Goal: Check status: Check status

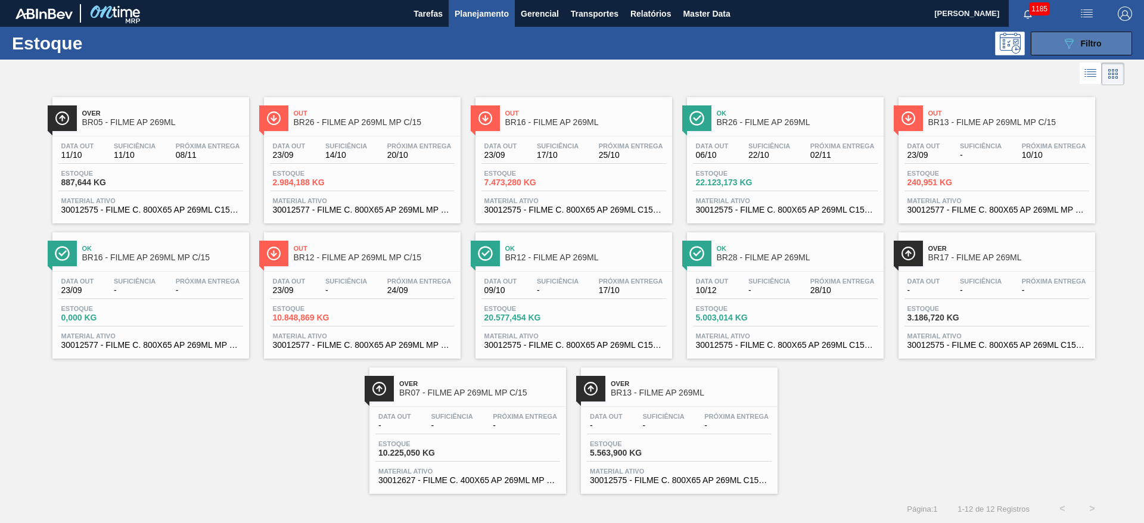
click at [1078, 33] on button "089F7B8B-B2A5-4AFE-B5C0-19BA573D28AC Filtro" at bounding box center [1081, 44] width 101 height 24
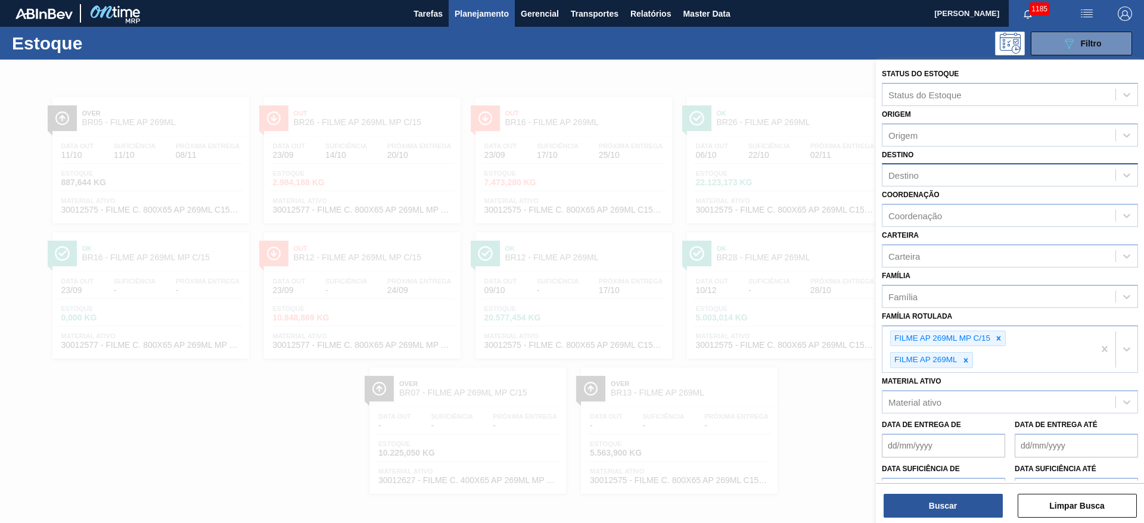
click at [923, 173] on div "Destino" at bounding box center [998, 175] width 233 height 17
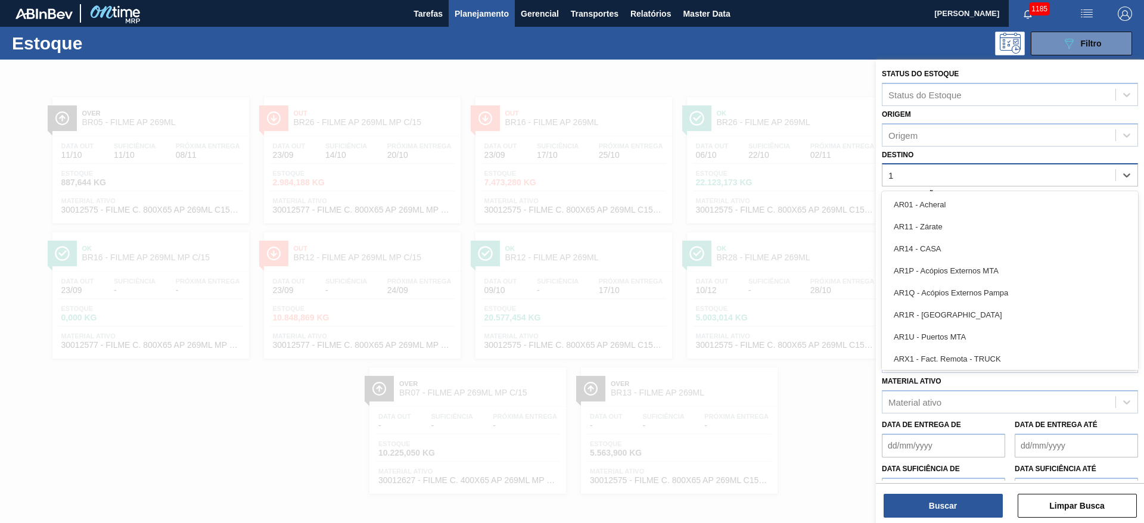
type input "11"
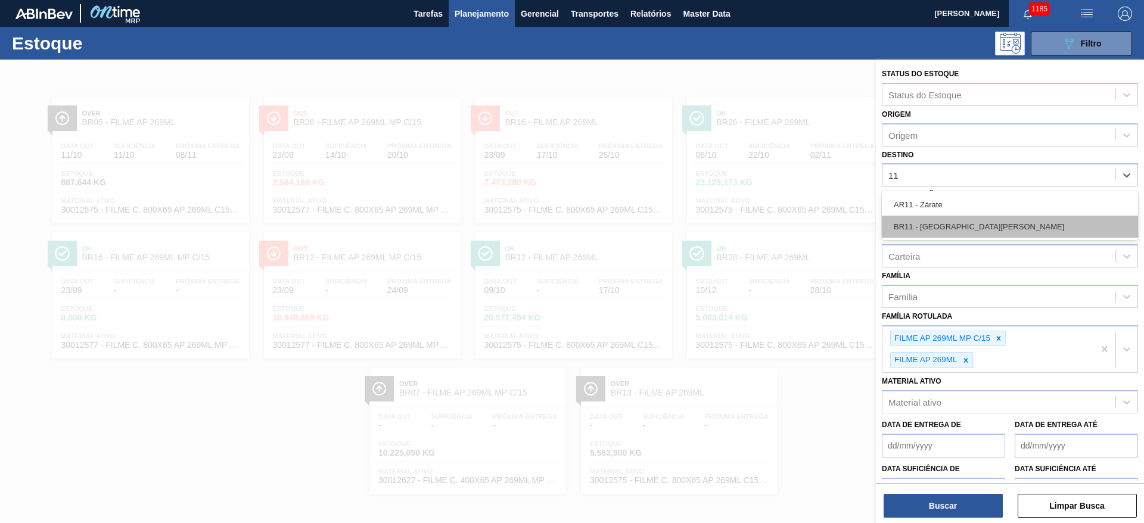
click at [977, 227] on div "BR11 - [GEOGRAPHIC_DATA][PERSON_NAME]" at bounding box center [1010, 227] width 256 height 22
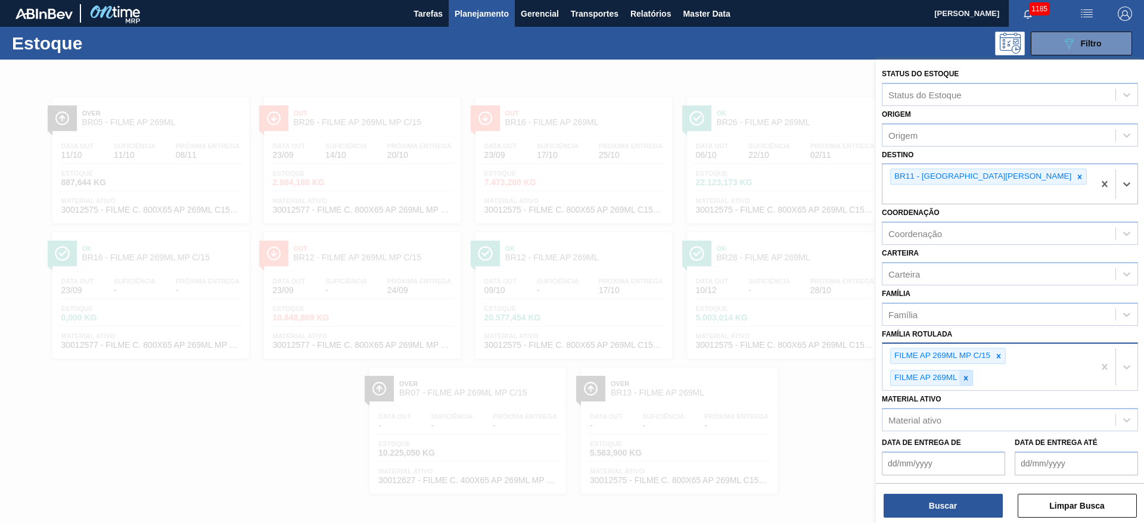
click at [968, 374] on icon at bounding box center [966, 378] width 8 height 8
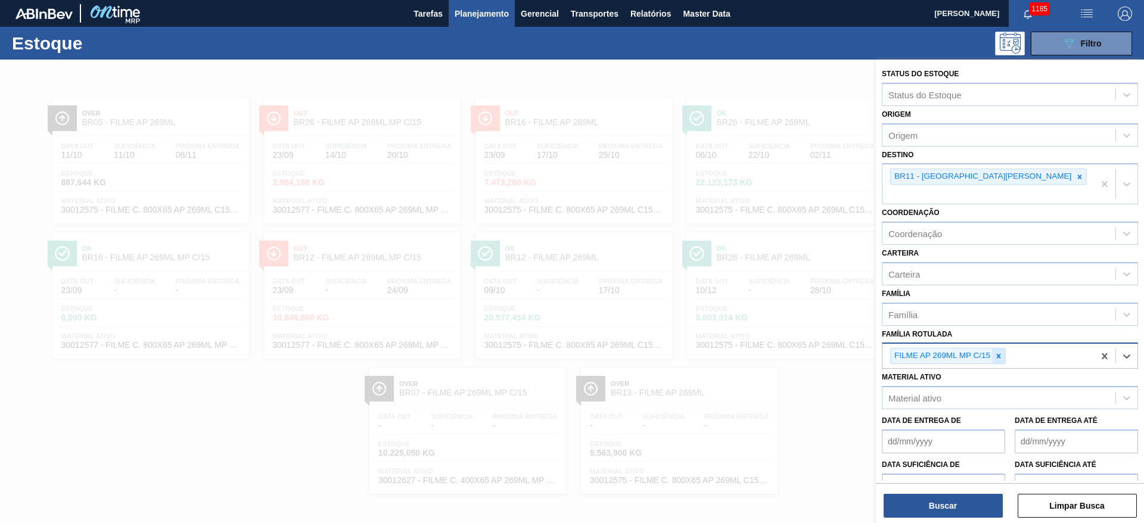
click at [999, 354] on icon at bounding box center [999, 356] width 4 height 4
click at [916, 265] on div "Carteira" at bounding box center [998, 273] width 233 height 17
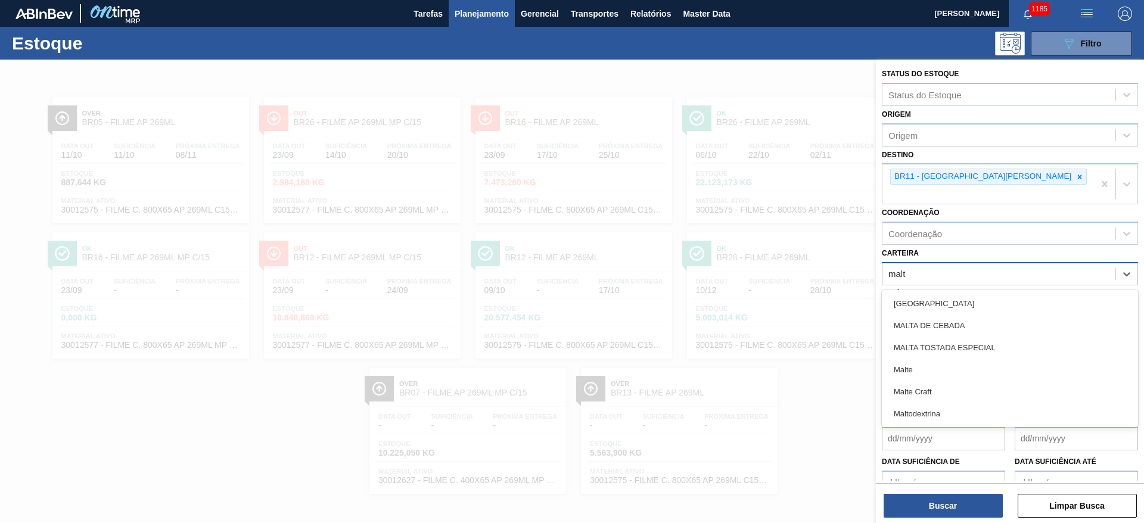
type input "malte"
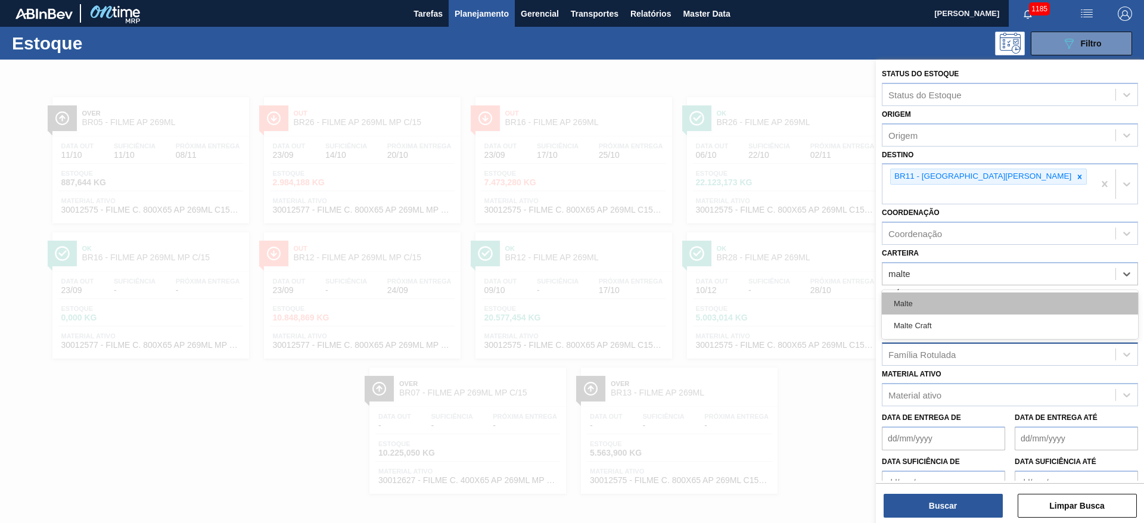
click at [911, 297] on div "Malte" at bounding box center [1010, 304] width 256 height 22
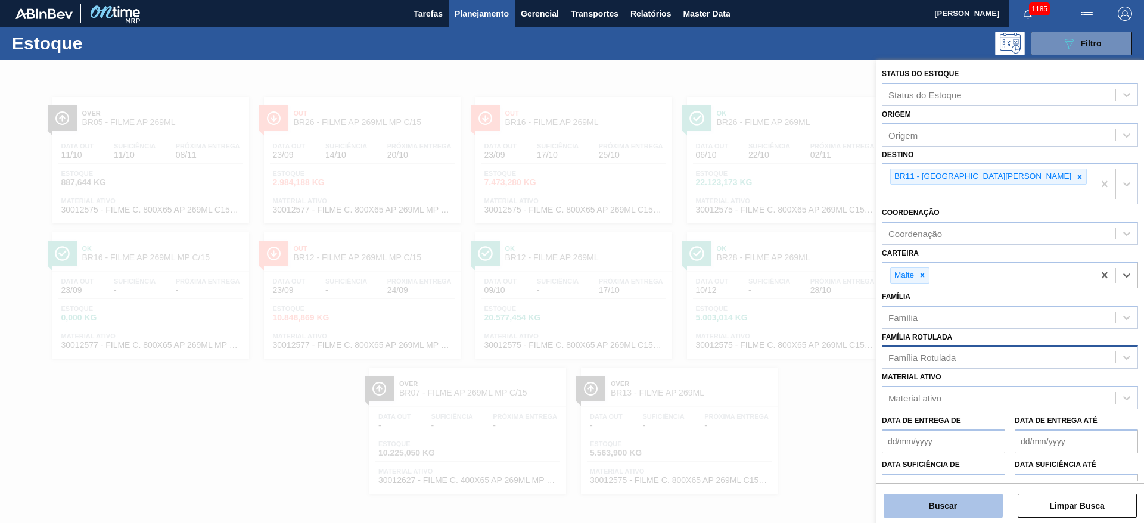
click at [949, 505] on button "Buscar" at bounding box center [943, 506] width 119 height 24
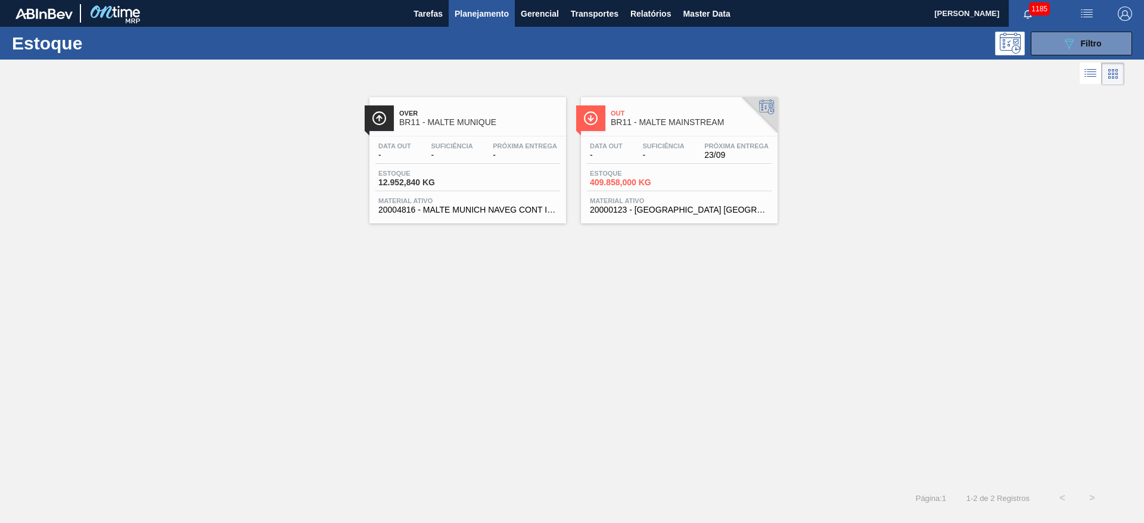
click at [682, 153] on span "-" at bounding box center [663, 155] width 42 height 9
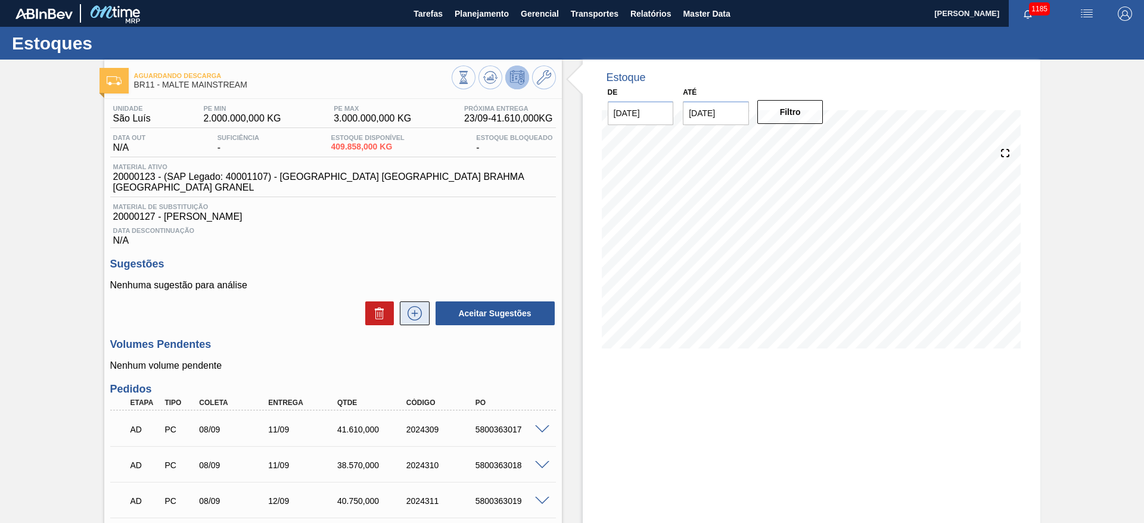
click at [424, 301] on button at bounding box center [415, 313] width 30 height 24
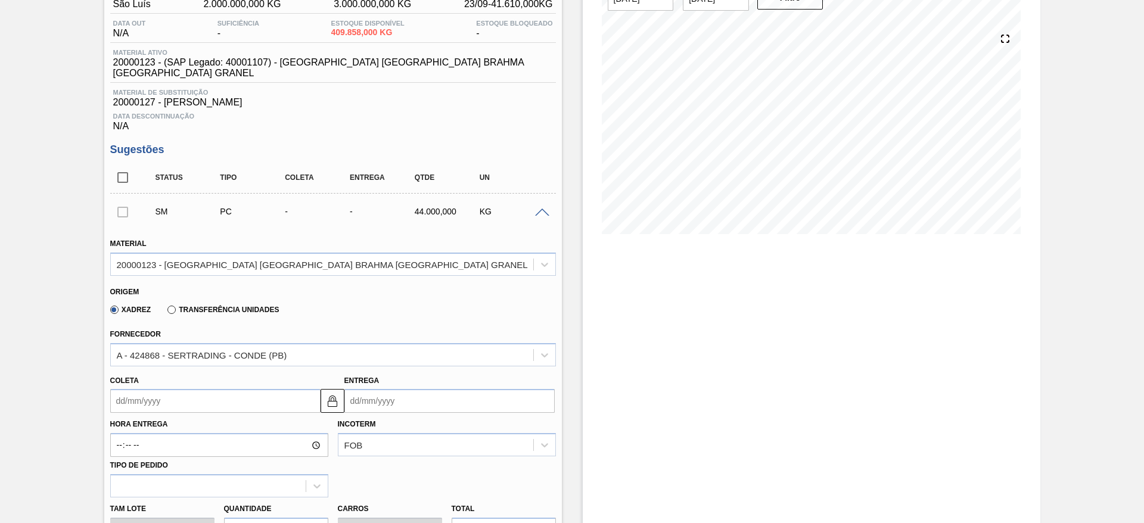
scroll to position [179, 0]
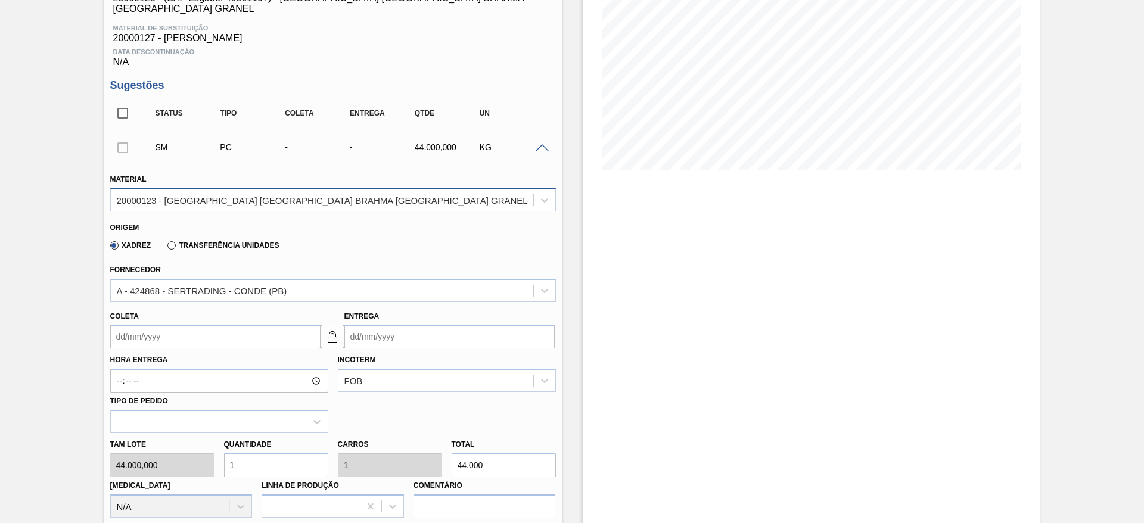
click at [215, 191] on div "20000123 - [GEOGRAPHIC_DATA] [GEOGRAPHIC_DATA] BRAHMA [GEOGRAPHIC_DATA] GRANEL" at bounding box center [322, 199] width 422 height 17
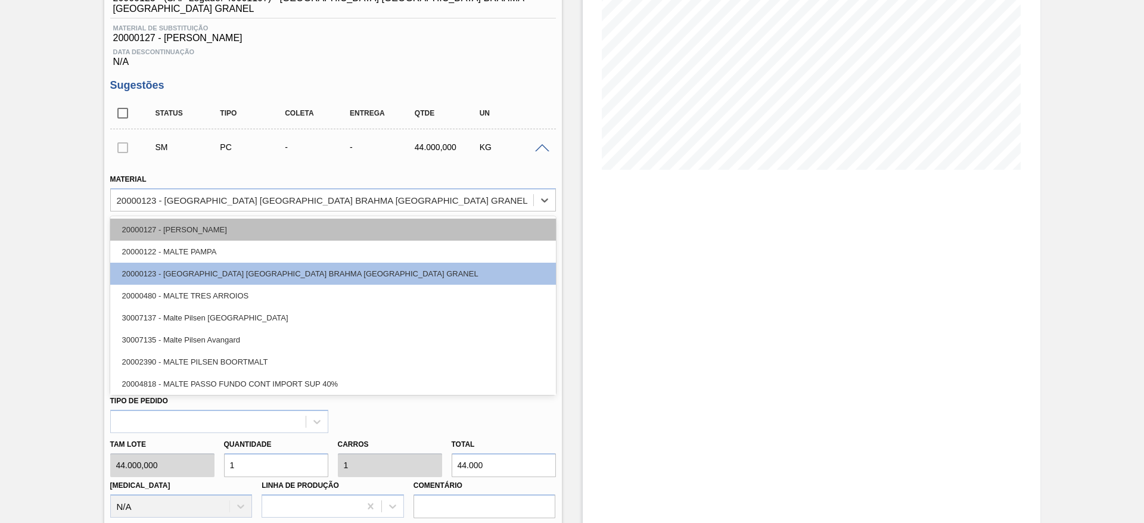
click at [210, 219] on div "20000127 - [PERSON_NAME]" at bounding box center [333, 230] width 446 height 22
type input "35.000,000"
type input "1,257"
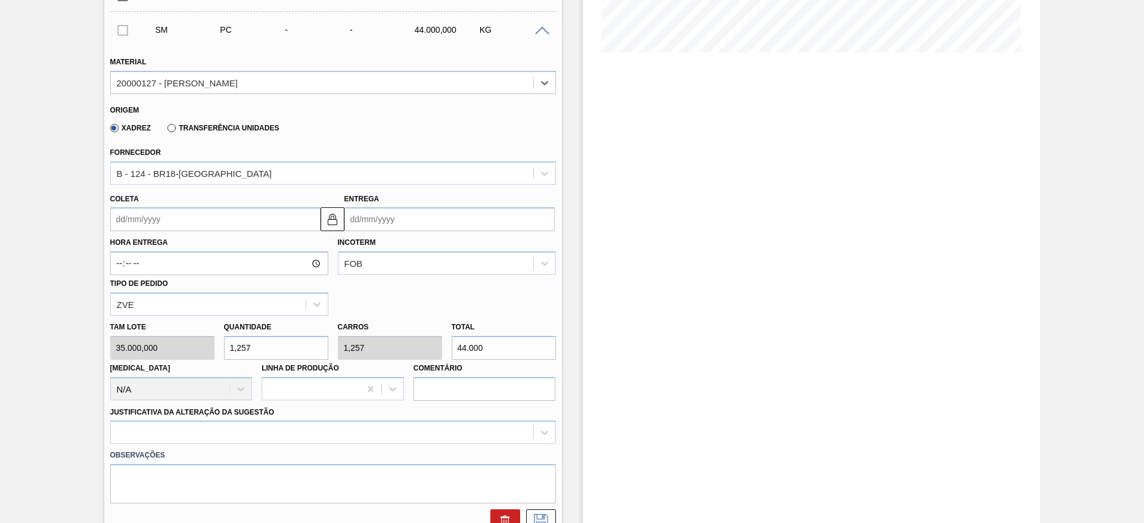
scroll to position [268, 0]
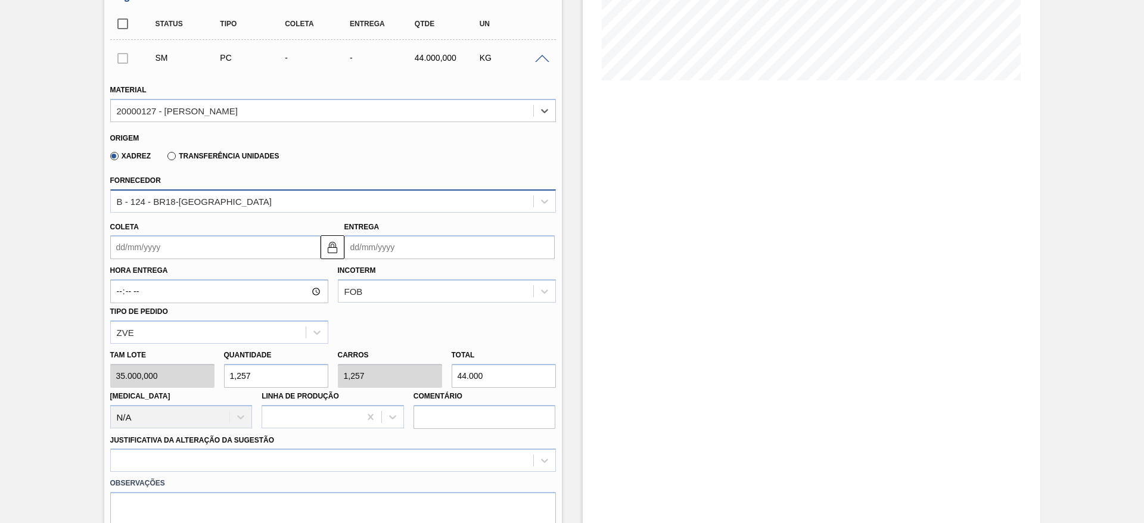
click at [130, 196] on div "B - 124 - BR18-[GEOGRAPHIC_DATA]" at bounding box center [194, 201] width 155 height 10
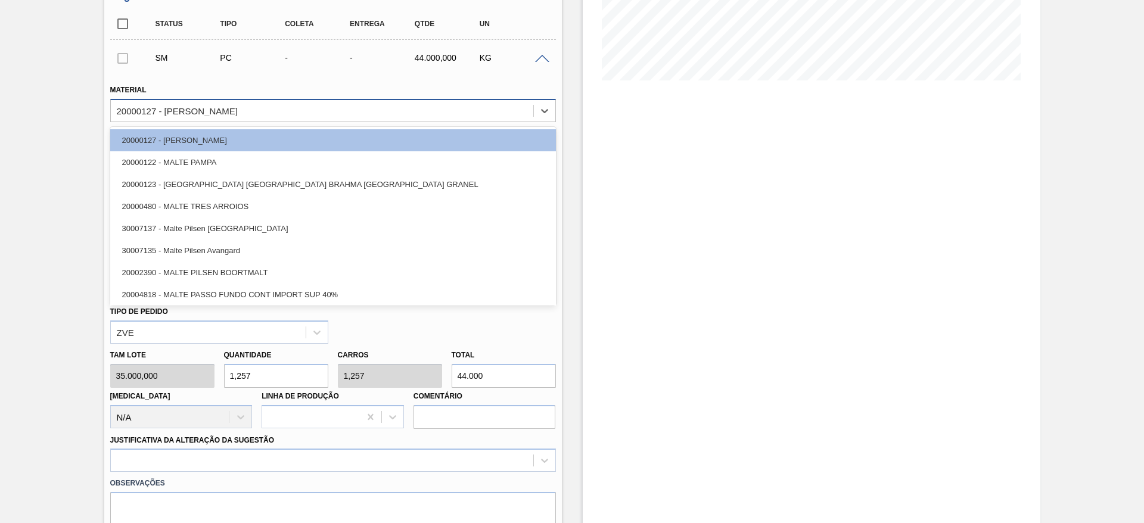
click at [183, 105] on div "20000127 - [PERSON_NAME]" at bounding box center [177, 110] width 121 height 10
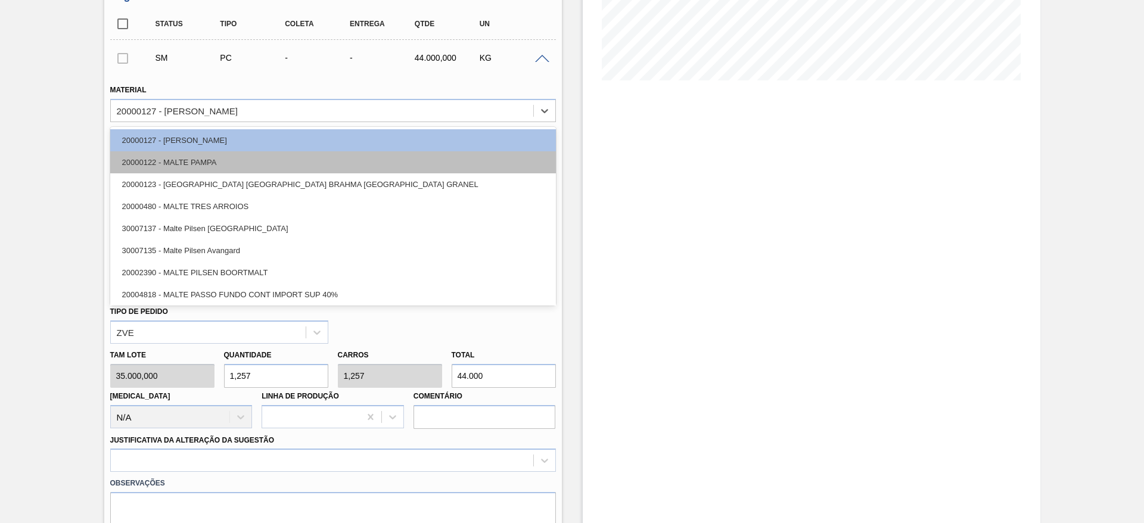
click at [170, 152] on div "20000122 - MALTE PAMPA" at bounding box center [333, 162] width 446 height 22
type input "44.000,000"
type input "1"
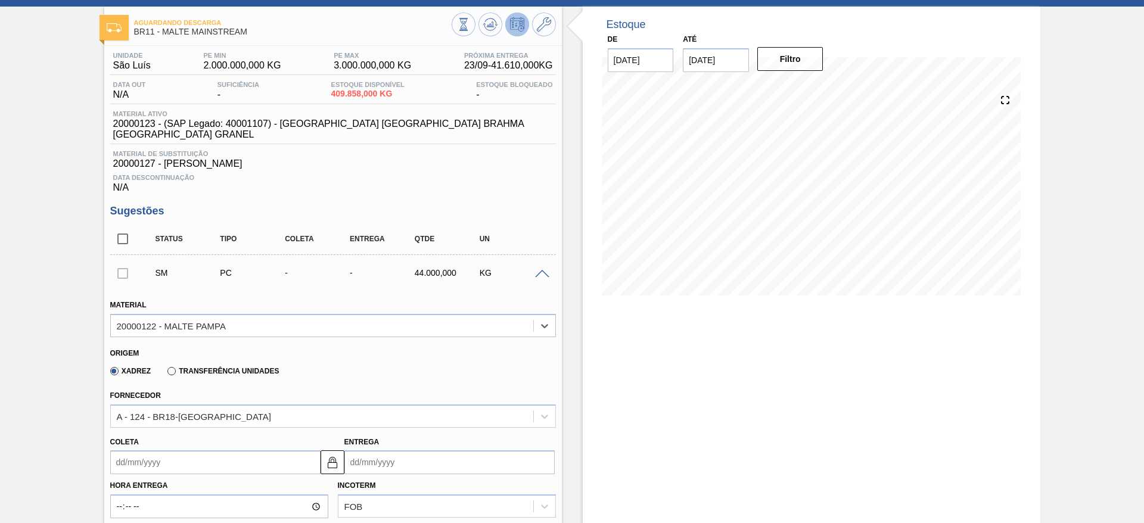
scroll to position [0, 0]
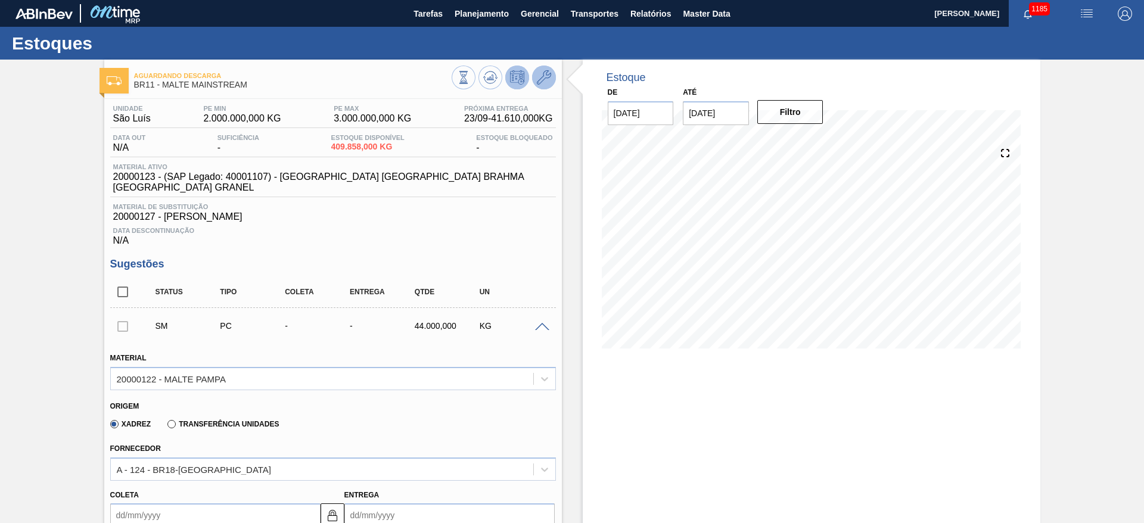
click at [545, 80] on icon at bounding box center [544, 77] width 14 height 14
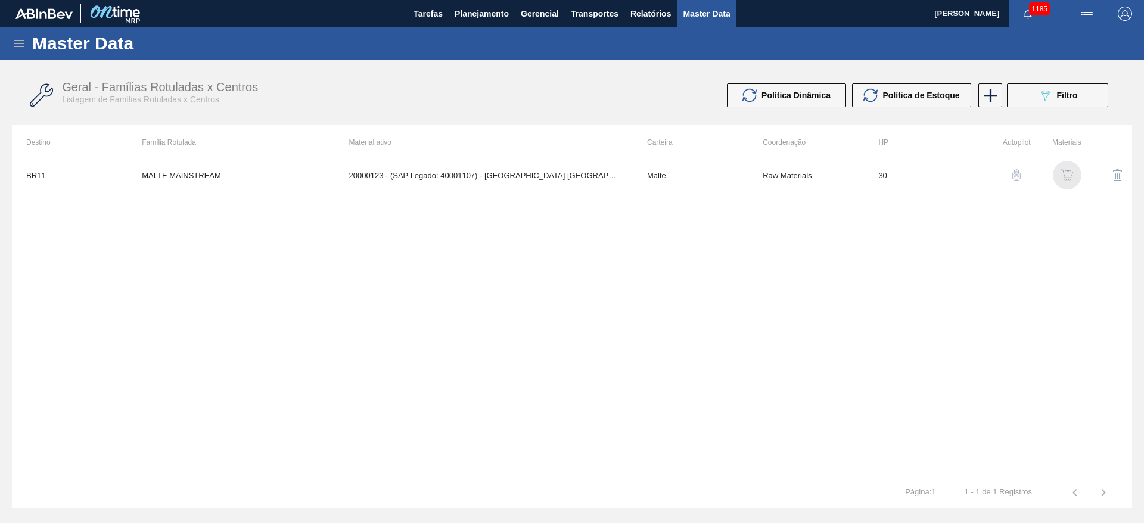
click at [1070, 176] on img "button" at bounding box center [1067, 175] width 12 height 12
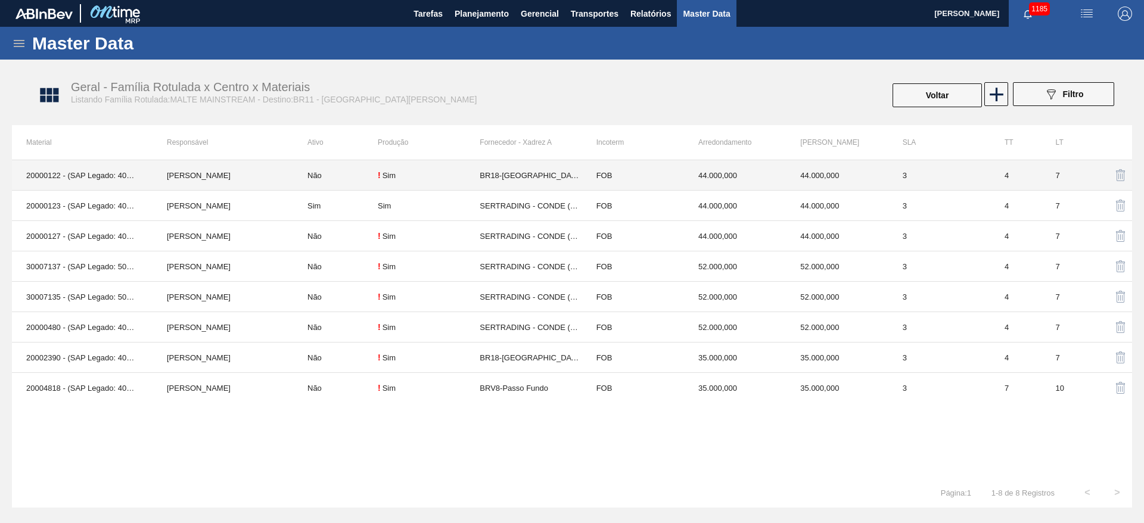
click at [405, 175] on div "! Sim" at bounding box center [429, 175] width 102 height 10
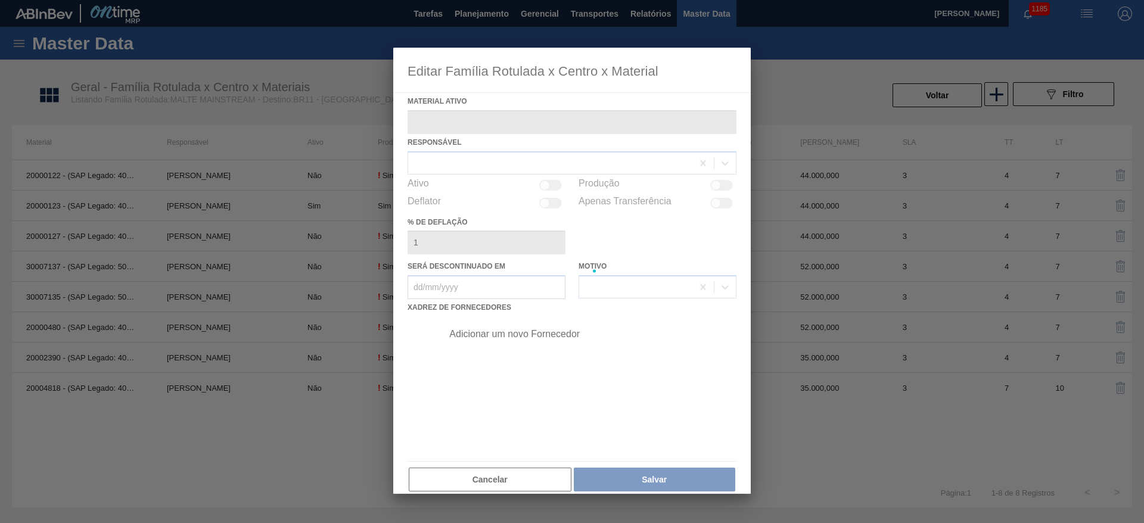
type ativo "20000122 - (SAP Legado: 40001106) - [GEOGRAPHIC_DATA]"
checkbox input "true"
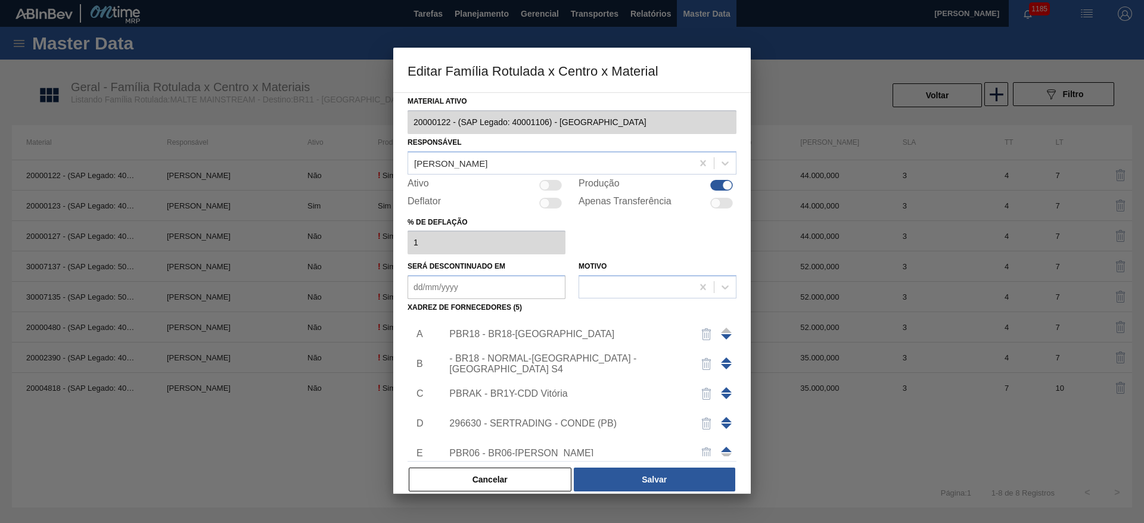
click at [493, 338] on div "PBR18 - BR18-[GEOGRAPHIC_DATA]" at bounding box center [566, 334] width 234 height 11
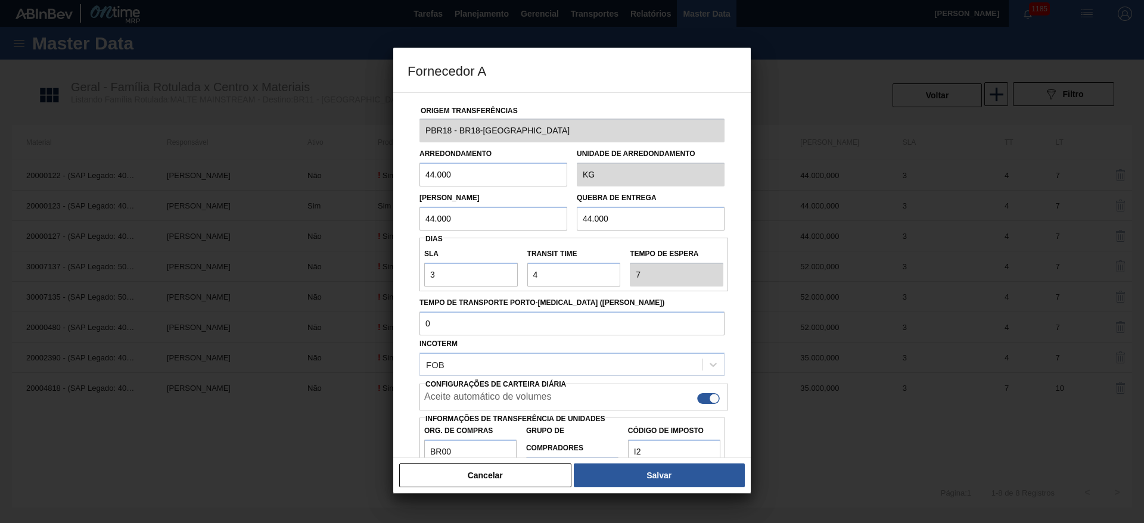
scroll to position [42, 0]
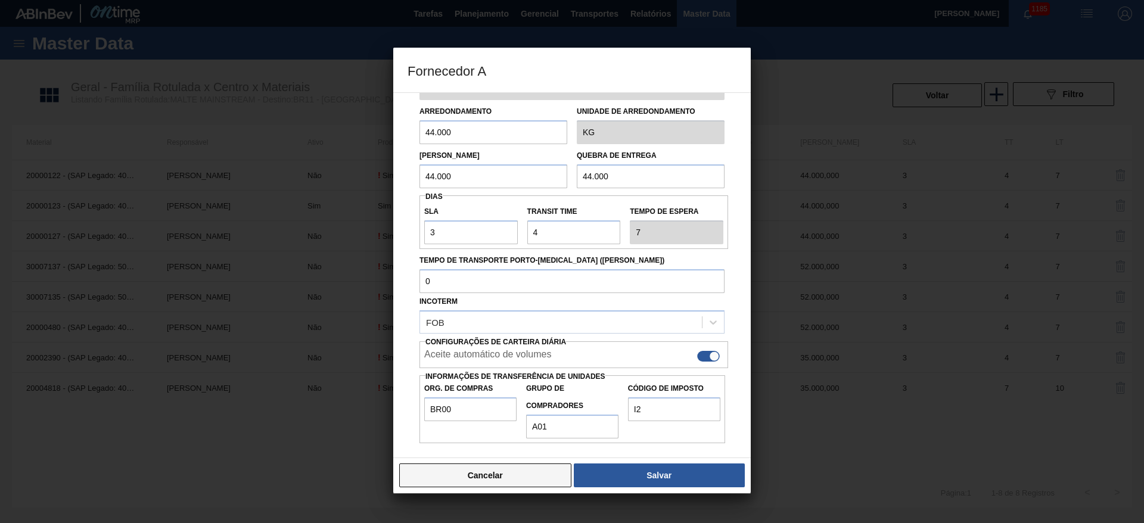
click at [505, 474] on button "Cancelar" at bounding box center [485, 476] width 172 height 24
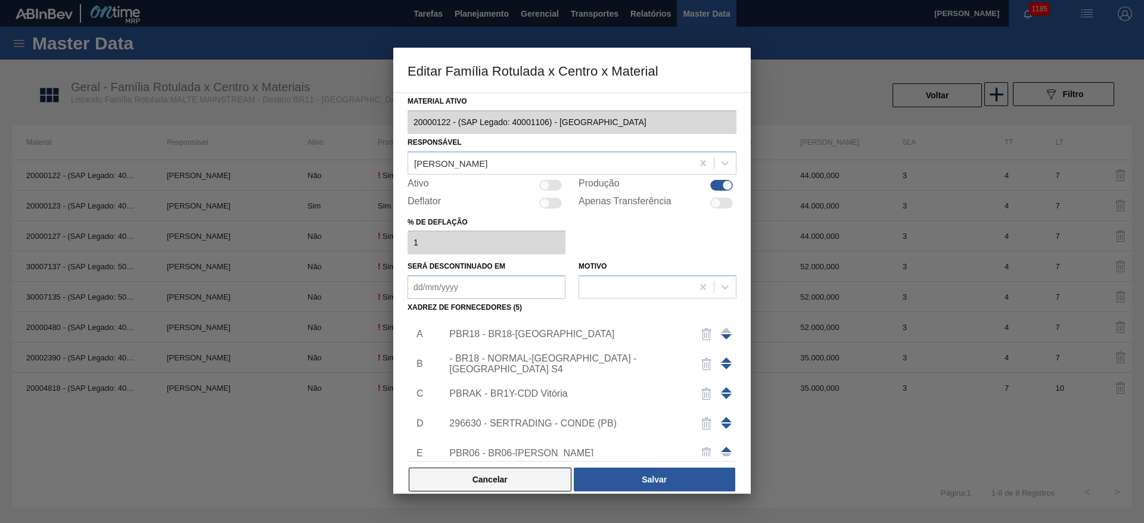
click at [501, 483] on button "Cancelar" at bounding box center [490, 480] width 163 height 24
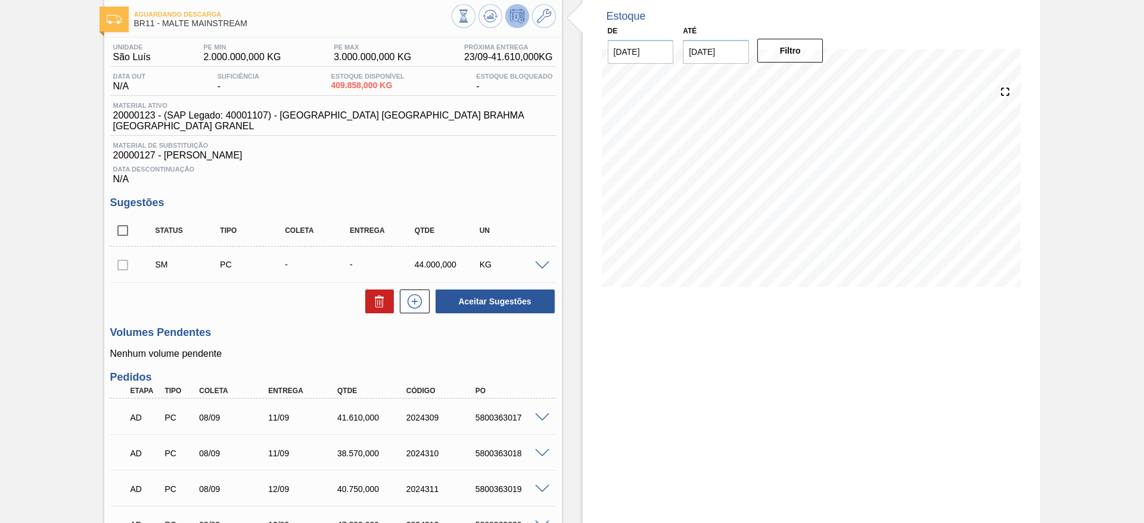
scroll to position [89, 0]
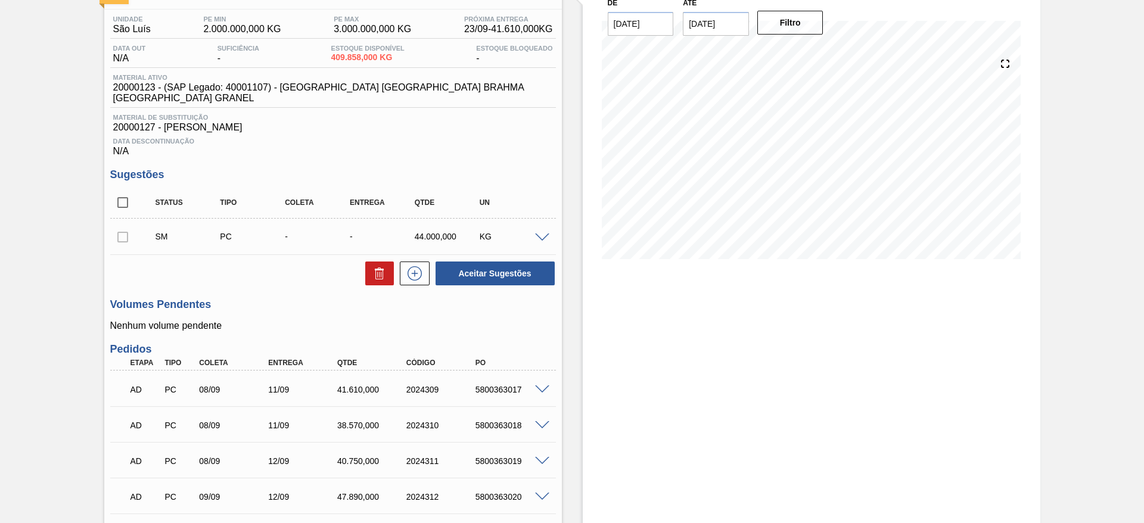
click at [542, 234] on span at bounding box center [542, 238] width 14 height 9
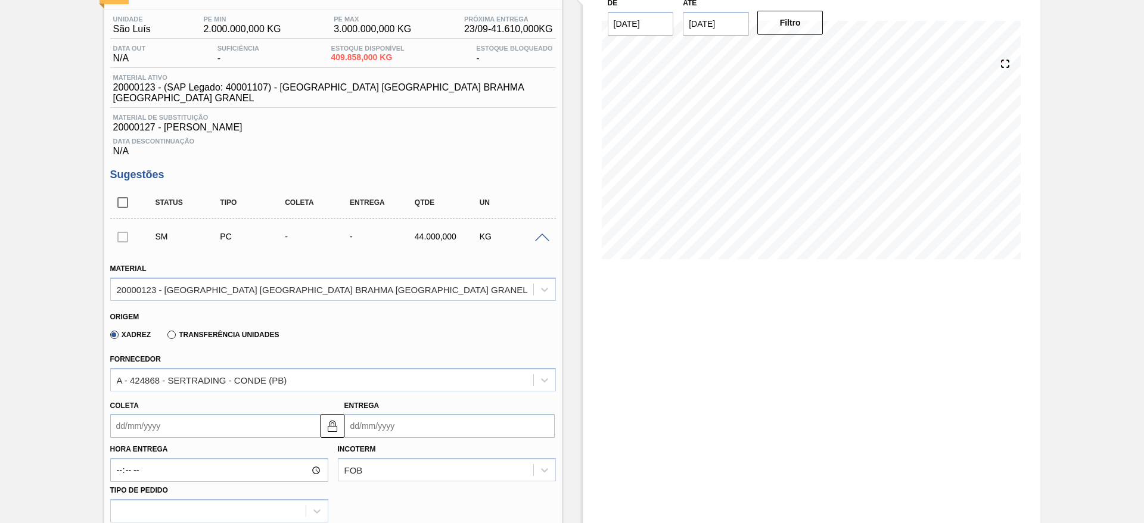
click at [172, 331] on label "Transferência Unidades" at bounding box center [222, 335] width 111 height 8
click at [166, 337] on input "Transferência Unidades" at bounding box center [166, 337] width 0 height 0
click at [130, 368] on div "BO01-Huari" at bounding box center [333, 379] width 446 height 23
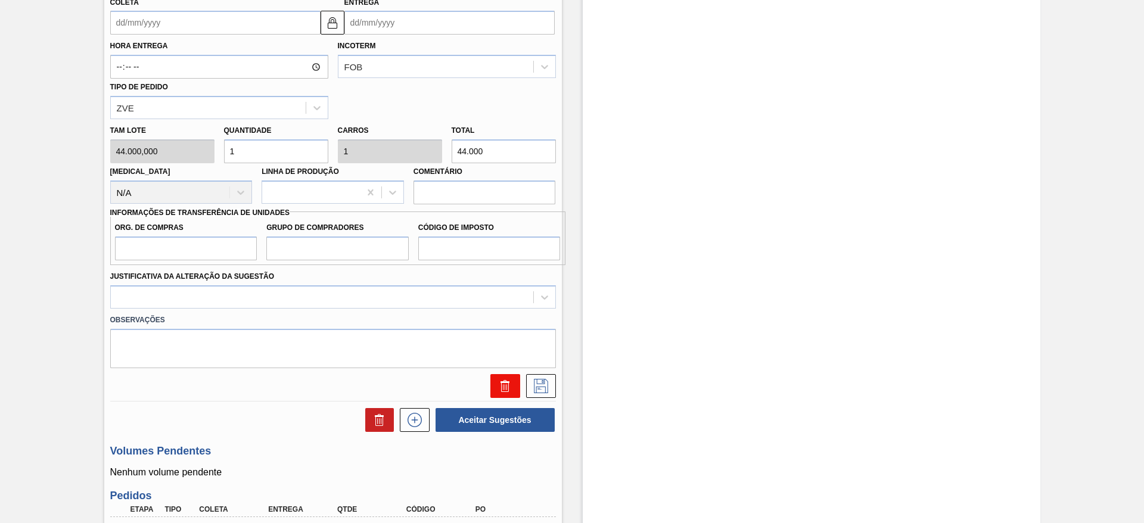
click at [512, 378] on button at bounding box center [505, 386] width 30 height 24
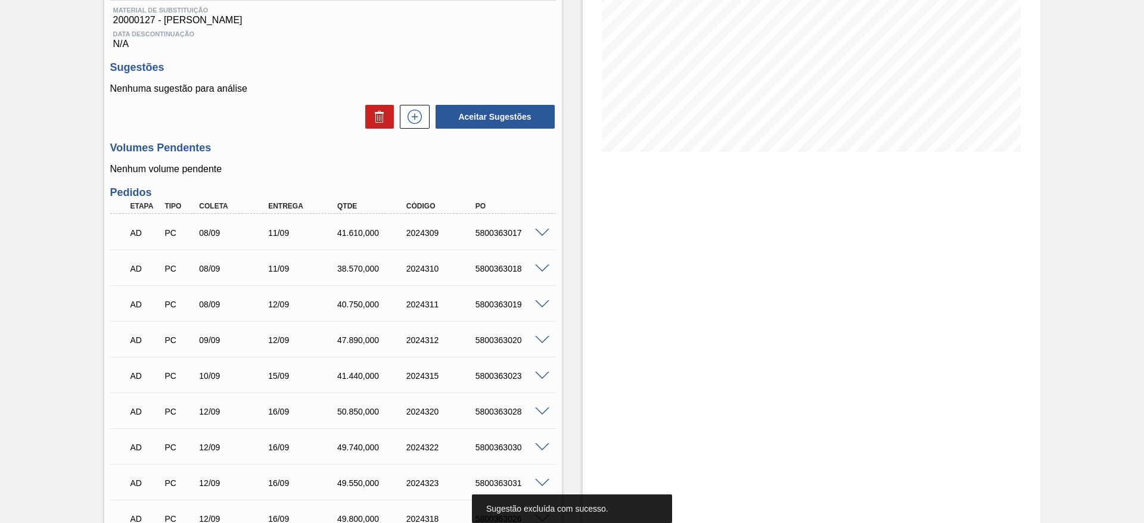
scroll to position [0, 0]
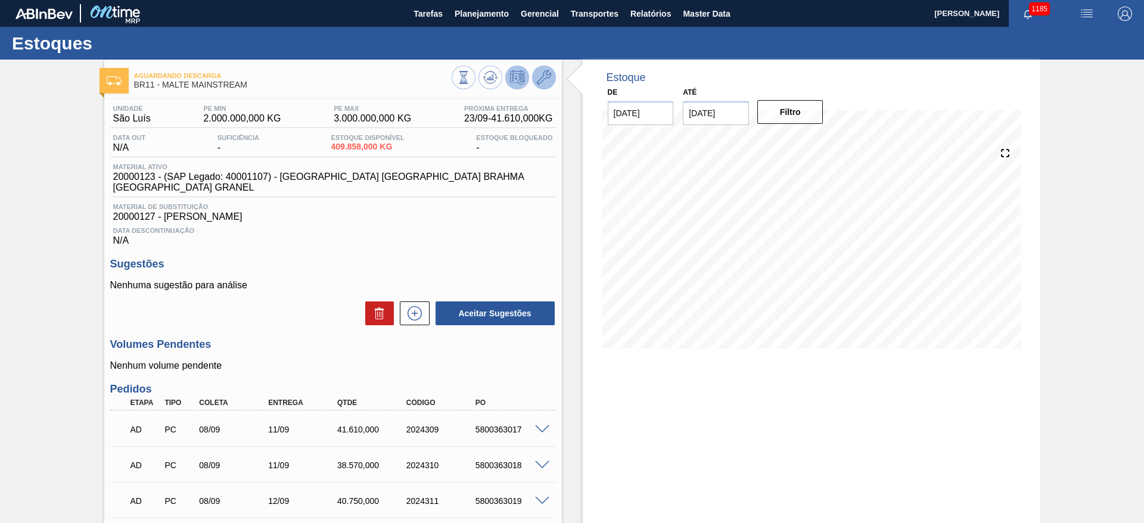
click at [539, 77] on icon at bounding box center [544, 77] width 14 height 14
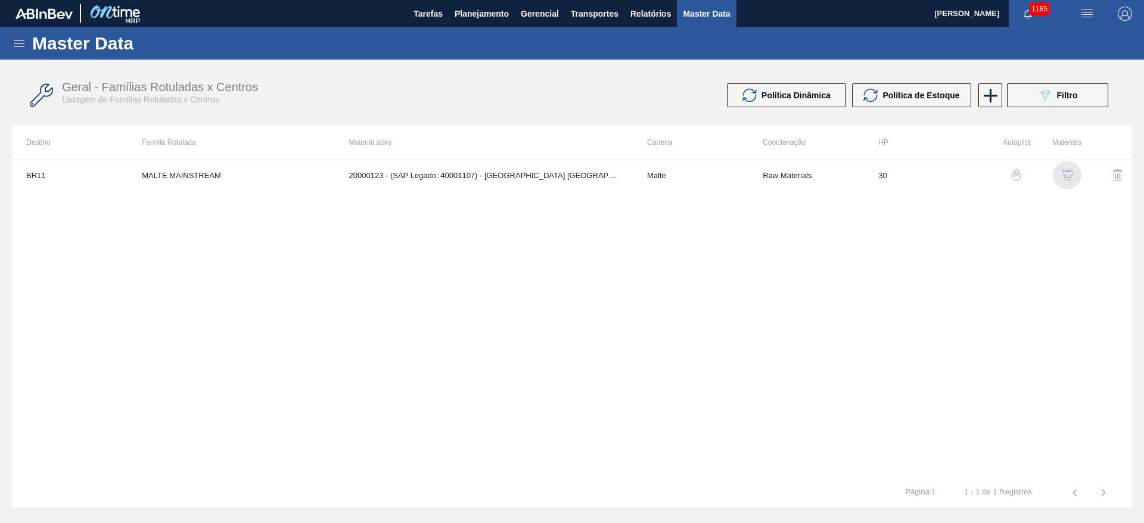
click at [1066, 176] on img "button" at bounding box center [1067, 175] width 12 height 12
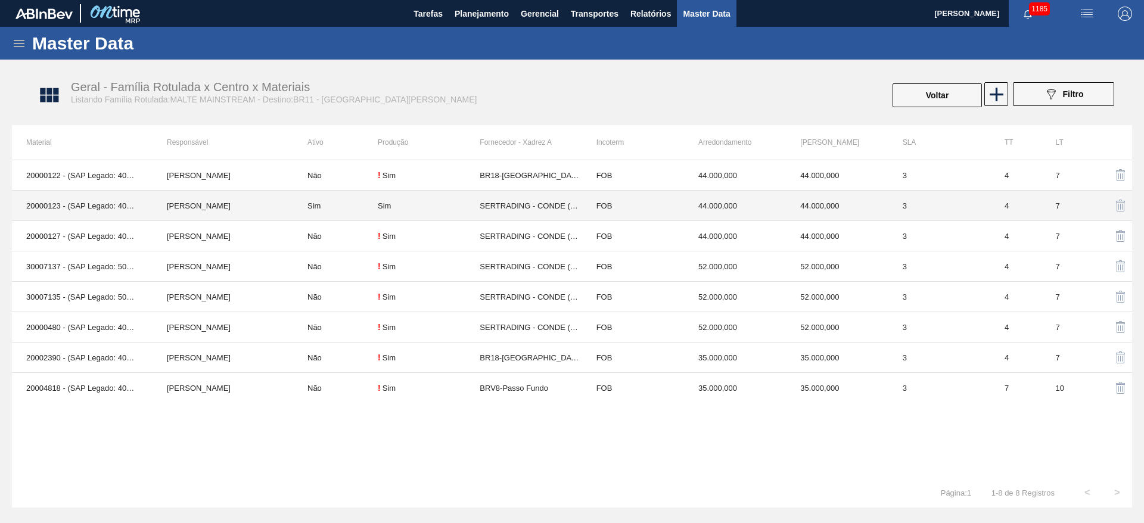
click at [353, 207] on td "Sim" at bounding box center [335, 206] width 85 height 30
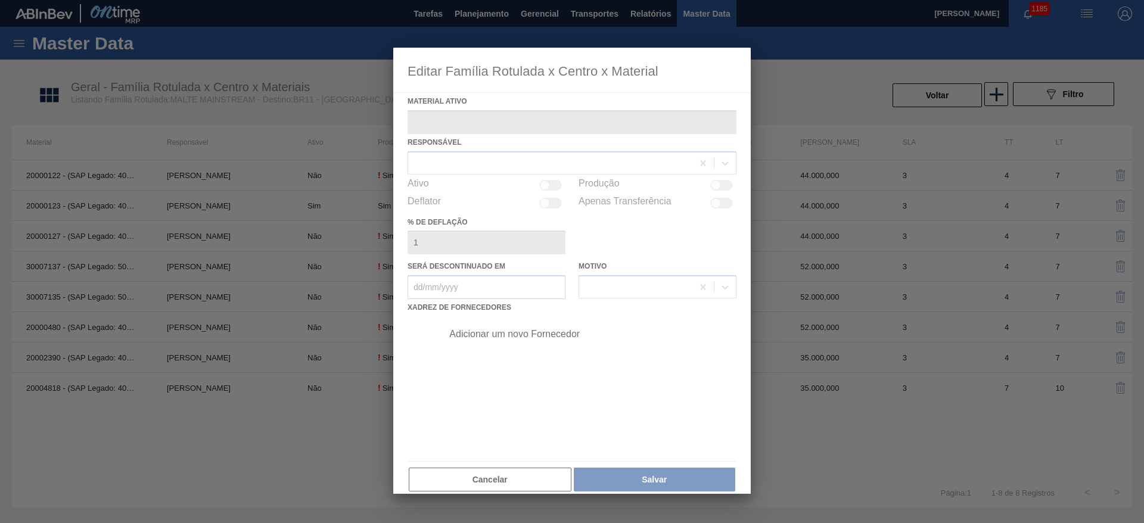
type ativo "20000123 - (SAP Legado: 40001107) - [GEOGRAPHIC_DATA] [GEOGRAPHIC_DATA] BRAHMA …"
checkbox input "true"
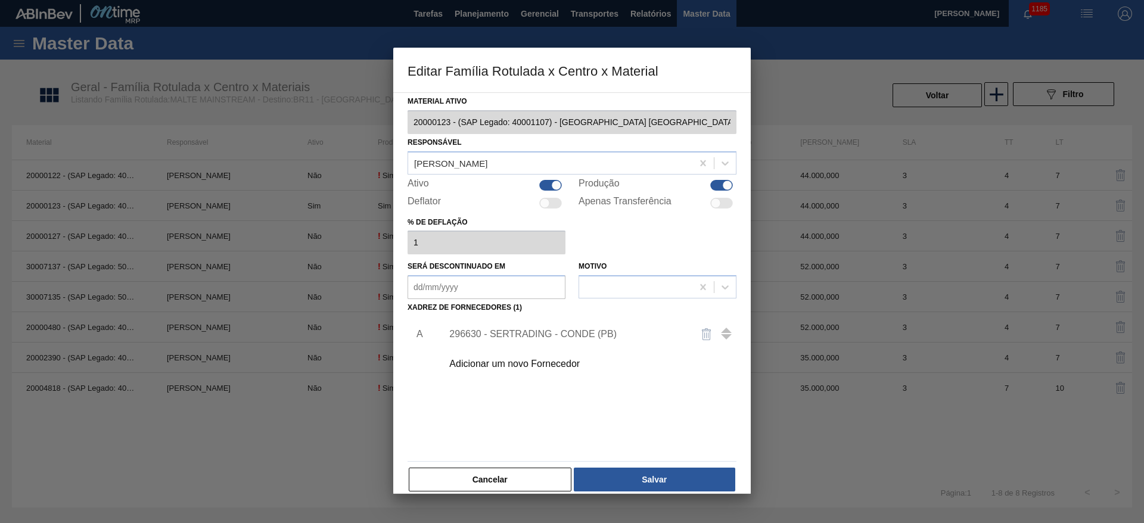
click at [549, 185] on div at bounding box center [550, 185] width 23 height 11
checkbox input "false"
click at [642, 475] on button "Salvar" at bounding box center [654, 480] width 161 height 24
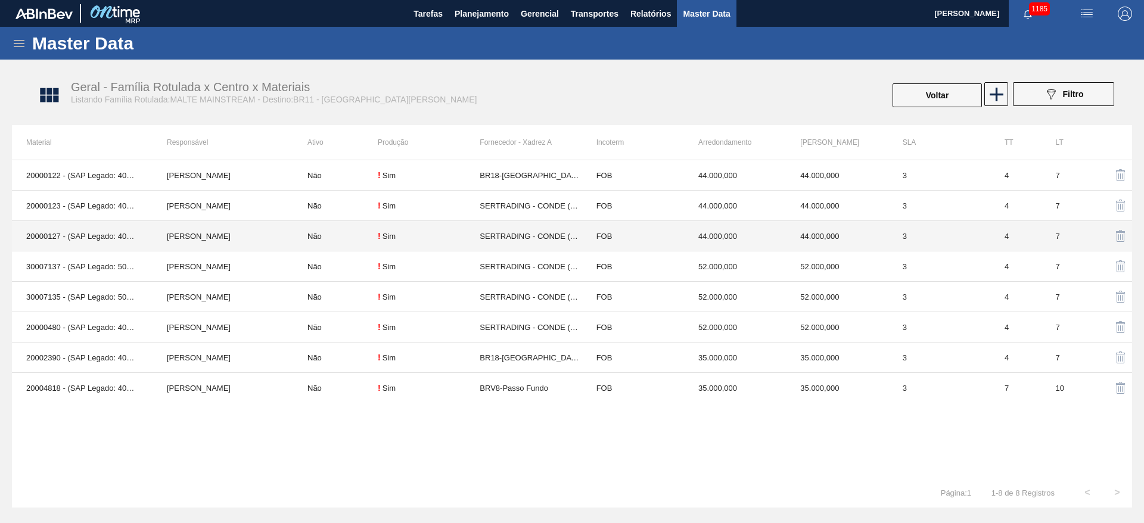
click at [321, 237] on td "Não" at bounding box center [335, 236] width 85 height 30
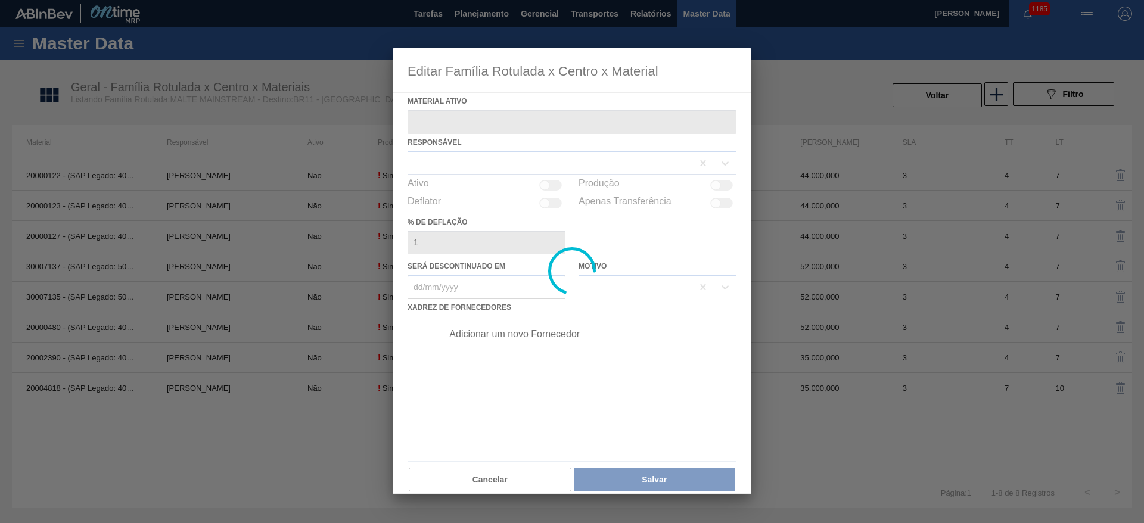
type ativo "20000127 - (SAP Legado: 40001111) - MALTE PAYSANDU"
checkbox input "true"
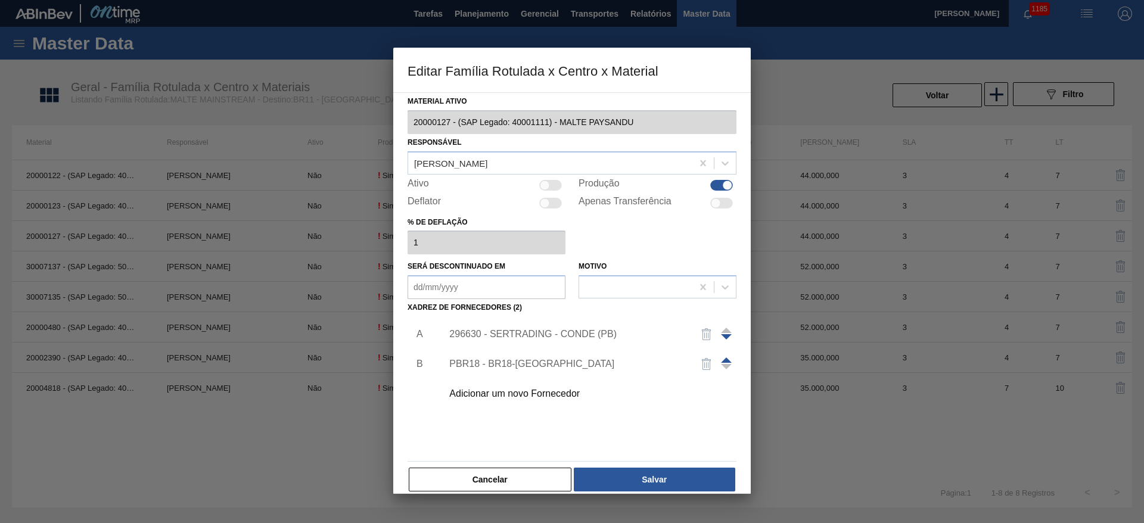
click at [727, 359] on span at bounding box center [726, 359] width 11 height 5
click at [546, 189] on div at bounding box center [545, 185] width 10 height 10
checkbox input "true"
click at [657, 471] on button "Salvar" at bounding box center [654, 480] width 161 height 24
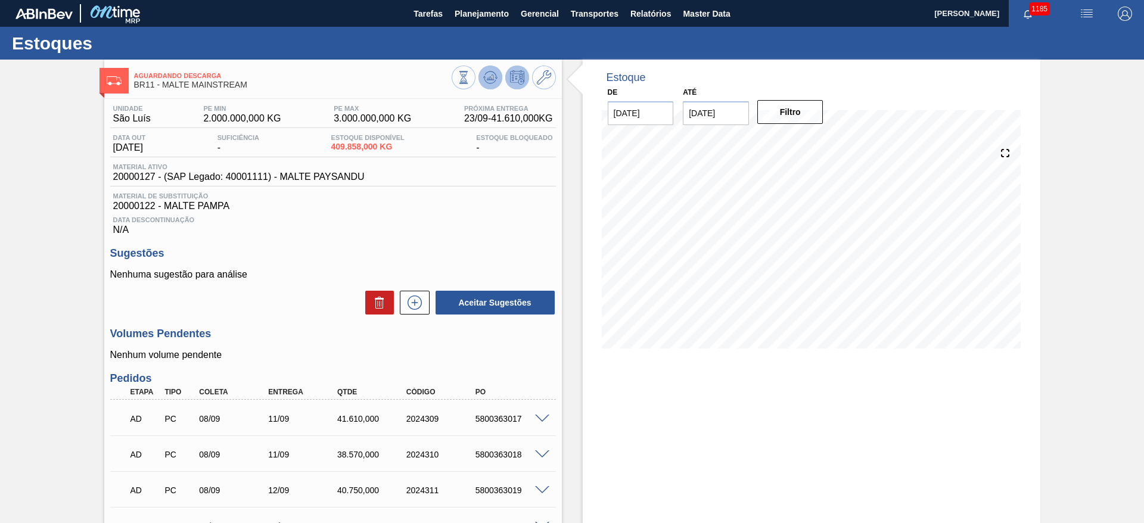
click at [494, 73] on icon at bounding box center [490, 77] width 14 height 14
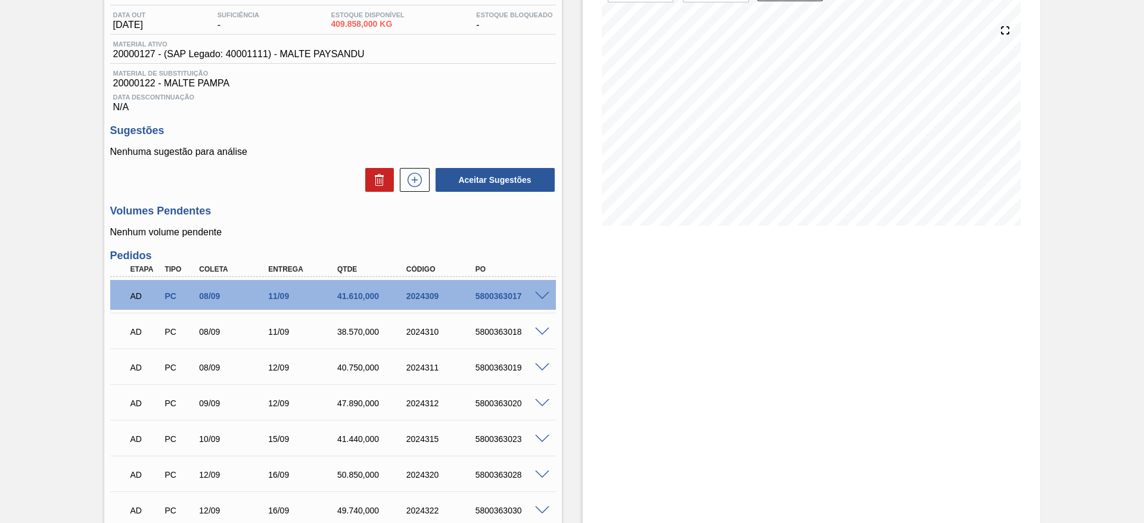
scroll to position [179, 0]
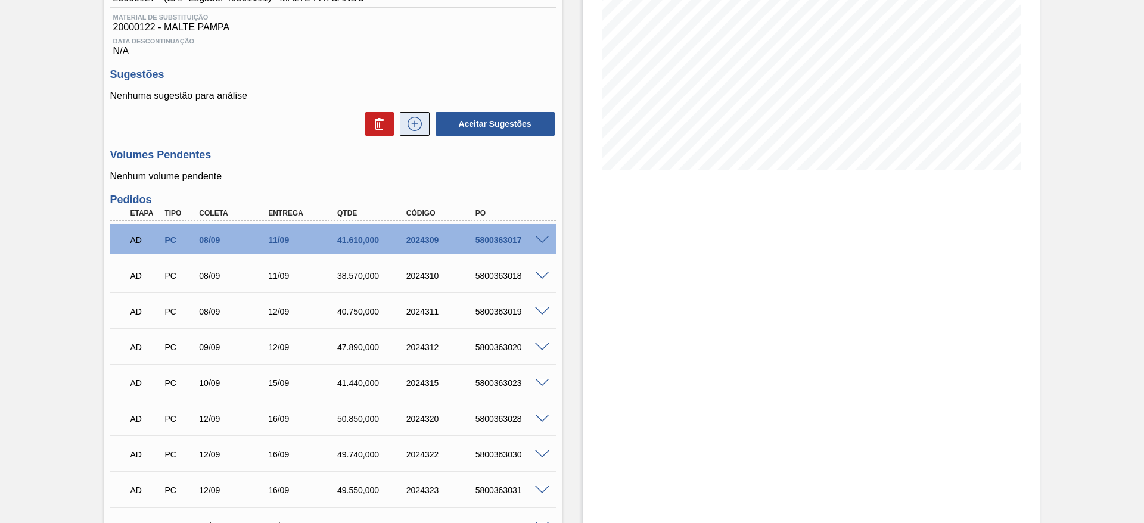
click at [412, 126] on icon at bounding box center [414, 124] width 19 height 14
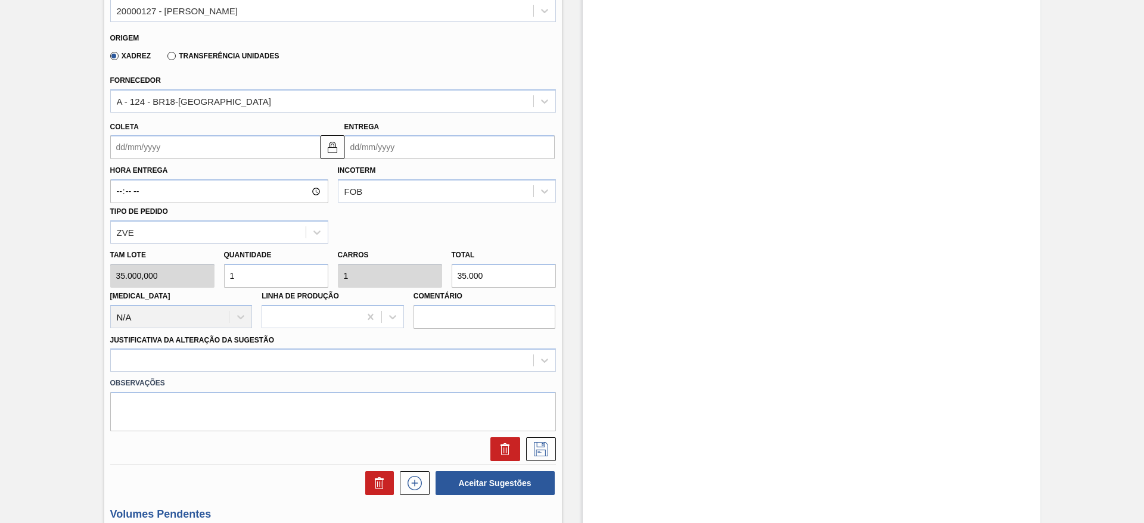
scroll to position [268, 0]
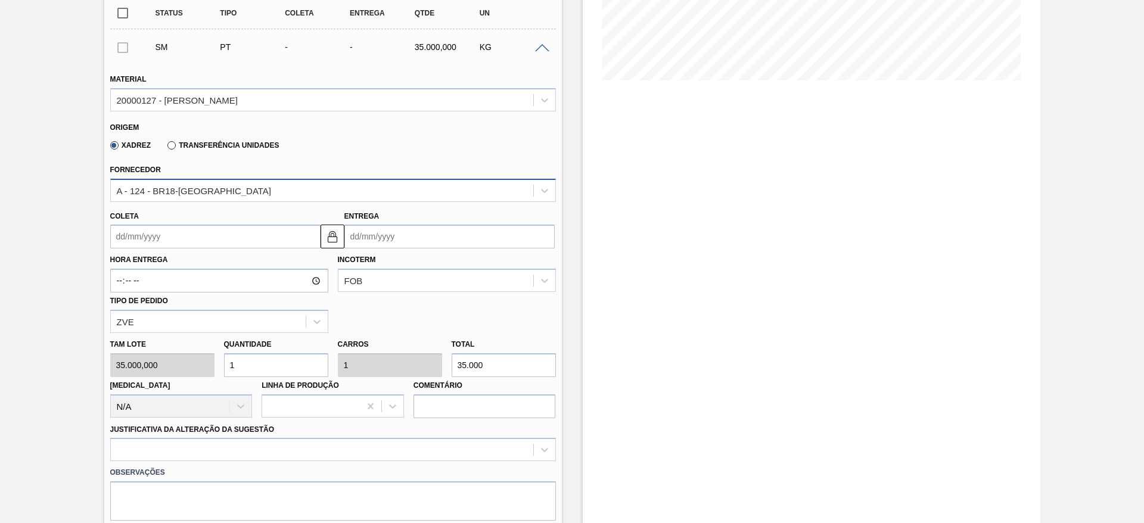
click at [164, 186] on div "A - 124 - BR18-[GEOGRAPHIC_DATA]" at bounding box center [194, 190] width 155 height 10
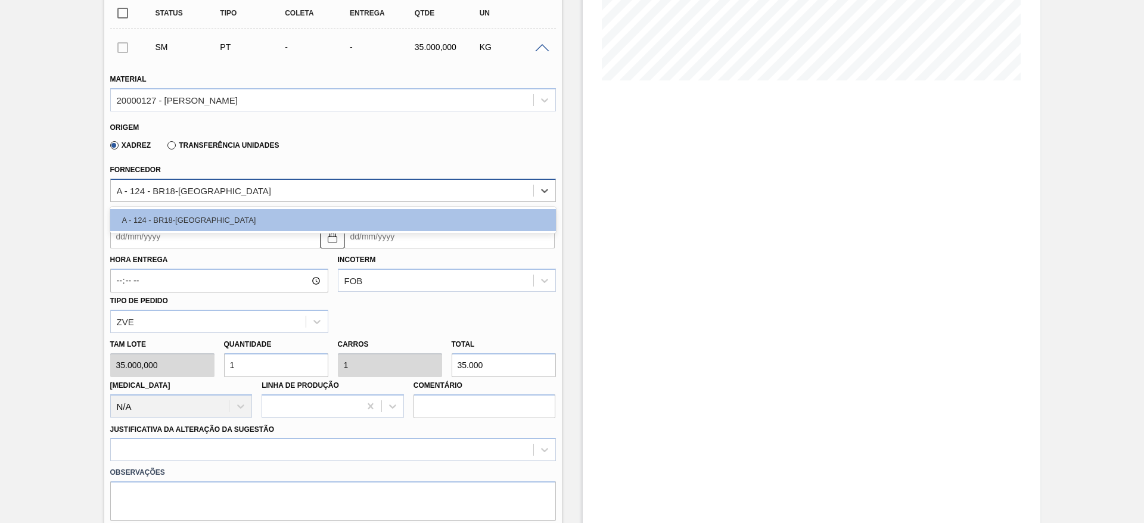
click at [164, 186] on div "A - 124 - BR18-[GEOGRAPHIC_DATA]" at bounding box center [194, 190] width 155 height 10
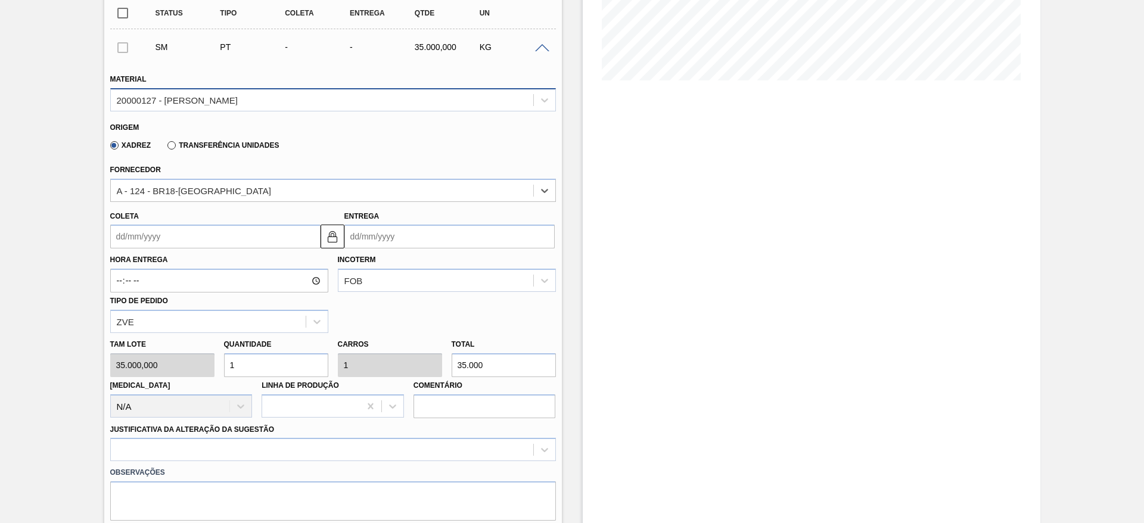
click at [183, 95] on div "20000127 - [PERSON_NAME]" at bounding box center [177, 100] width 121 height 10
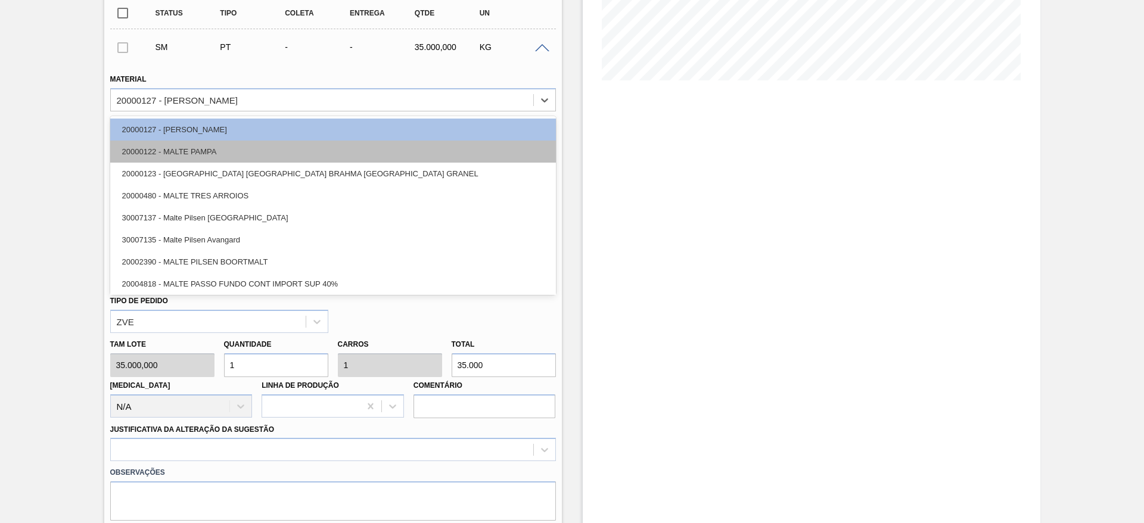
click at [170, 150] on div "20000122 - MALTE PAMPA" at bounding box center [333, 152] width 446 height 22
type input "44.000,000"
type input "0,795"
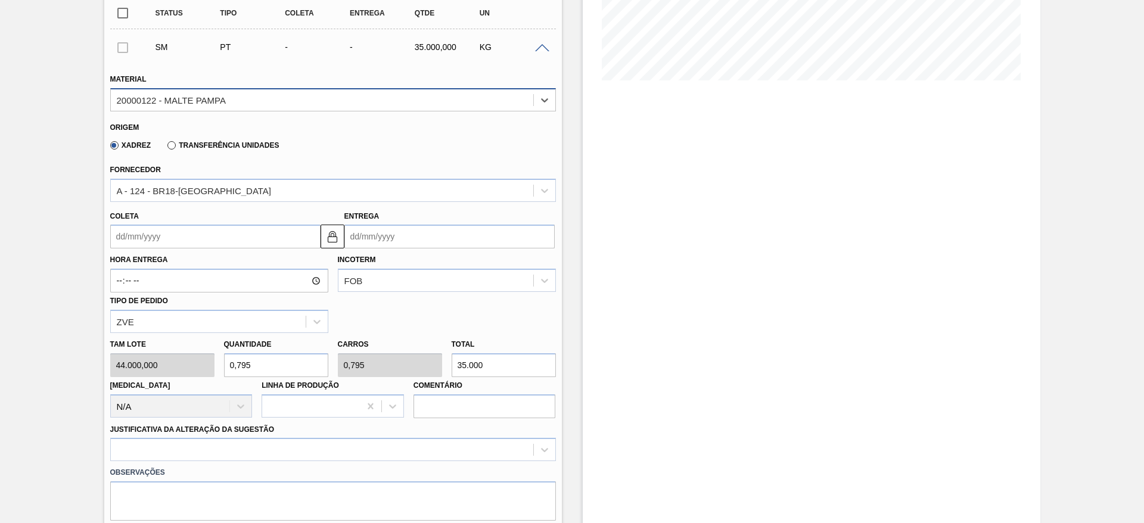
click at [154, 101] on div "20000122 - MALTE PAMPA" at bounding box center [171, 100] width 109 height 10
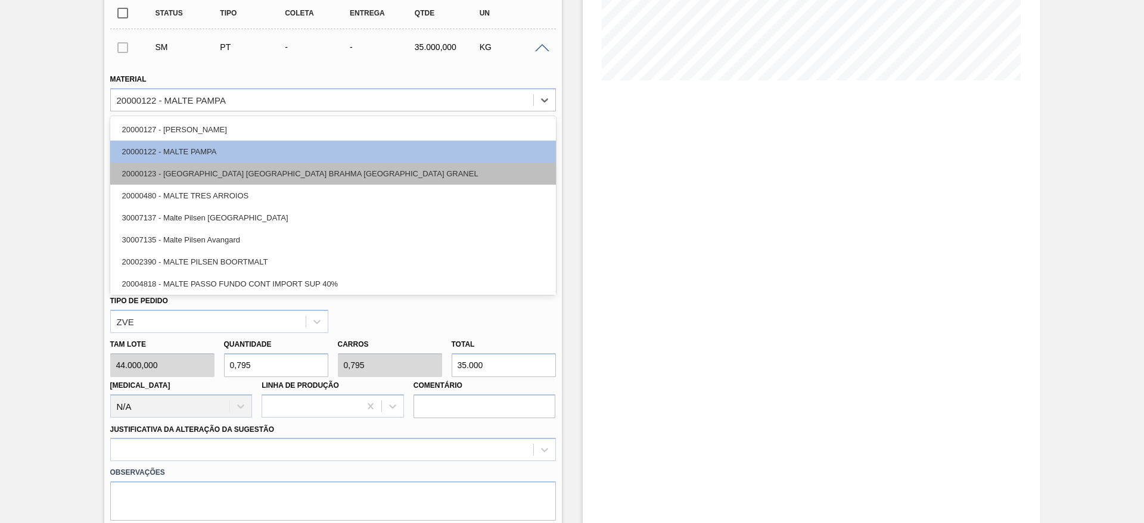
click at [155, 176] on div "20000123 - [GEOGRAPHIC_DATA] [GEOGRAPHIC_DATA] BRAHMA [GEOGRAPHIC_DATA] GRANEL" at bounding box center [333, 174] width 446 height 22
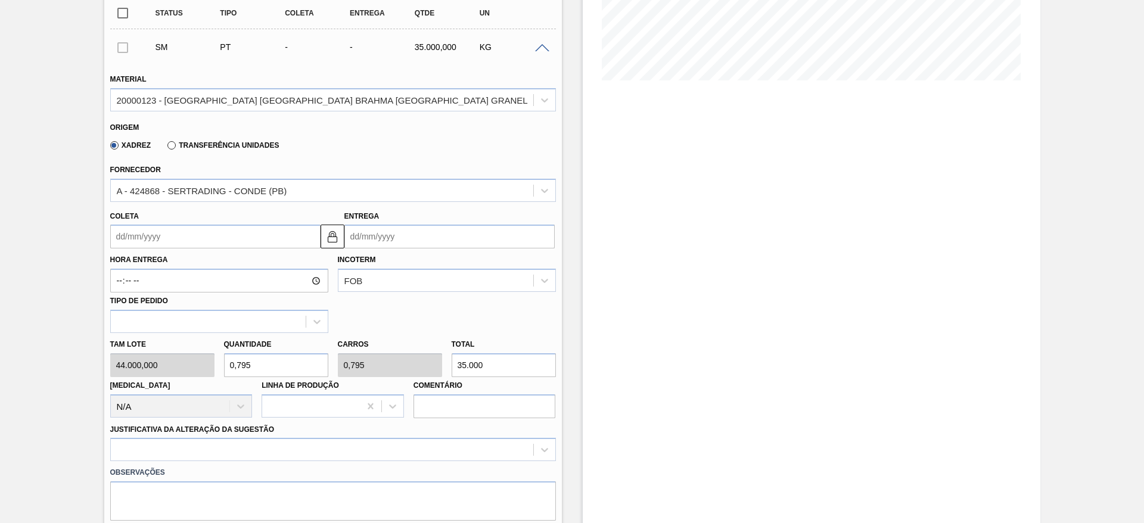
click at [172, 142] on label "Transferência Unidades" at bounding box center [222, 145] width 111 height 8
click at [166, 148] on input "Transferência Unidades" at bounding box center [166, 148] width 0 height 0
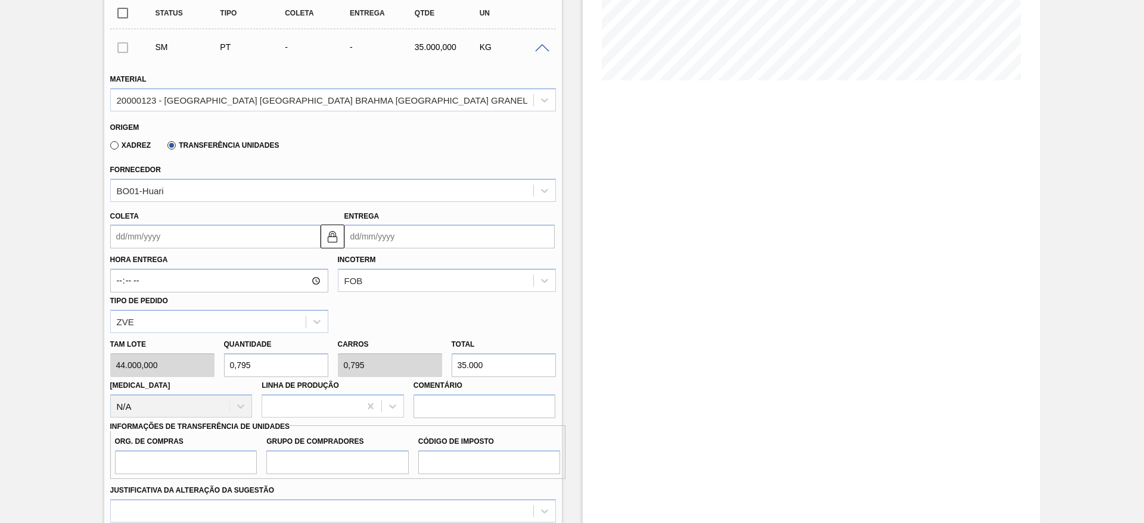
click at [116, 142] on label "Xadrez" at bounding box center [130, 145] width 41 height 8
click at [108, 148] on input "Xadrez" at bounding box center [108, 148] width 0 height 0
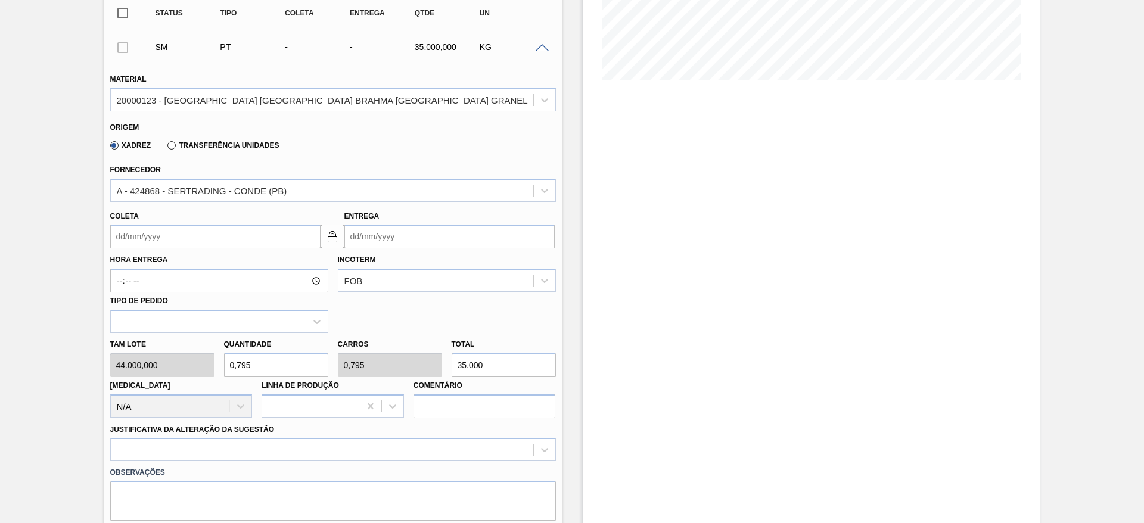
scroll to position [626, 0]
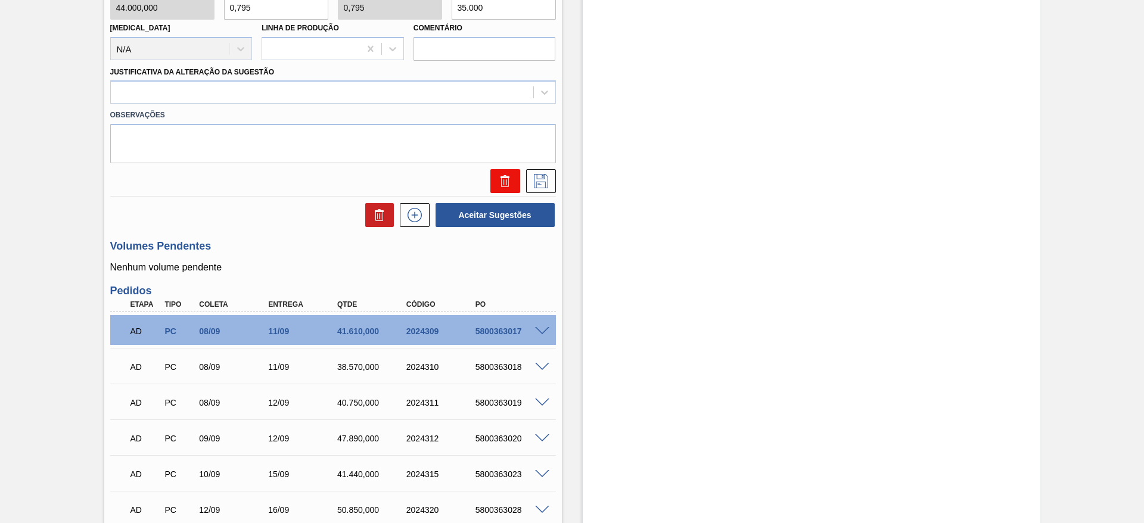
click at [506, 181] on icon at bounding box center [506, 182] width 1 height 6
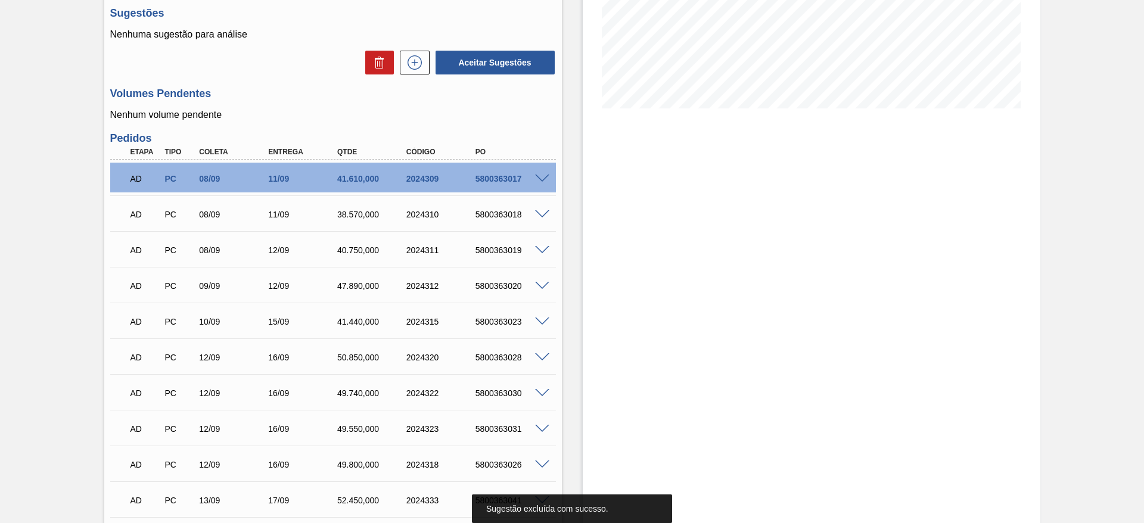
scroll to position [0, 0]
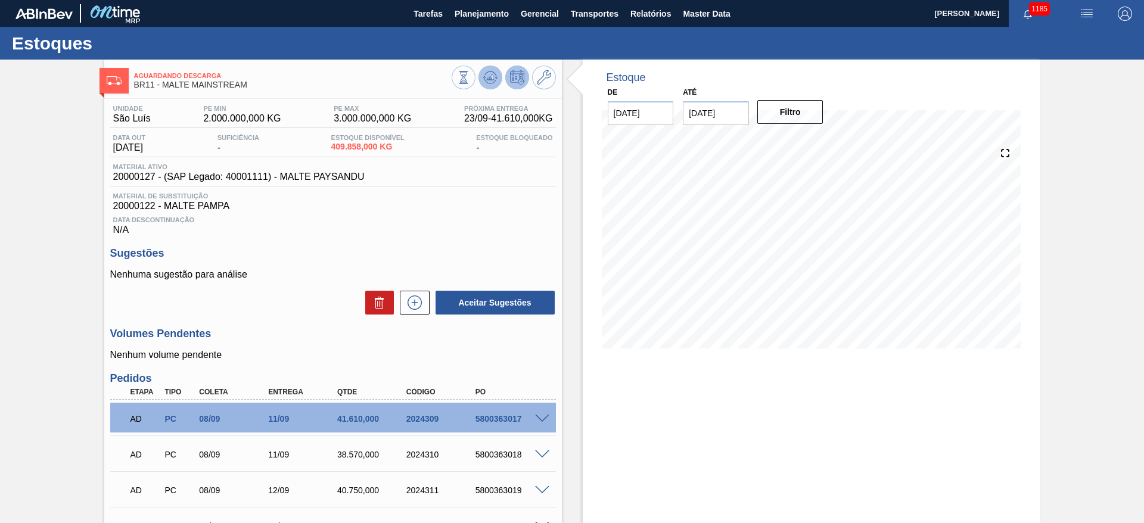
click at [486, 75] on icon at bounding box center [490, 77] width 14 height 14
click at [546, 80] on icon at bounding box center [544, 77] width 14 height 14
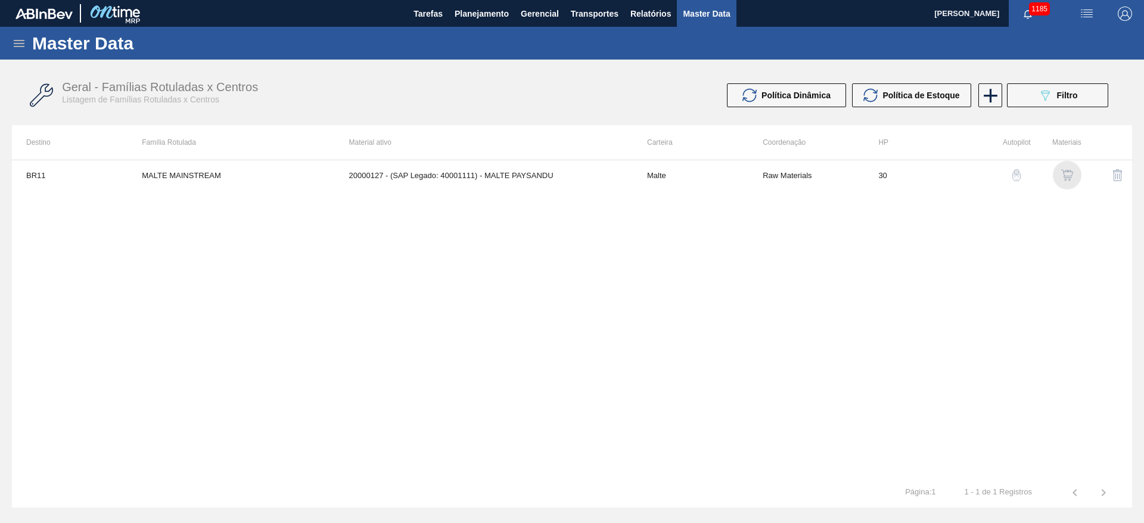
click at [1066, 178] on img "button" at bounding box center [1067, 175] width 12 height 12
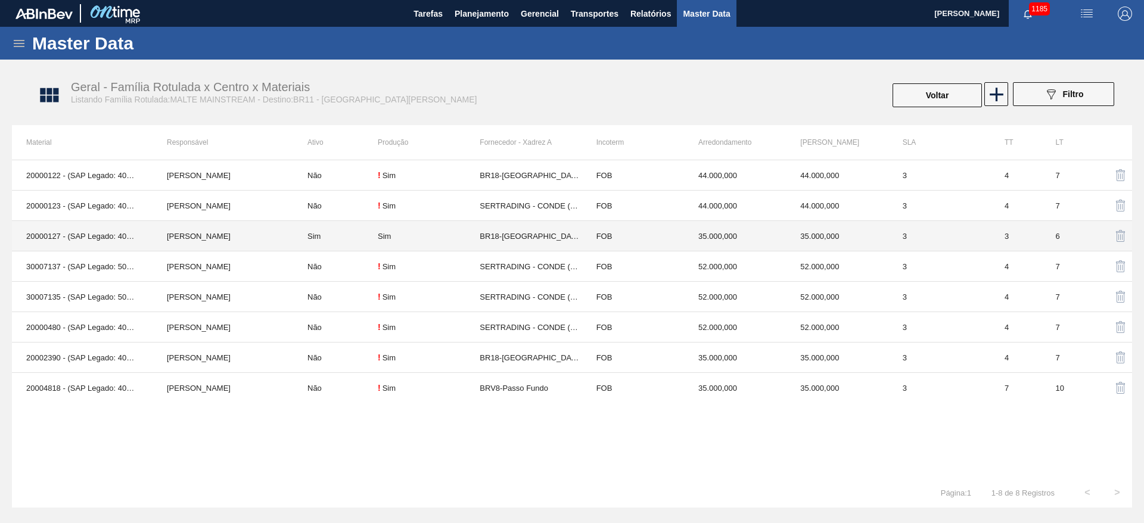
click at [330, 237] on td "Sim" at bounding box center [335, 236] width 85 height 30
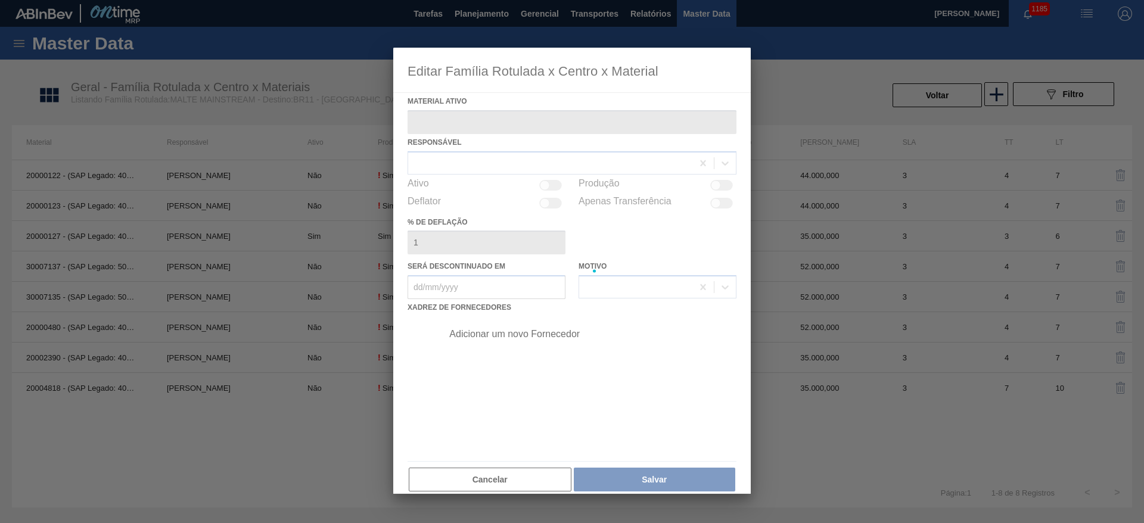
type ativo "20000127 - (SAP Legado: 40001111) - MALTE PAYSANDU"
checkbox input "true"
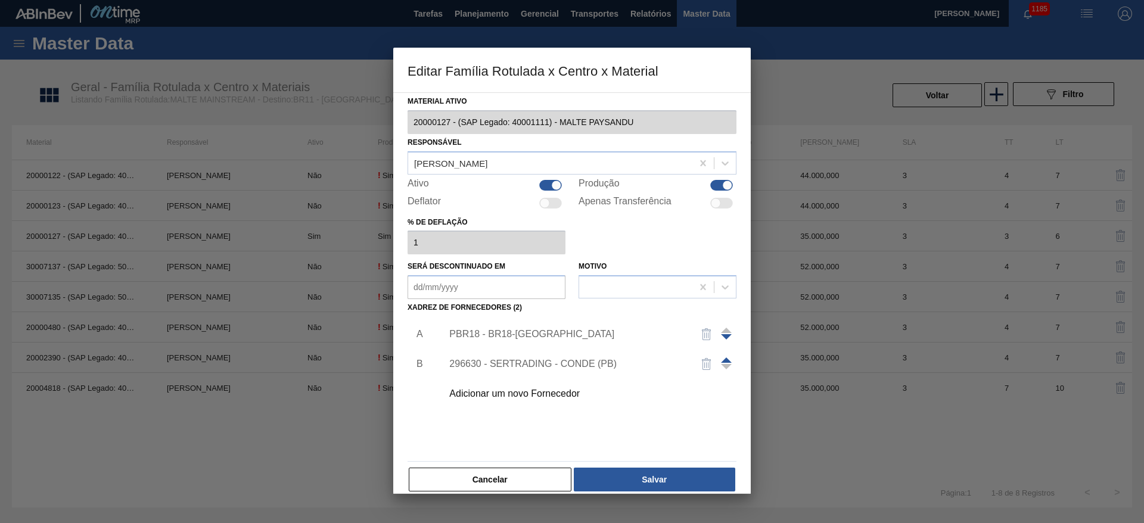
click at [550, 182] on div at bounding box center [550, 185] width 23 height 11
checkbox input "false"
click at [652, 474] on button "Salvar" at bounding box center [654, 480] width 161 height 24
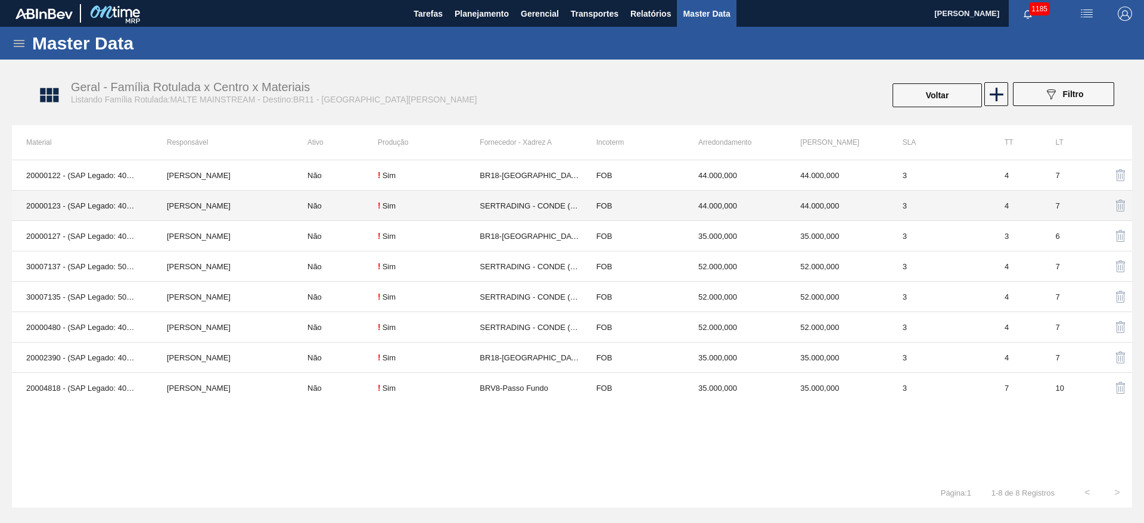
click at [338, 207] on td "Não" at bounding box center [335, 206] width 85 height 30
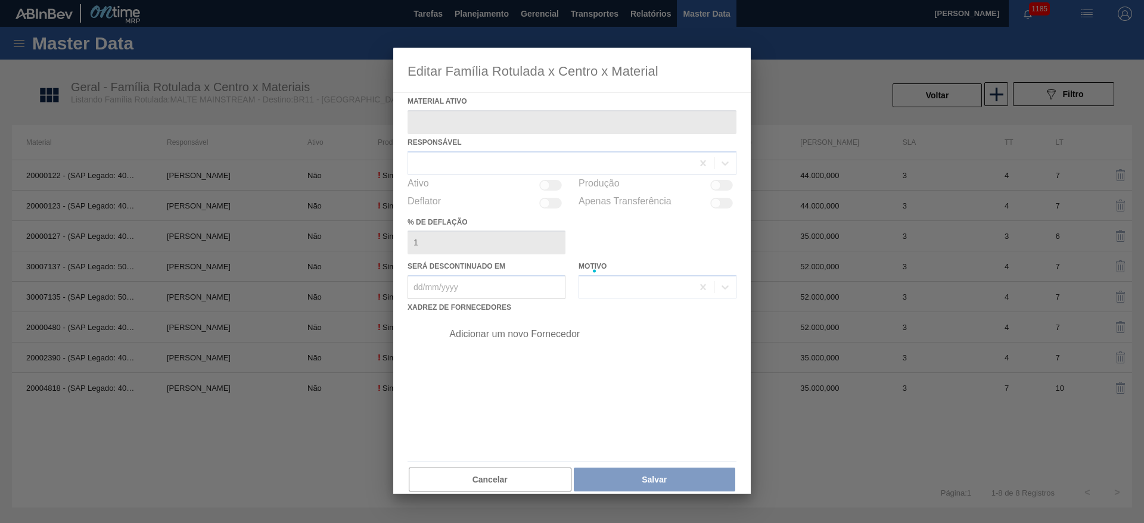
type ativo "20000123 - (SAP Legado: 40001107) - [GEOGRAPHIC_DATA] [GEOGRAPHIC_DATA] BRAHMA …"
checkbox input "true"
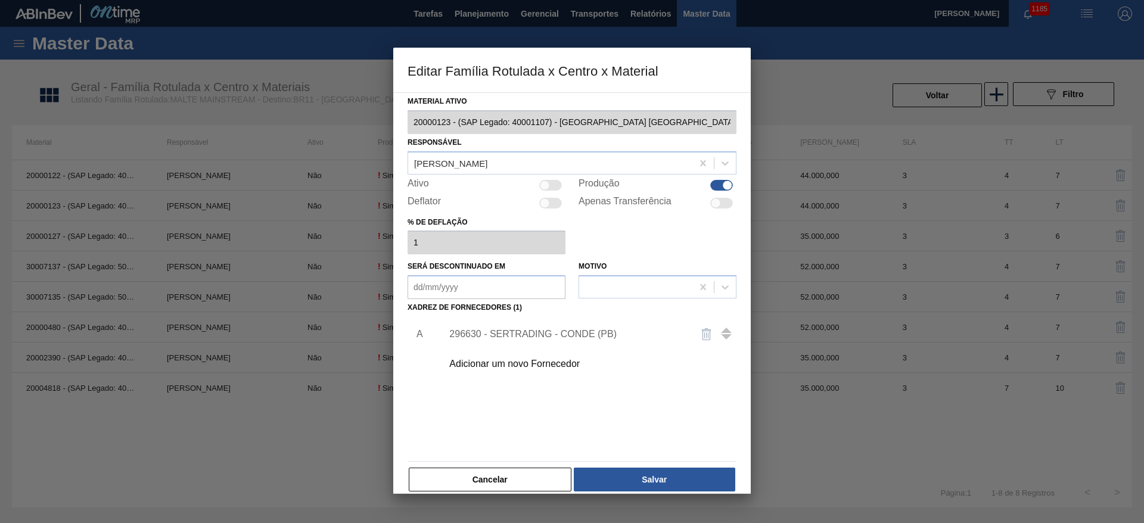
click at [550, 186] on div at bounding box center [550, 185] width 23 height 11
checkbox input "true"
click at [487, 363] on div "Adicionar um novo Fornecedor" at bounding box center [566, 364] width 234 height 11
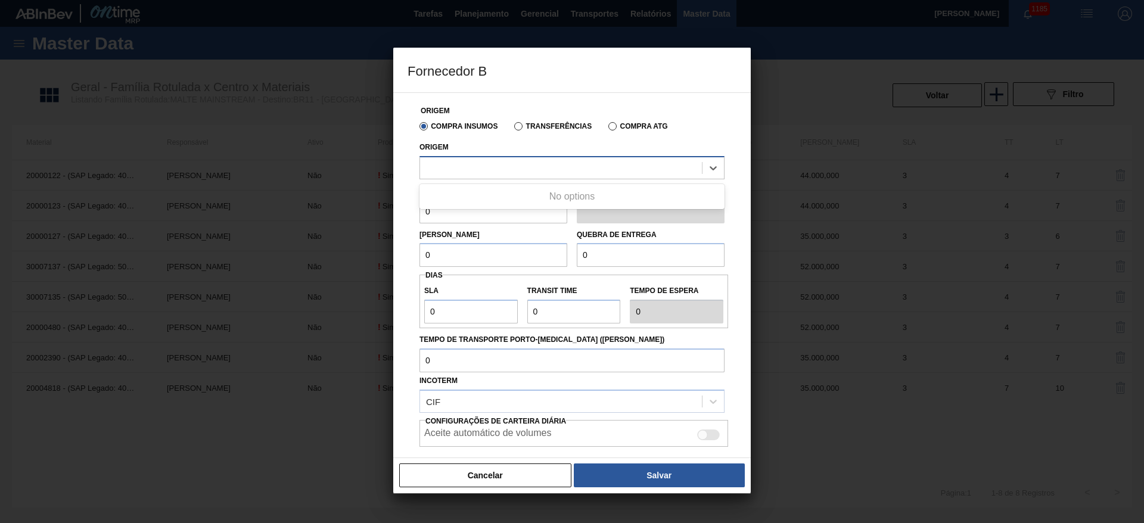
click at [458, 171] on div at bounding box center [561, 167] width 282 height 17
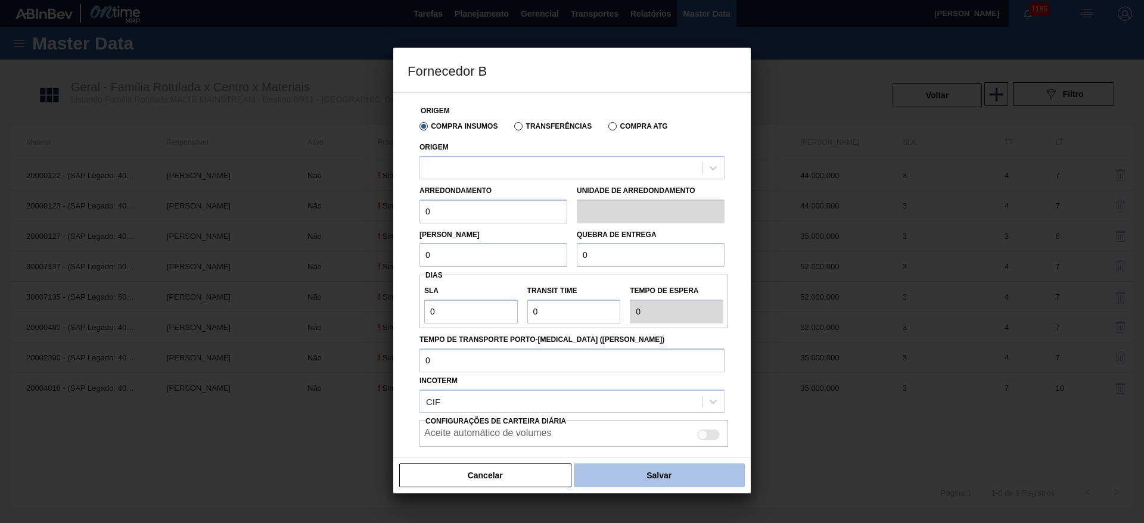
click at [656, 475] on button "Salvar" at bounding box center [659, 476] width 171 height 24
type input "Kilo"
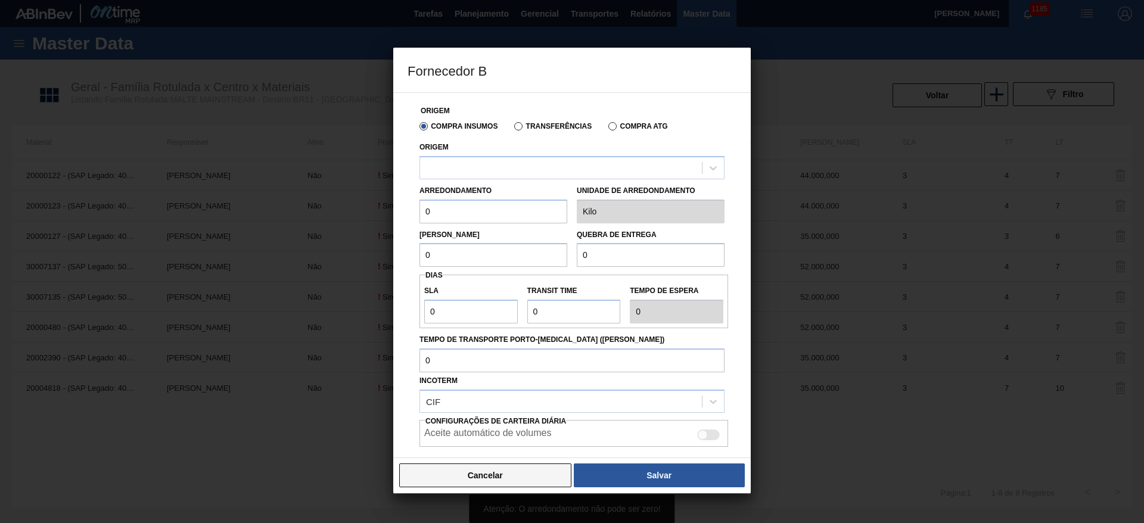
click at [523, 477] on button "Cancelar" at bounding box center [485, 476] width 172 height 24
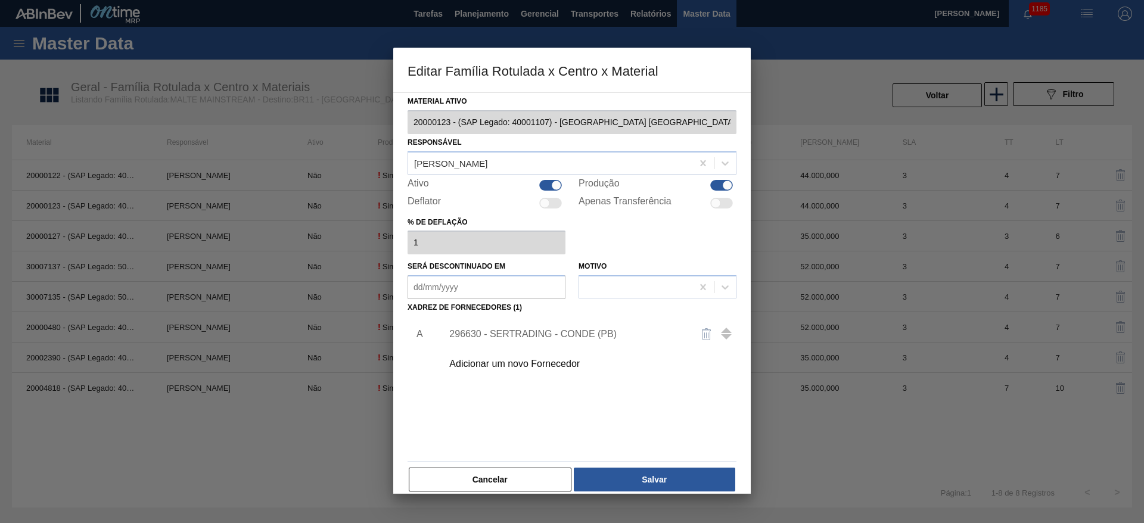
click at [533, 337] on div "296630 - SERTRADING - CONDE (PB)" at bounding box center [566, 334] width 234 height 11
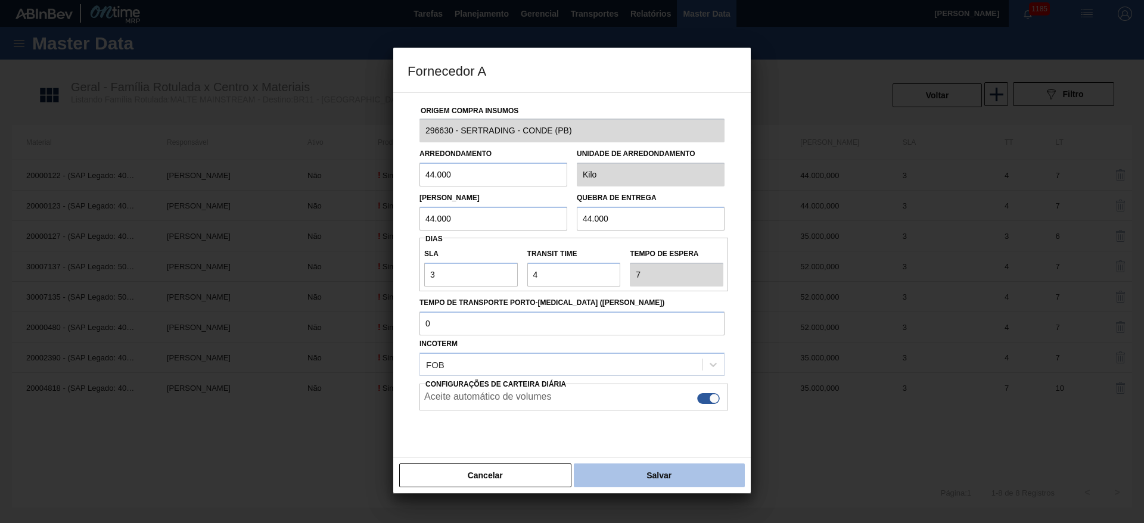
click at [628, 470] on button "Salvar" at bounding box center [659, 476] width 171 height 24
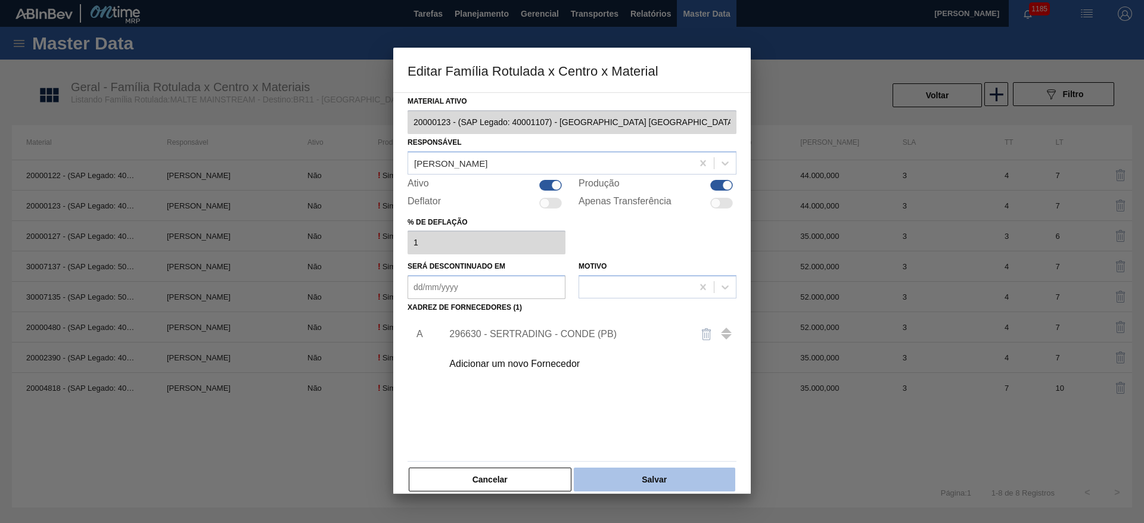
click at [636, 476] on button "Salvar" at bounding box center [654, 480] width 161 height 24
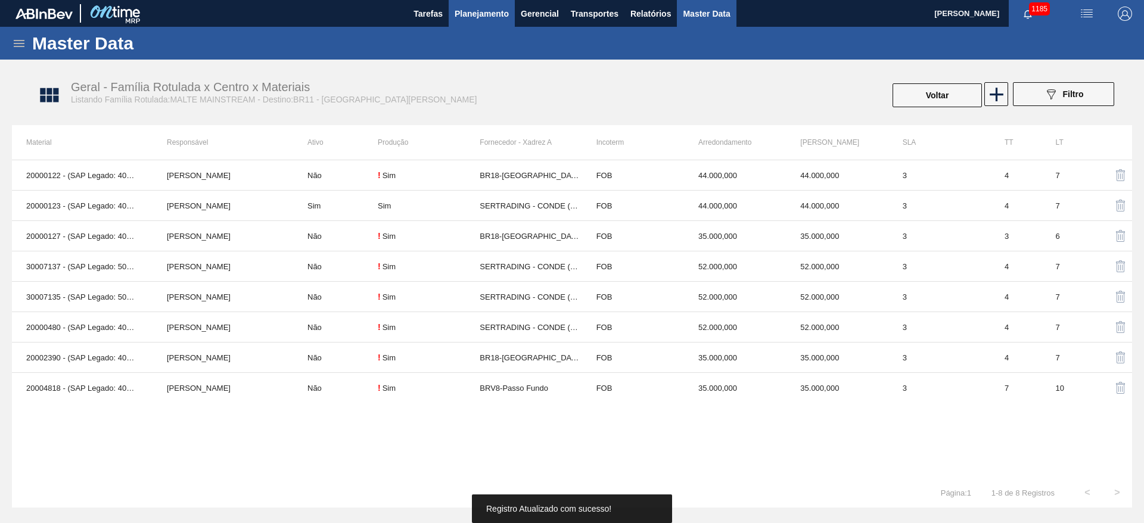
click at [465, 13] on span "Planejamento" at bounding box center [482, 14] width 54 height 14
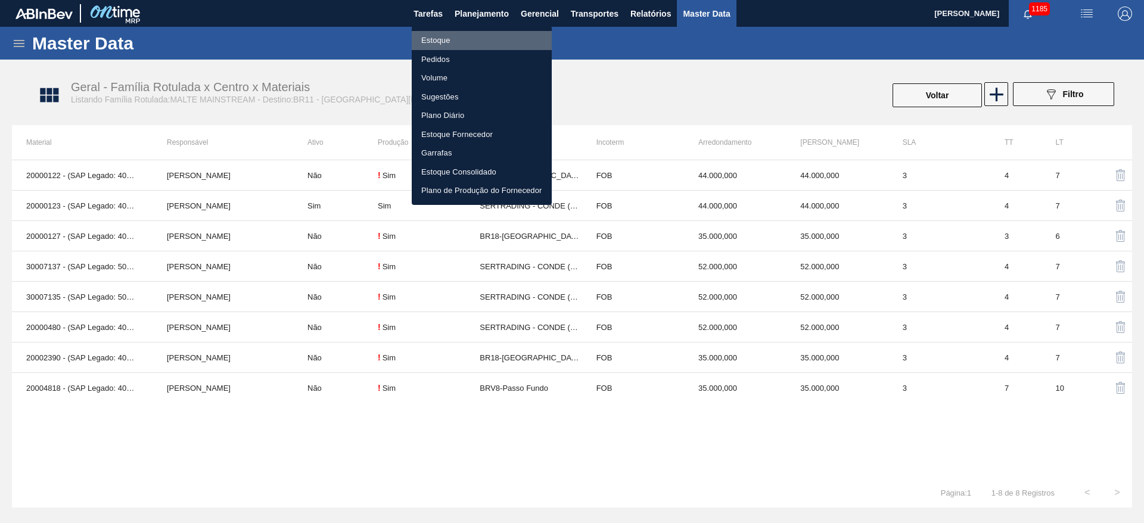
click at [439, 38] on li "Estoque" at bounding box center [482, 40] width 140 height 19
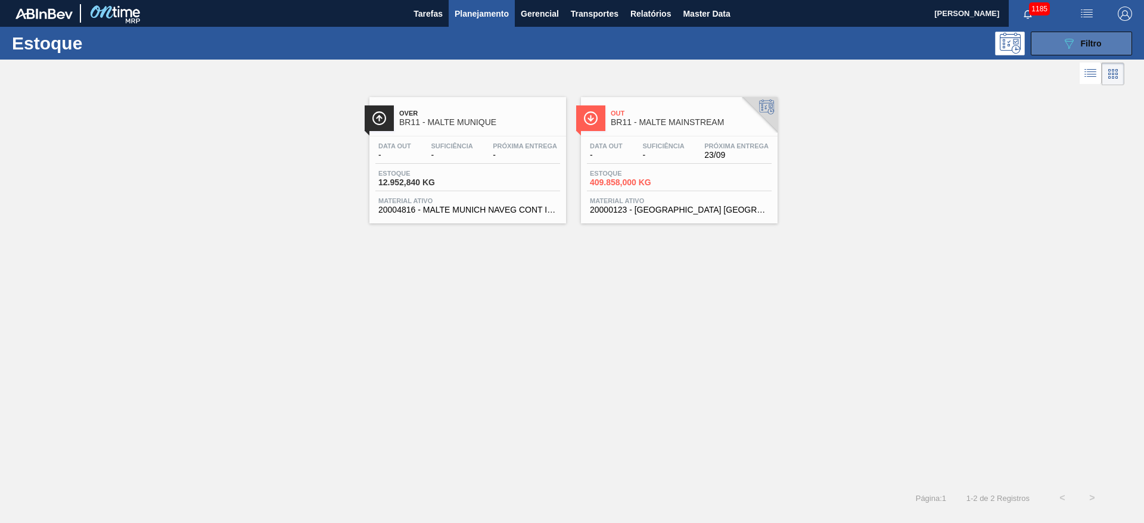
click at [1082, 42] on span "Filtro" at bounding box center [1091, 44] width 21 height 10
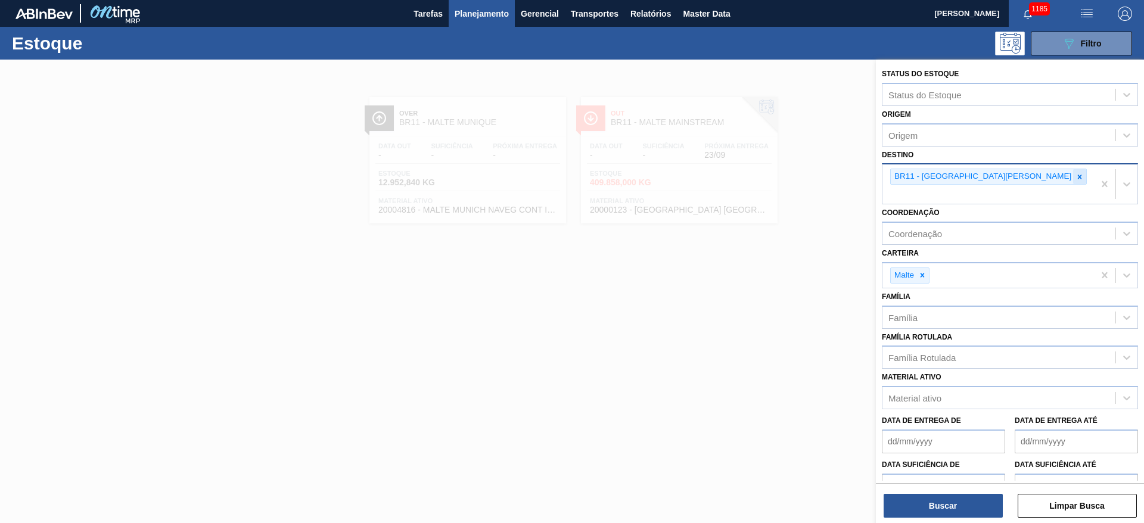
click at [1075, 179] on icon at bounding box center [1079, 177] width 8 height 8
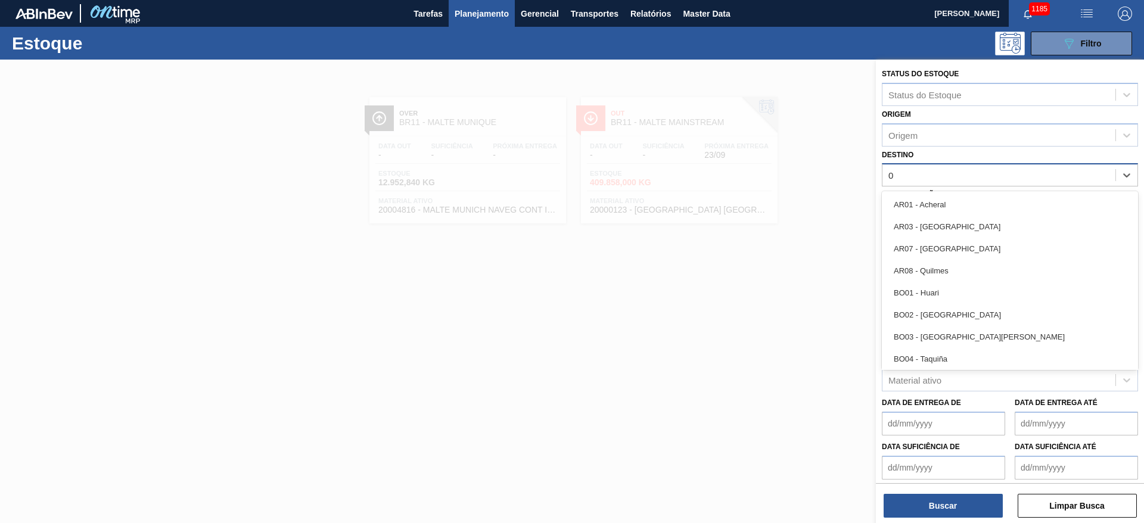
type input "04"
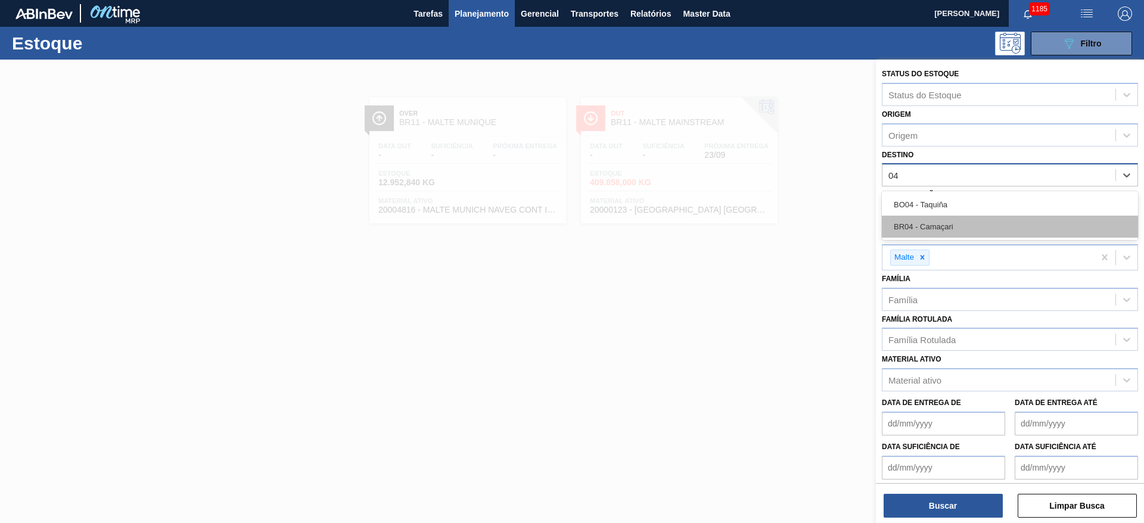
click at [919, 220] on div "BR04 - Camaçari" at bounding box center [1010, 227] width 256 height 22
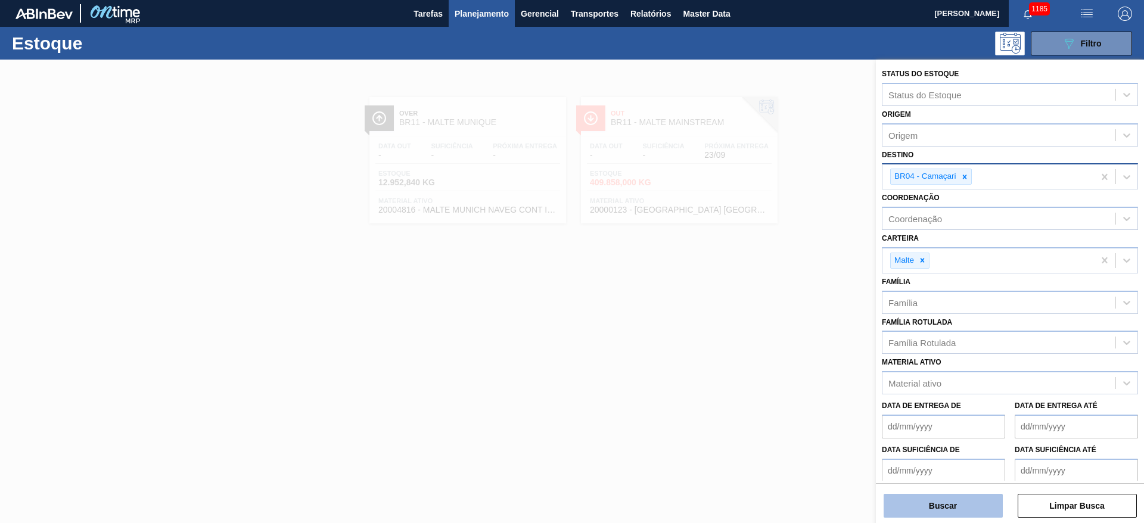
click at [945, 498] on button "Buscar" at bounding box center [943, 506] width 119 height 24
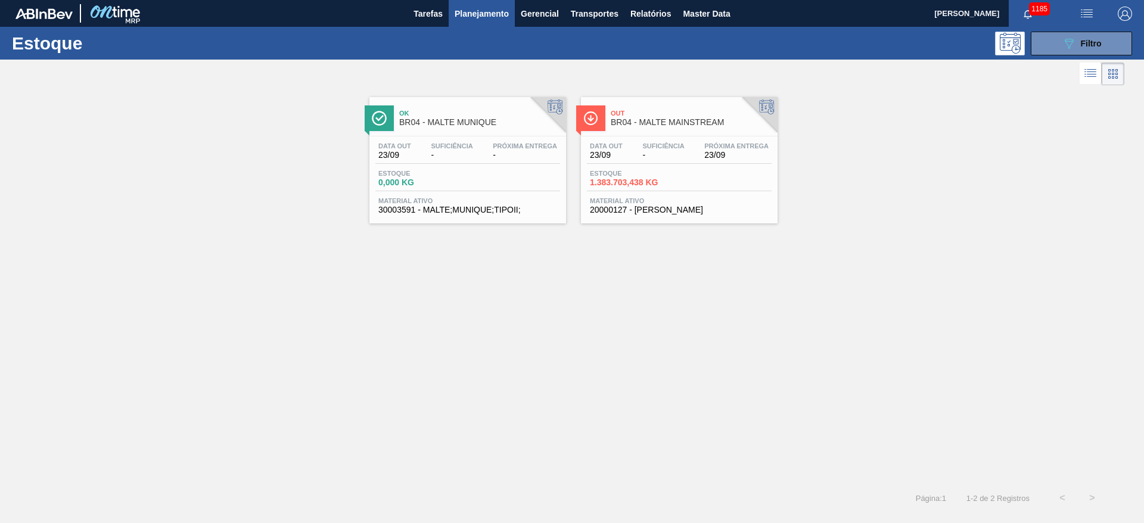
click at [652, 166] on div "Data out 23/09 Suficiência - Próxima Entrega 23/09 Estoque 1.383.703,438 KG Mat…" at bounding box center [679, 176] width 197 height 81
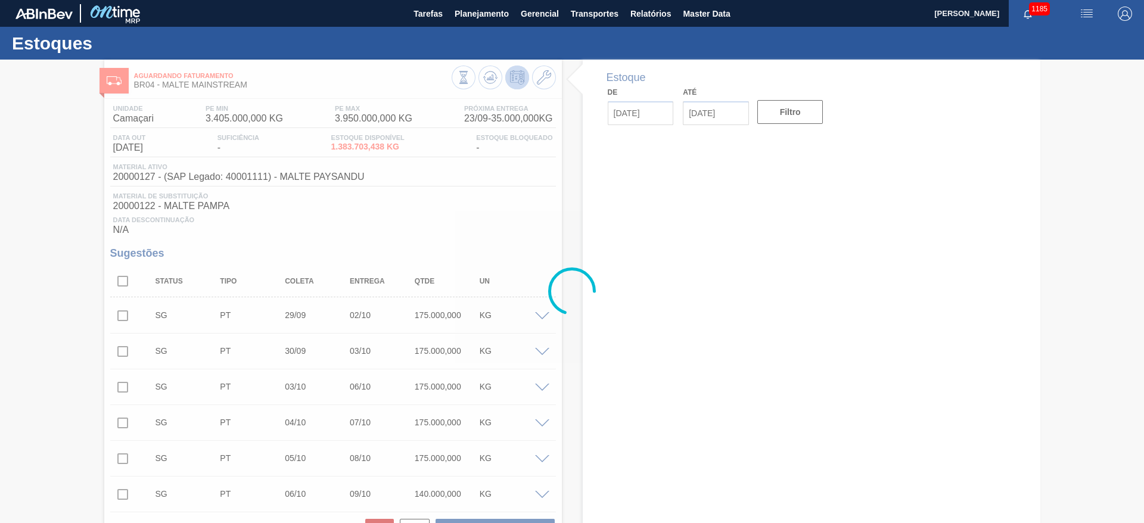
type input "[DATE]"
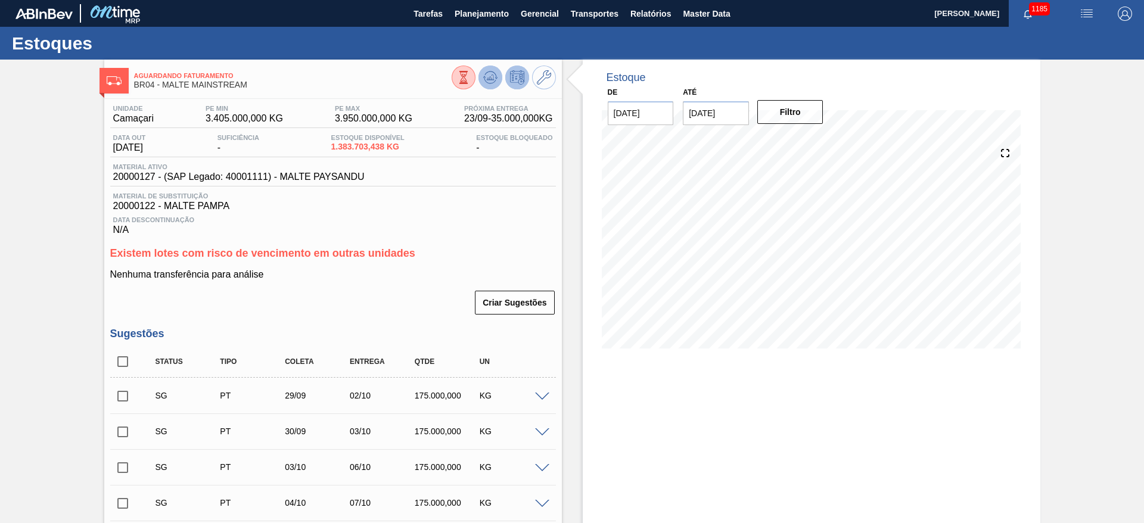
click at [491, 80] on icon at bounding box center [490, 77] width 14 height 14
click at [484, 76] on icon at bounding box center [490, 77] width 14 height 14
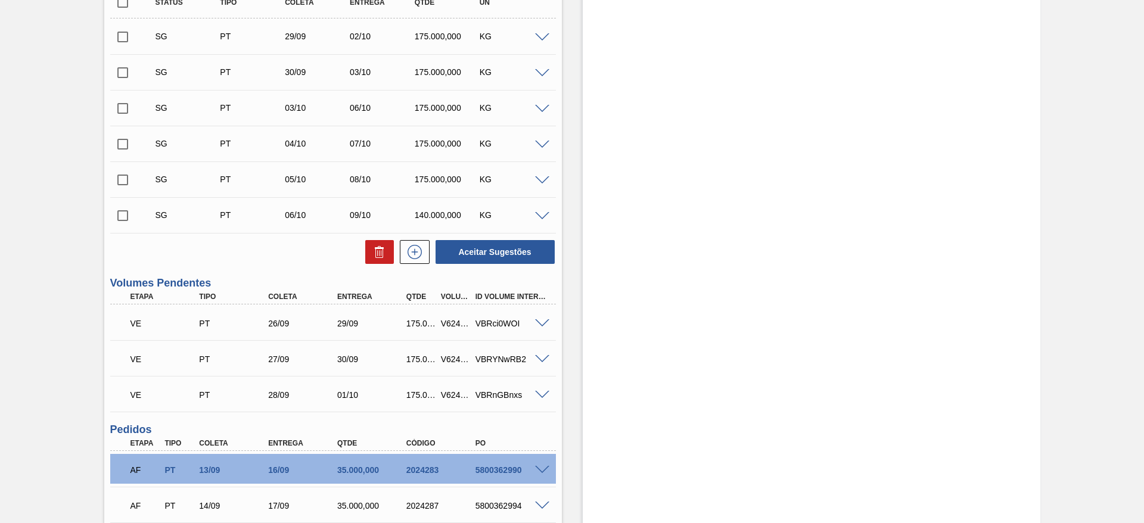
scroll to position [447, 0]
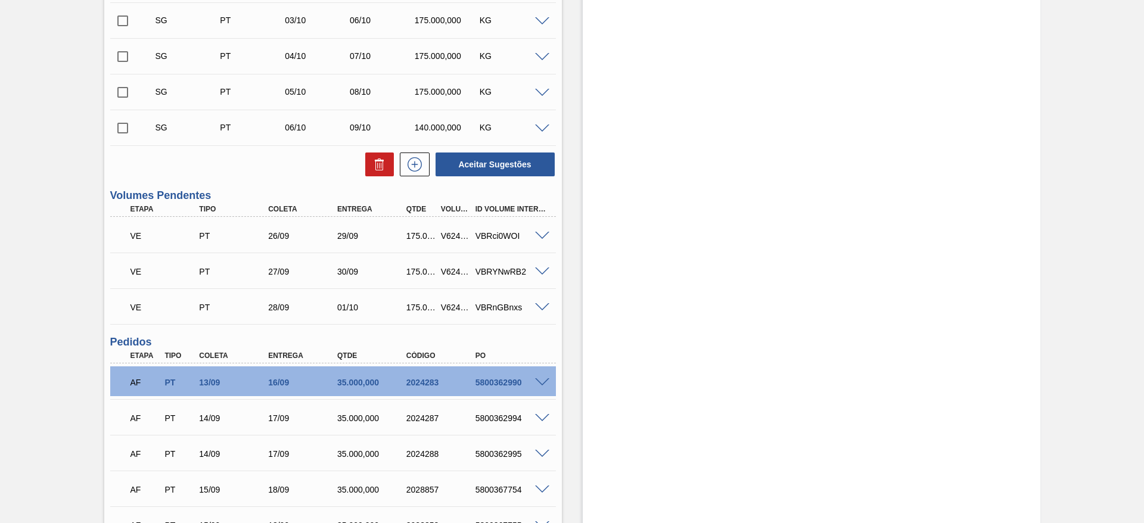
click at [542, 239] on div "VBRci0WOI" at bounding box center [510, 236] width 77 height 10
click at [547, 234] on span at bounding box center [542, 236] width 14 height 9
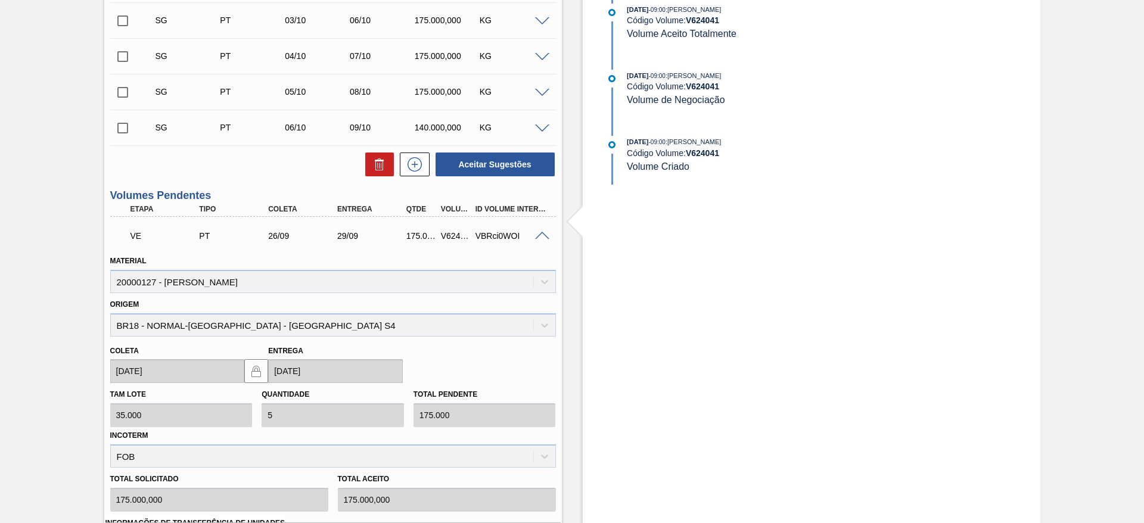
scroll to position [715, 0]
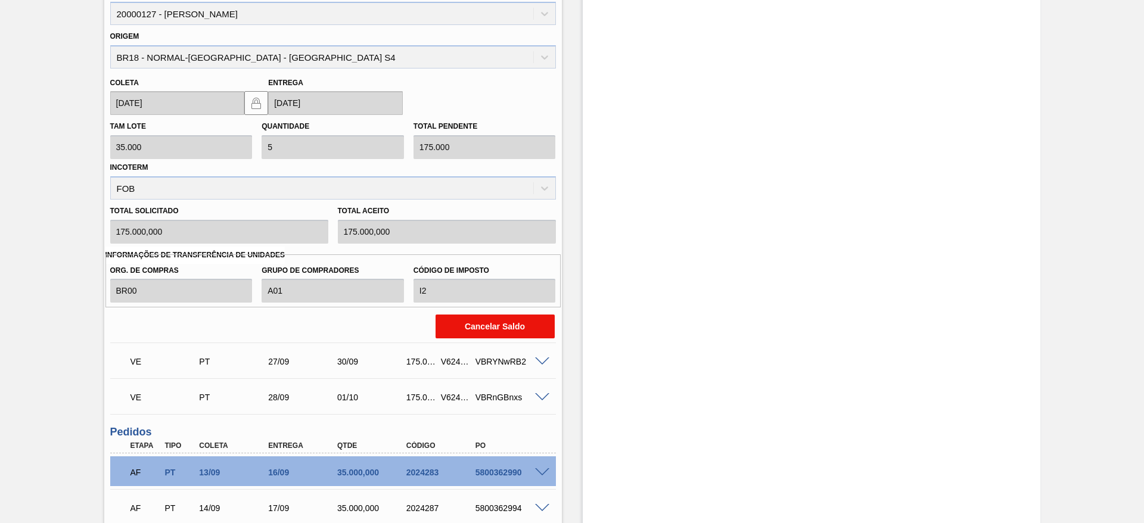
click at [472, 326] on button "Cancelar Saldo" at bounding box center [495, 327] width 119 height 24
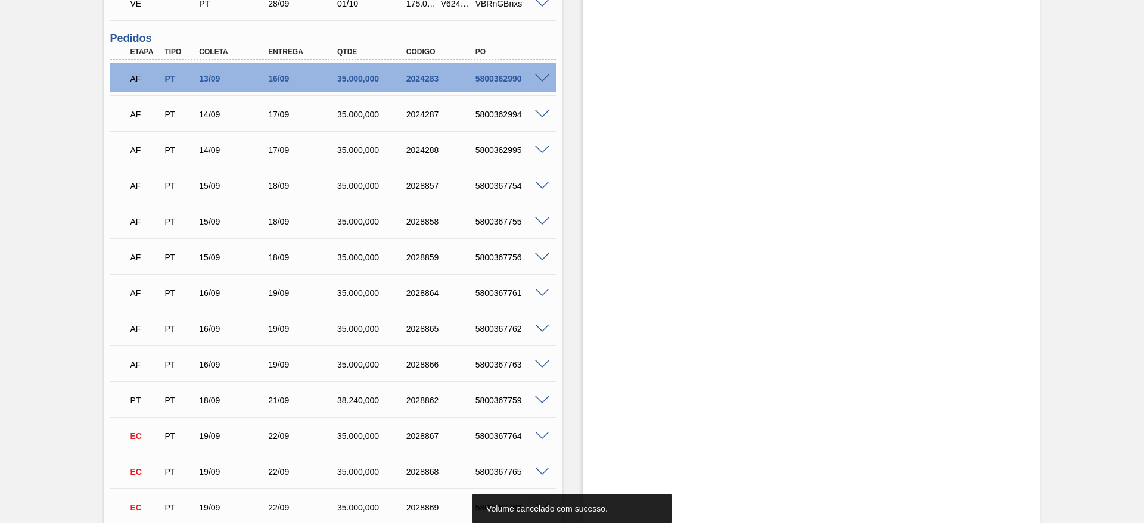
scroll to position [321, 0]
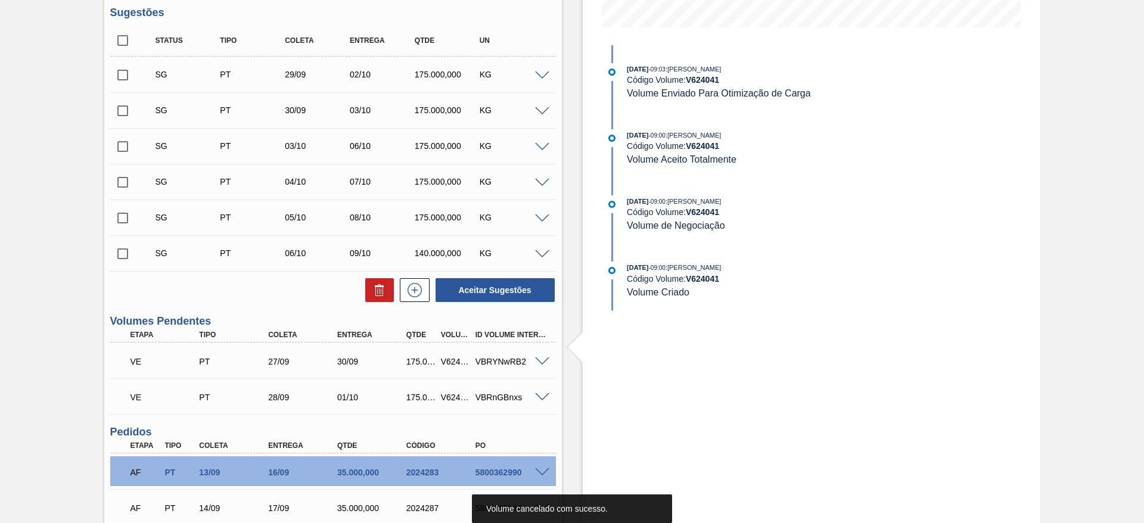
click at [543, 360] on span at bounding box center [542, 361] width 14 height 9
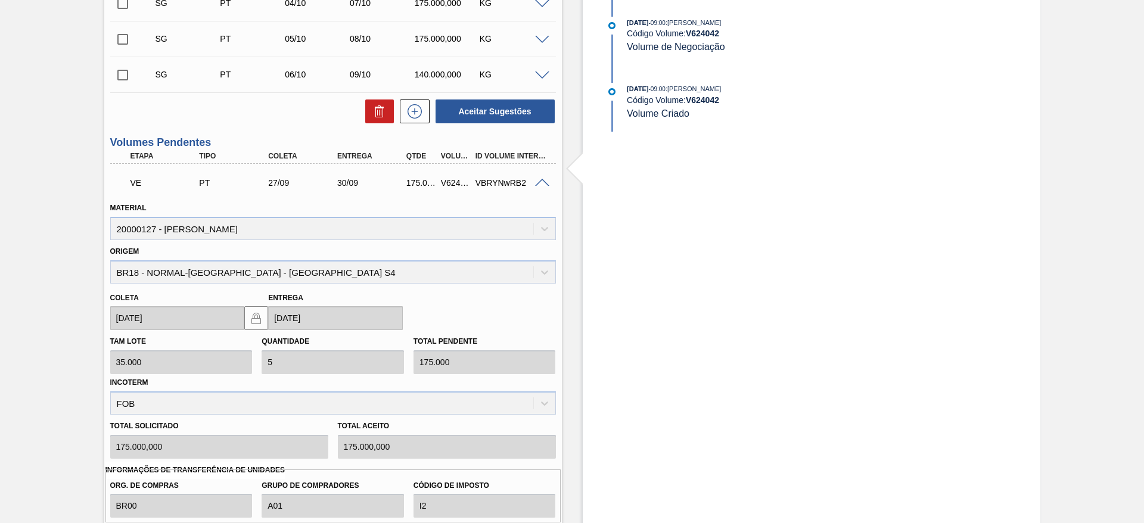
scroll to position [589, 0]
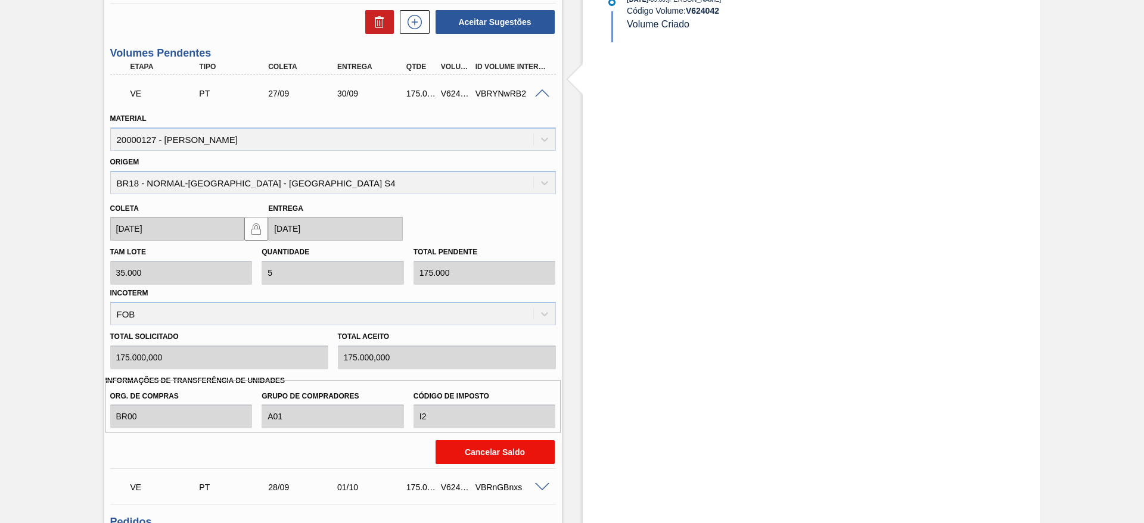
click at [469, 448] on button "Cancelar Saldo" at bounding box center [495, 452] width 119 height 24
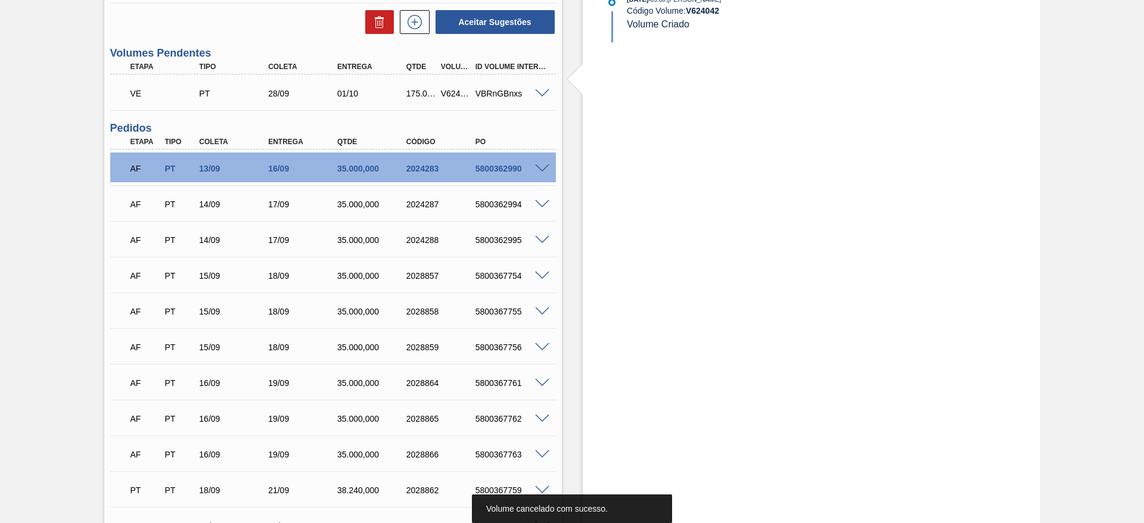
click at [548, 92] on div at bounding box center [544, 92] width 24 height 9
click at [542, 94] on span at bounding box center [542, 93] width 14 height 9
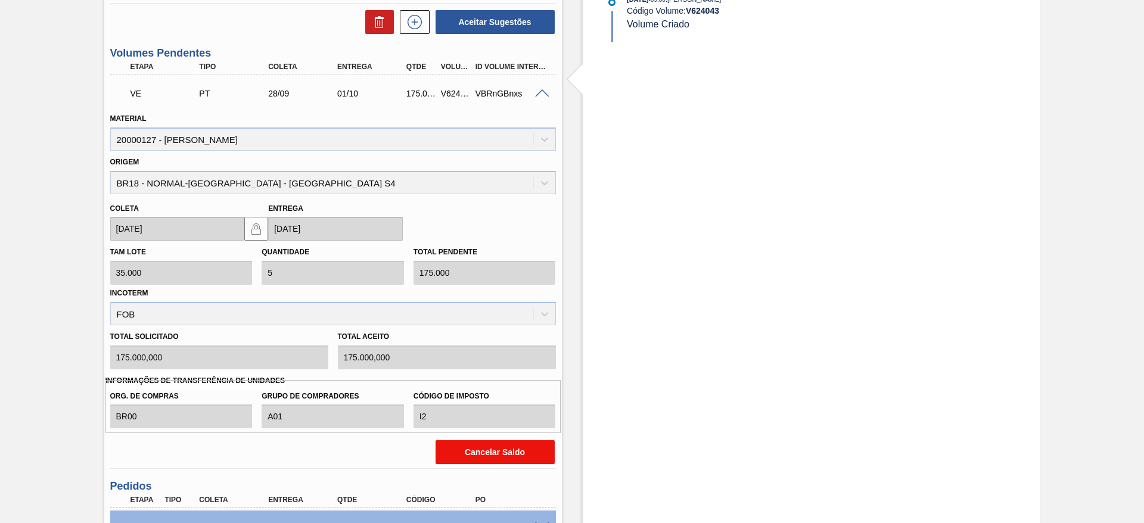
click at [471, 443] on button "Cancelar Saldo" at bounding box center [495, 452] width 119 height 24
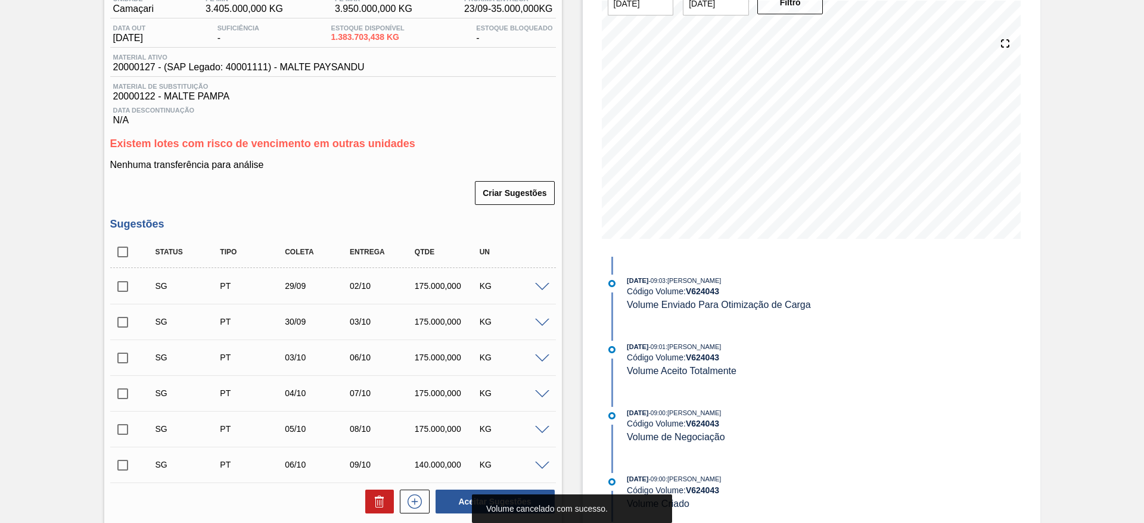
scroll to position [0, 0]
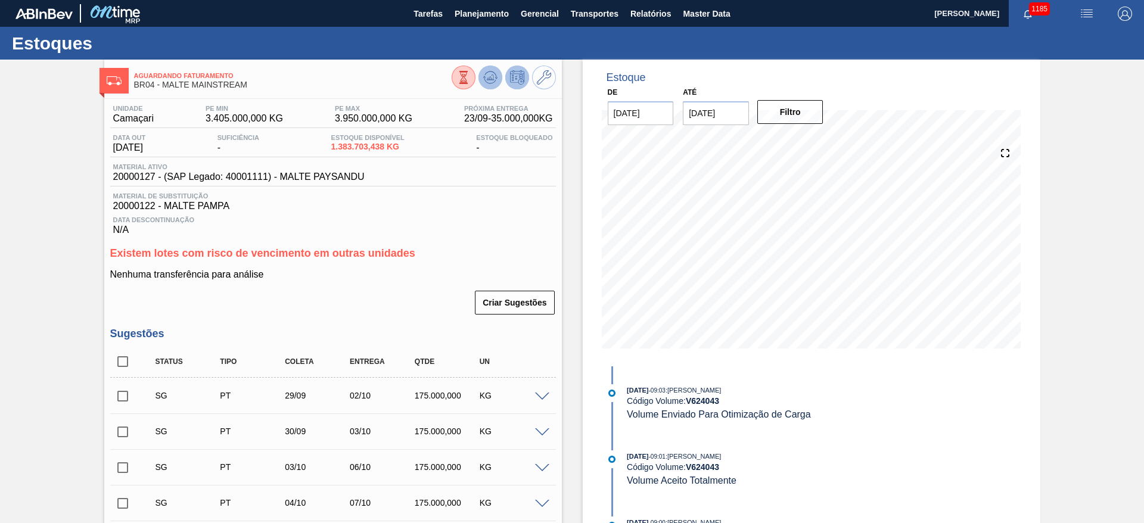
click at [487, 78] on icon at bounding box center [490, 76] width 8 height 5
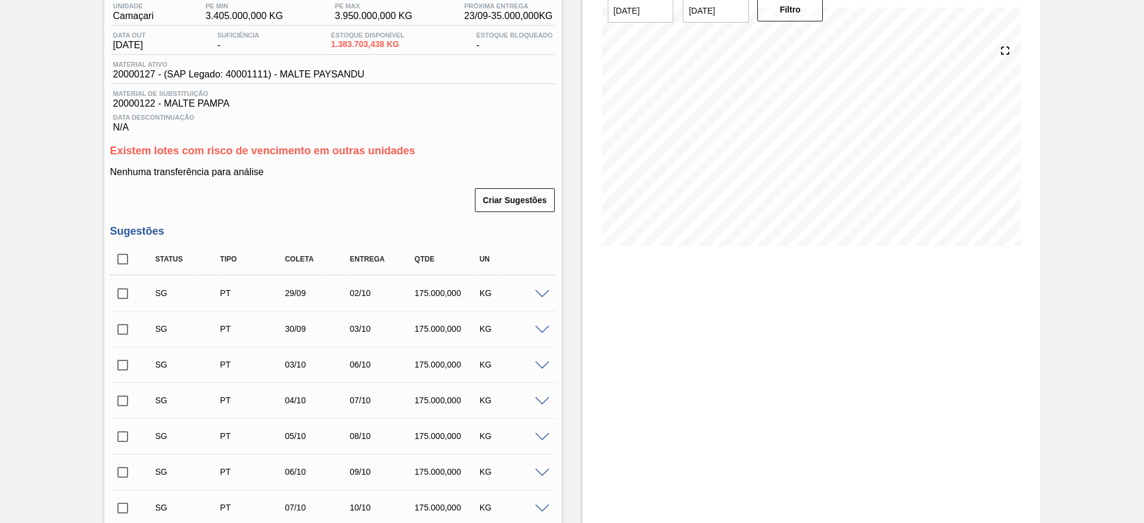
scroll to position [179, 0]
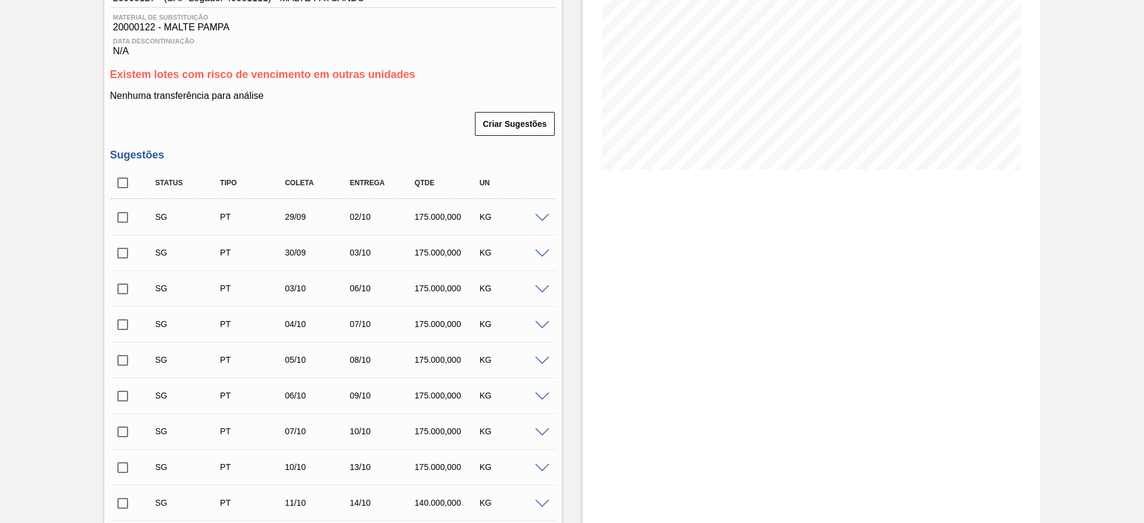
click at [541, 216] on span at bounding box center [542, 218] width 14 height 9
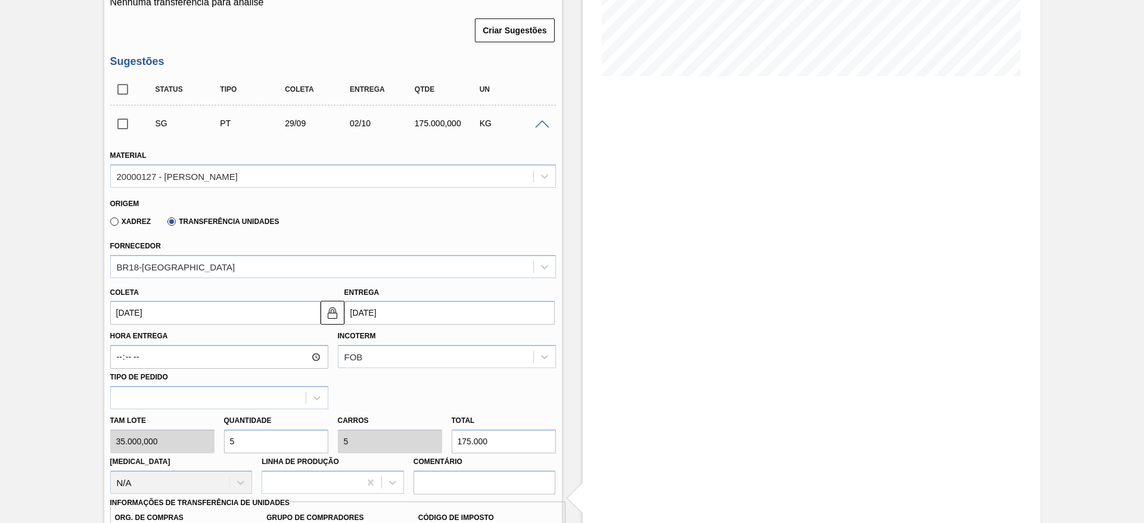
scroll to position [268, 0]
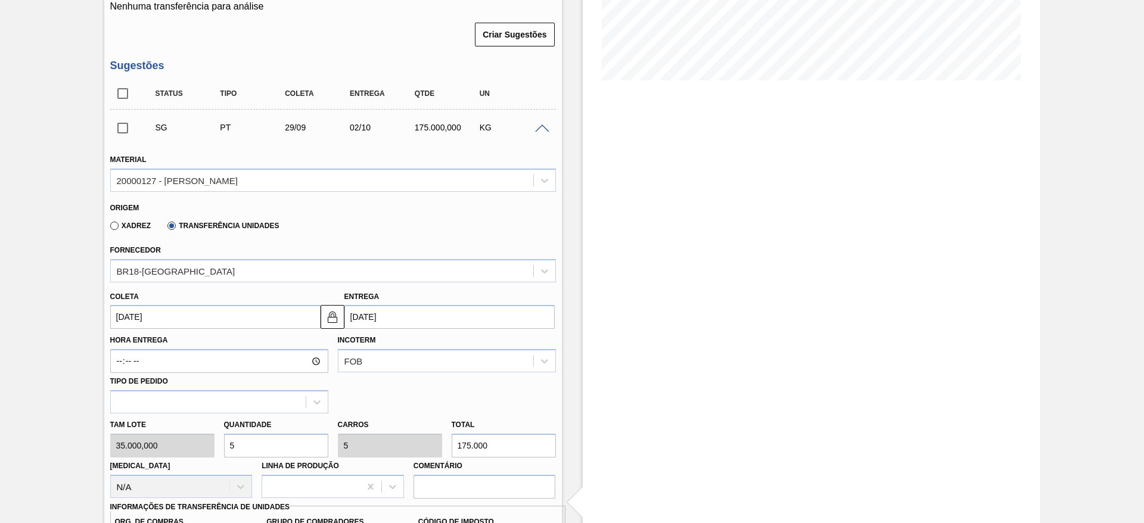
click at [113, 224] on label "Xadrez" at bounding box center [130, 226] width 41 height 8
click at [108, 228] on input "Xadrez" at bounding box center [108, 228] width 0 height 0
type input "BR00"
type input "A01"
type input "I2"
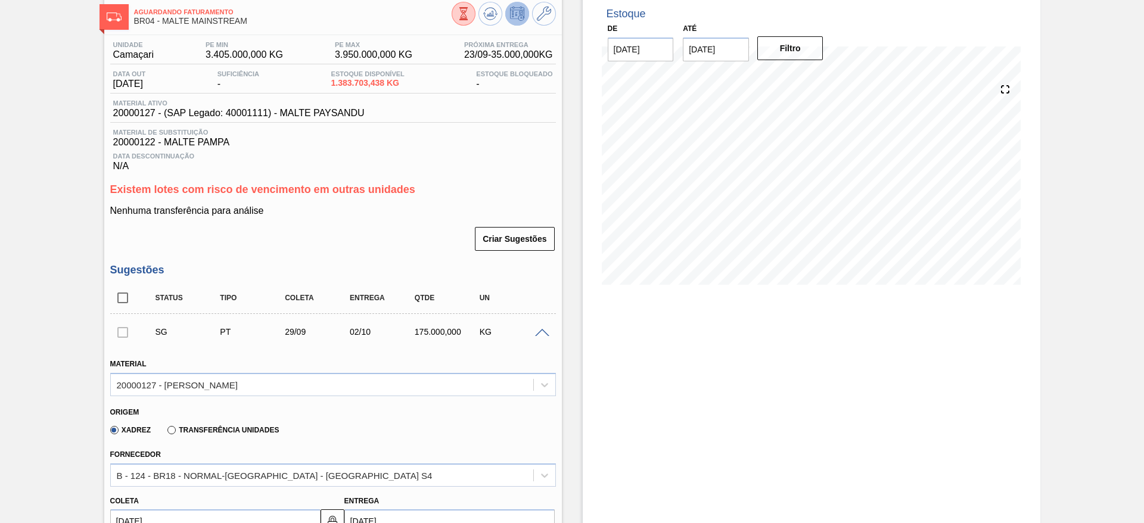
scroll to position [0, 0]
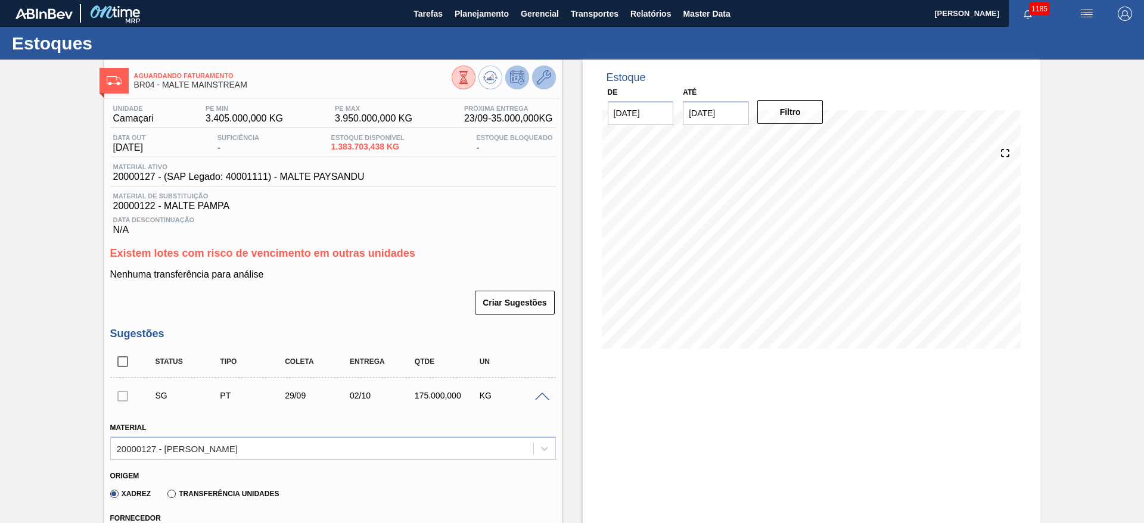
click at [546, 79] on icon at bounding box center [544, 77] width 14 height 14
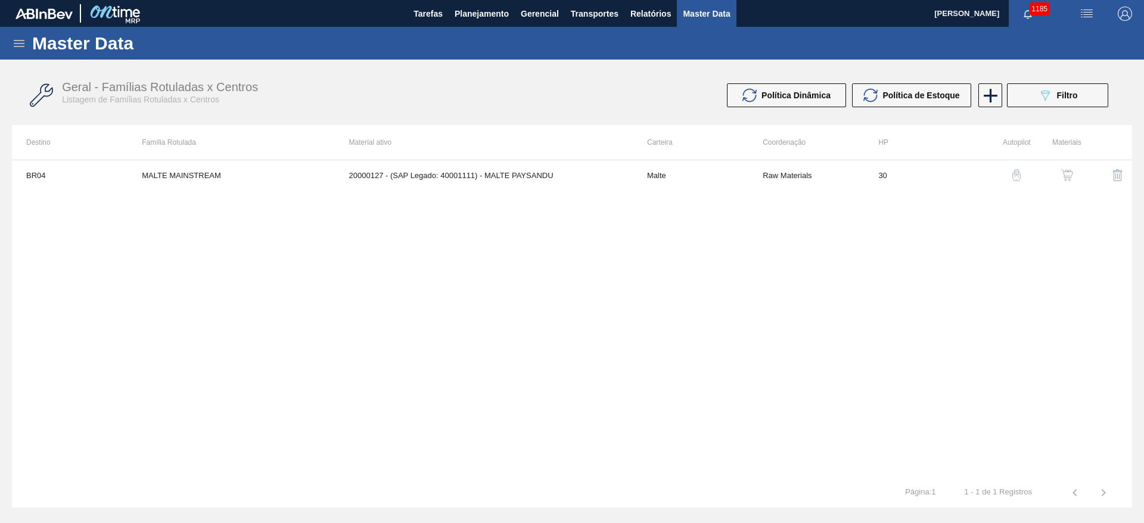
click at [1078, 179] on button "button" at bounding box center [1067, 175] width 29 height 29
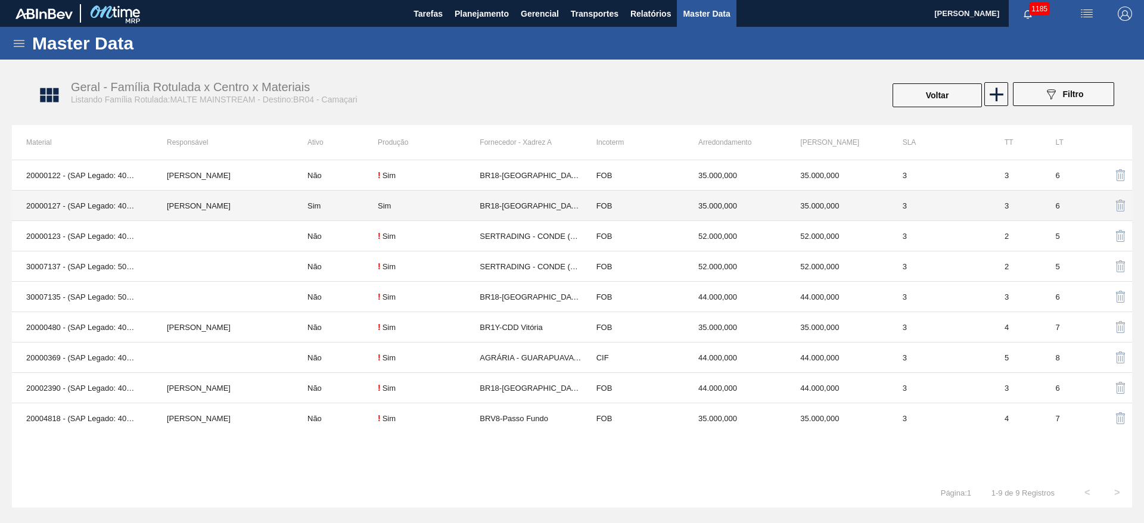
click at [293, 206] on td "Sim" at bounding box center [335, 206] width 85 height 30
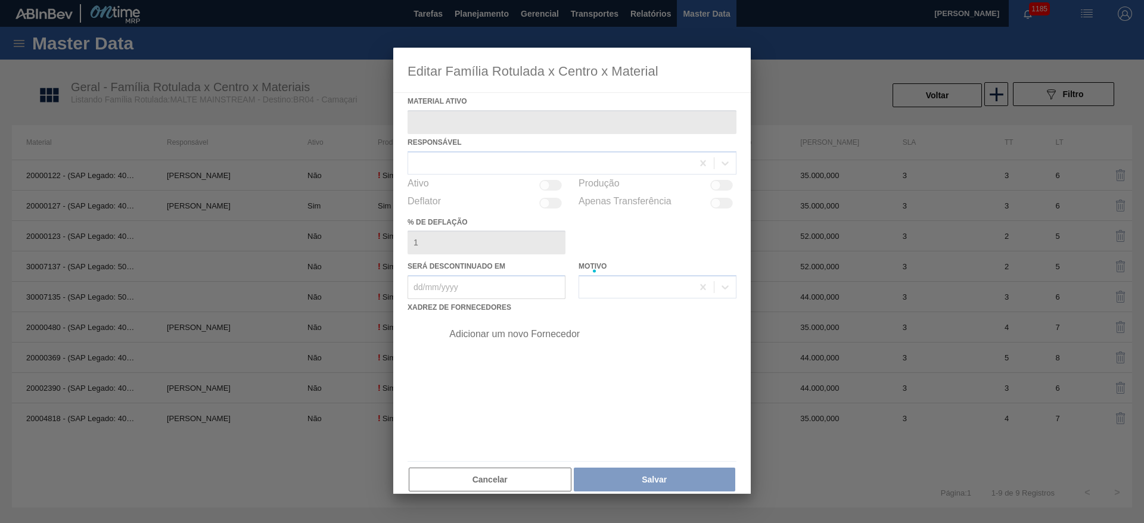
type ativo "20000127 - (SAP Legado: 40001111) - MALTE PAYSANDU"
checkbox input "true"
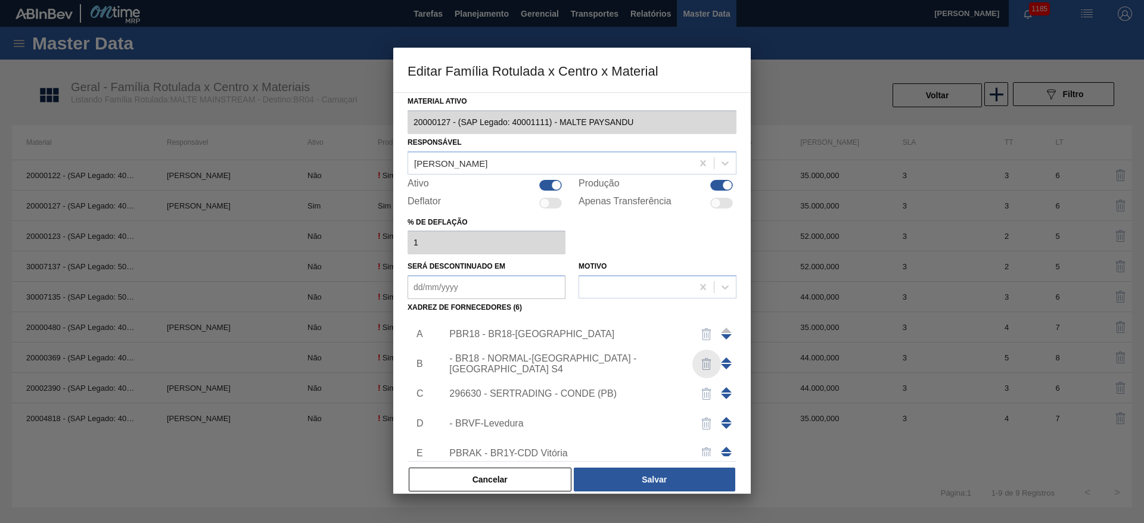
click at [701, 365] on img "button" at bounding box center [706, 364] width 14 height 14
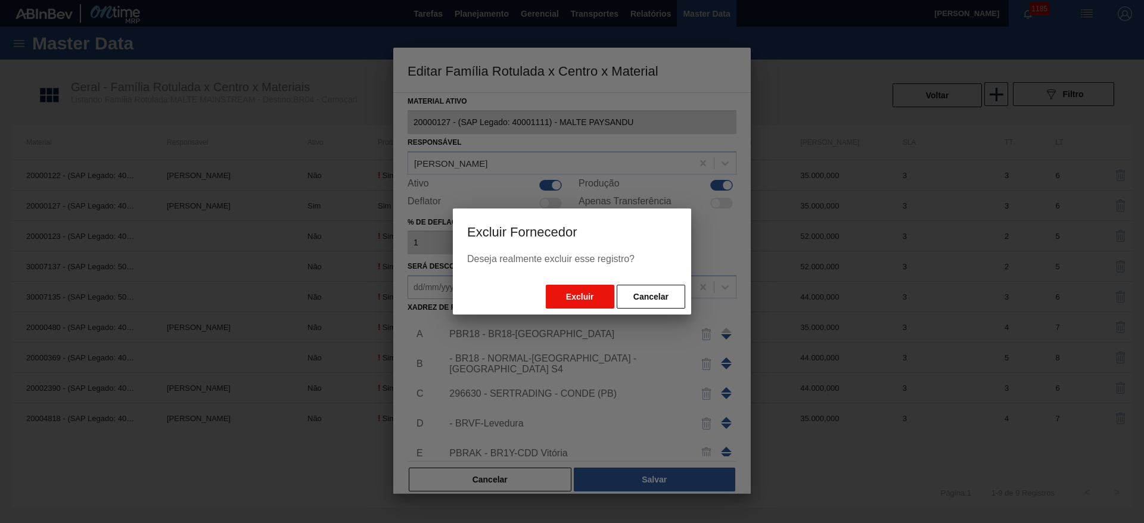
click at [566, 293] on button "Excluir" at bounding box center [580, 297] width 69 height 24
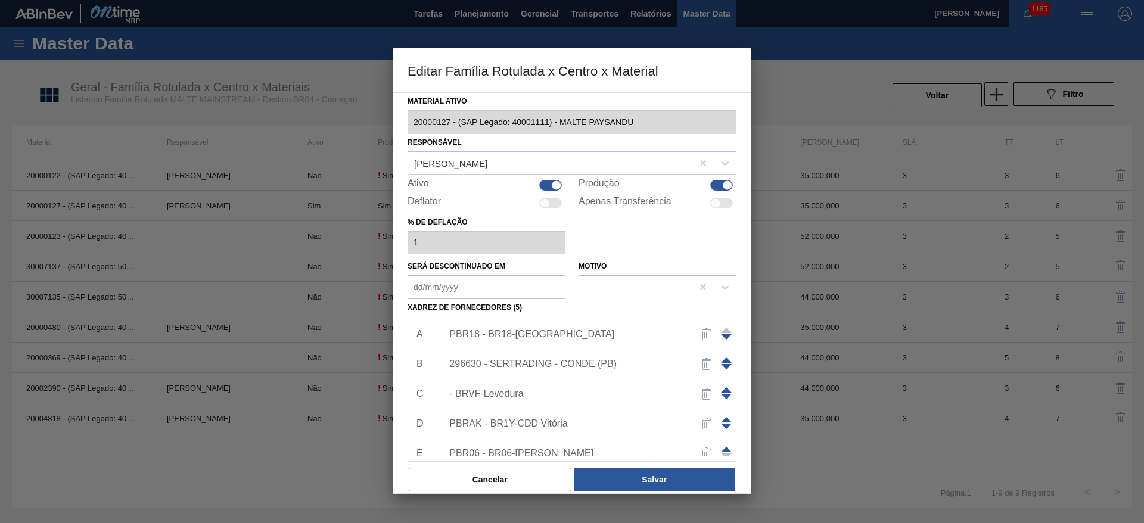
click at [480, 329] on div "PBR18 - BR18-[GEOGRAPHIC_DATA]" at bounding box center [566, 334] width 234 height 11
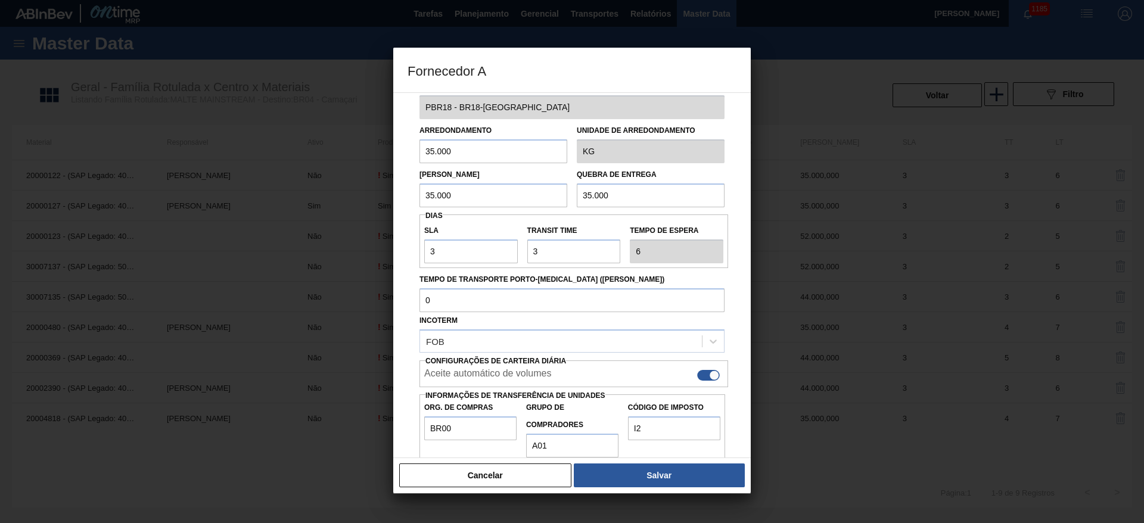
scroll to position [42, 0]
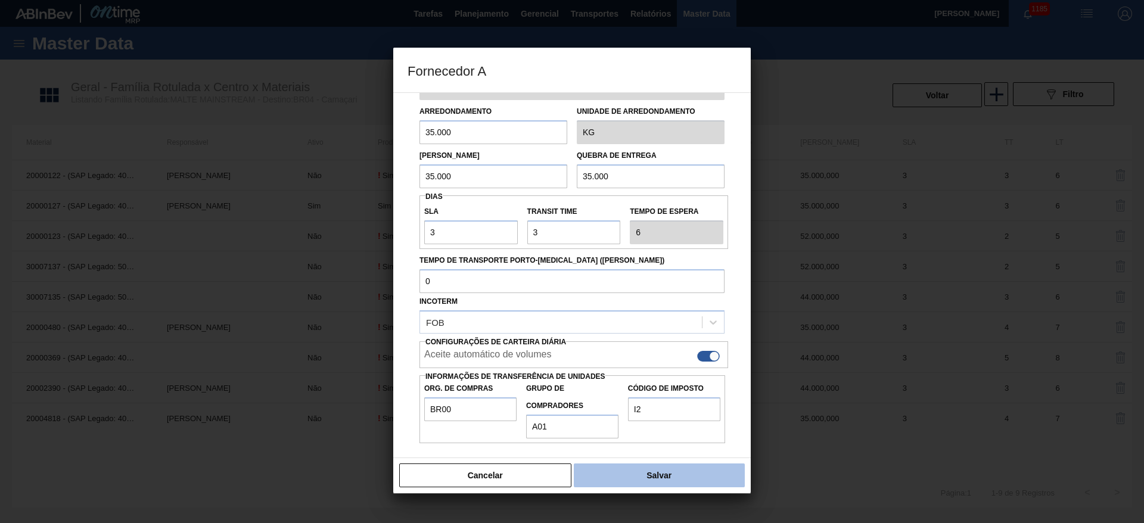
click at [655, 469] on button "Salvar" at bounding box center [659, 476] width 171 height 24
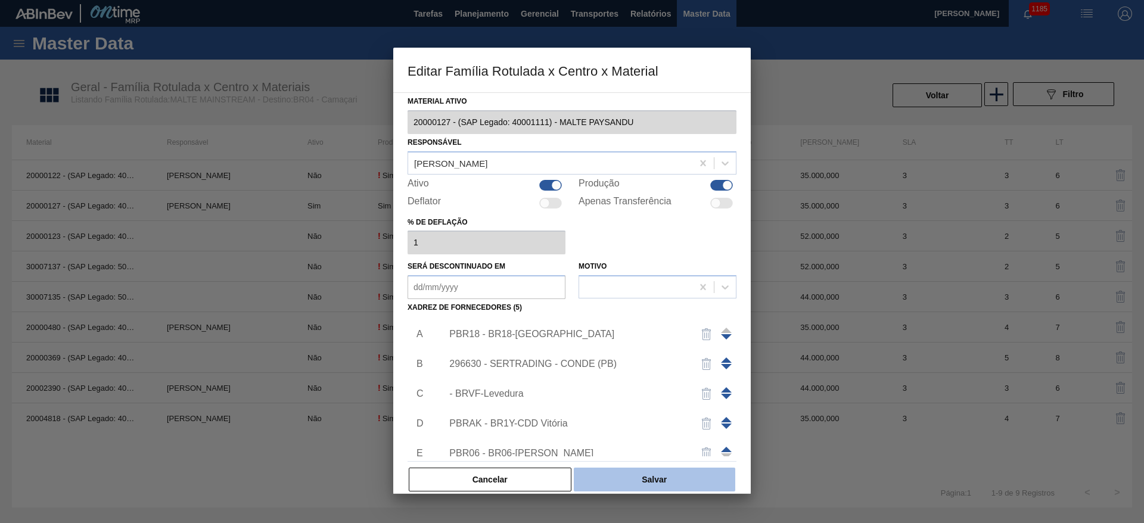
click at [662, 479] on button "Salvar" at bounding box center [654, 480] width 161 height 24
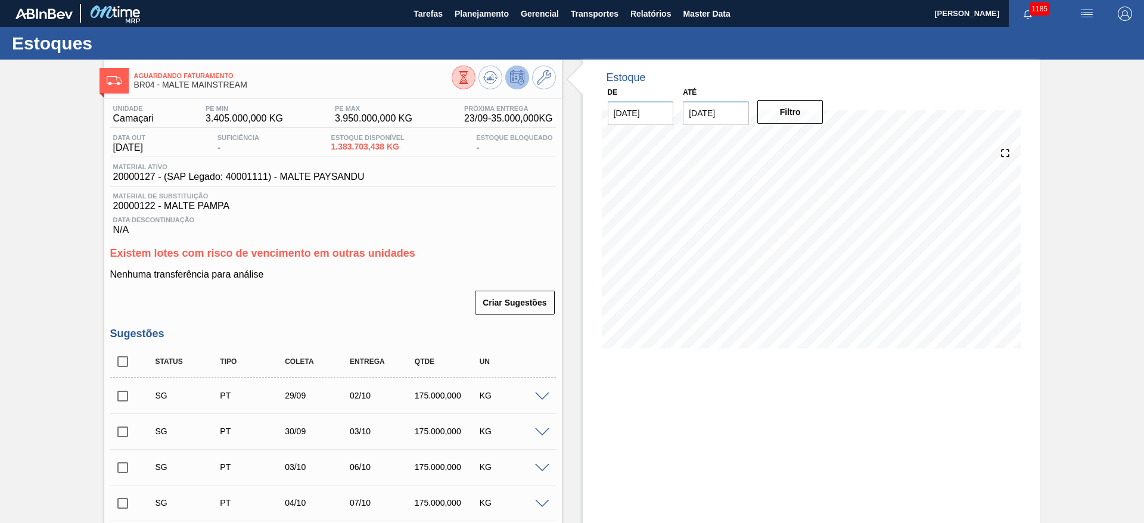
scroll to position [179, 0]
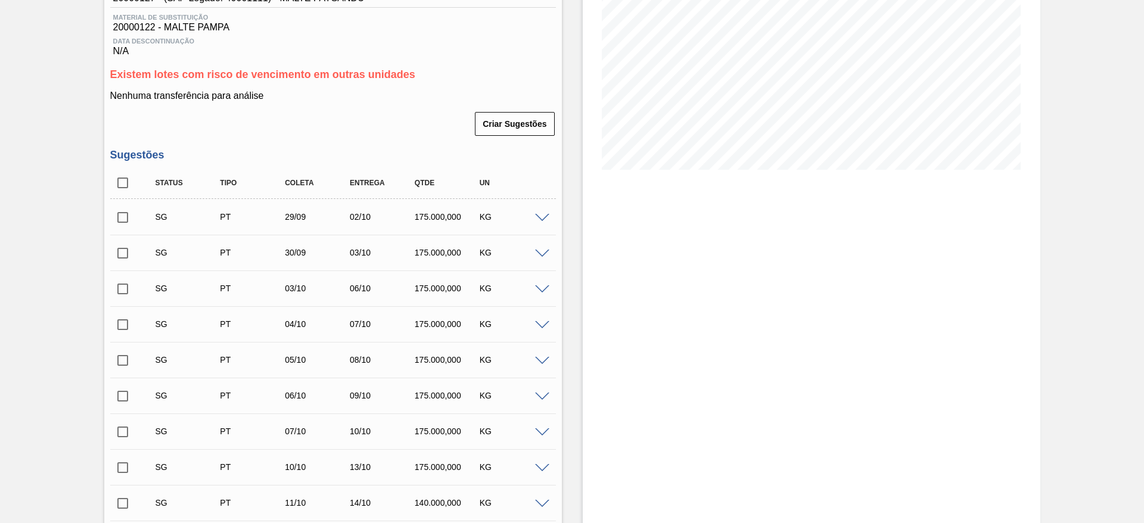
click at [542, 219] on span at bounding box center [542, 218] width 14 height 9
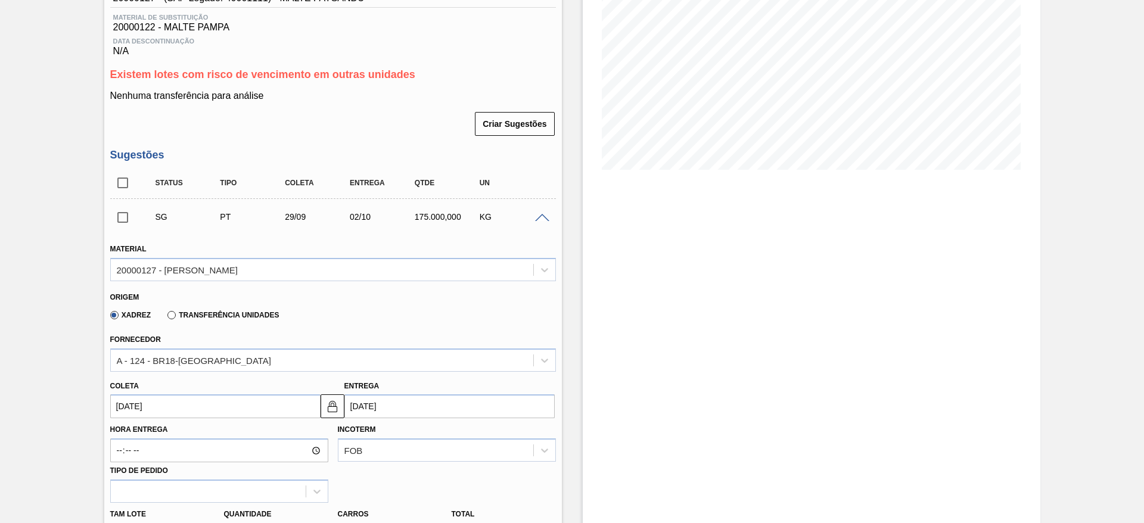
scroll to position [357, 0]
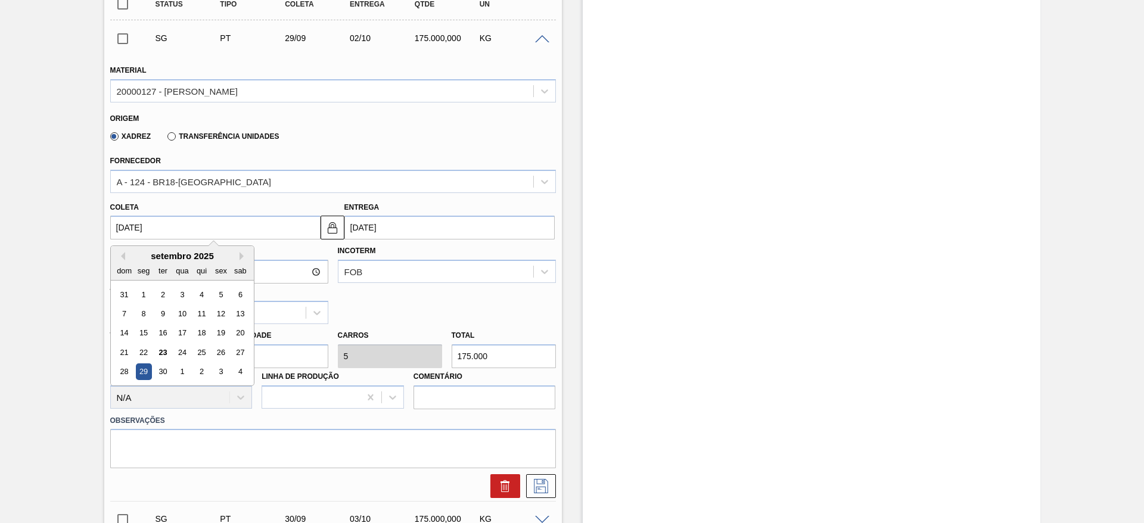
click at [121, 223] on input "[DATE]" at bounding box center [215, 228] width 210 height 24
click at [218, 352] on div "26" at bounding box center [221, 352] width 16 height 16
type input "[DATE]"
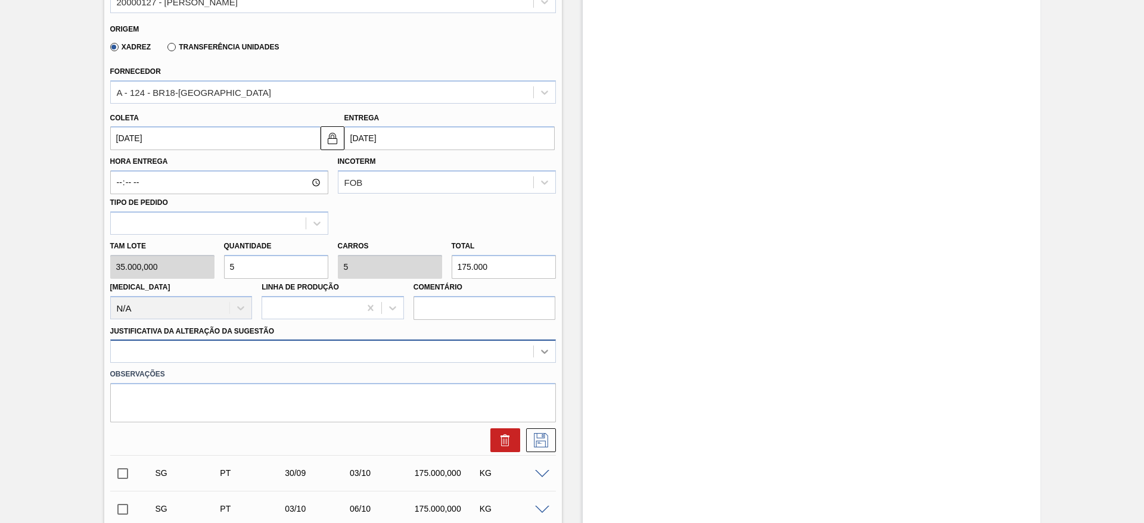
scroll to position [475, 0]
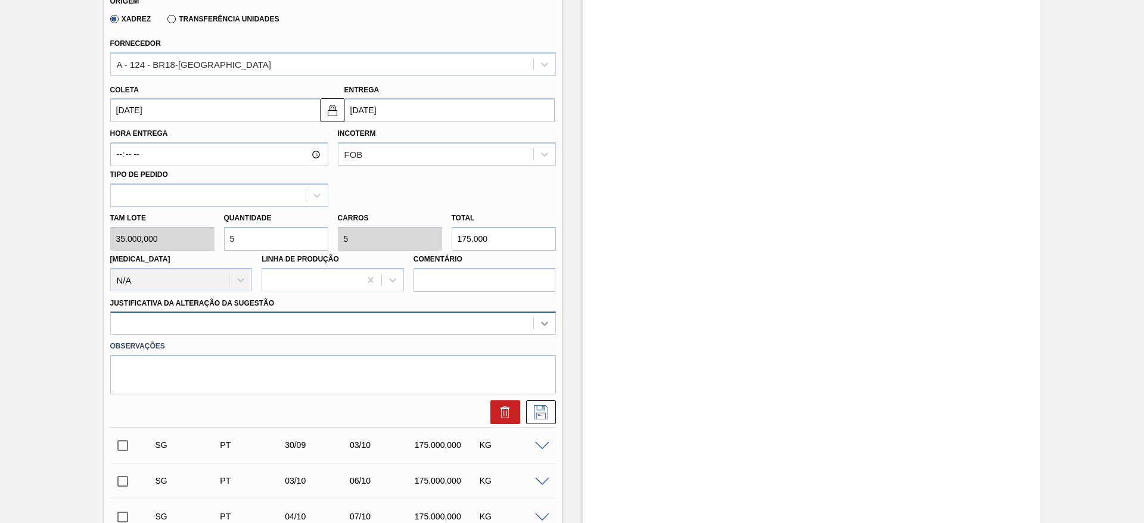
click at [546, 335] on div at bounding box center [333, 323] width 446 height 23
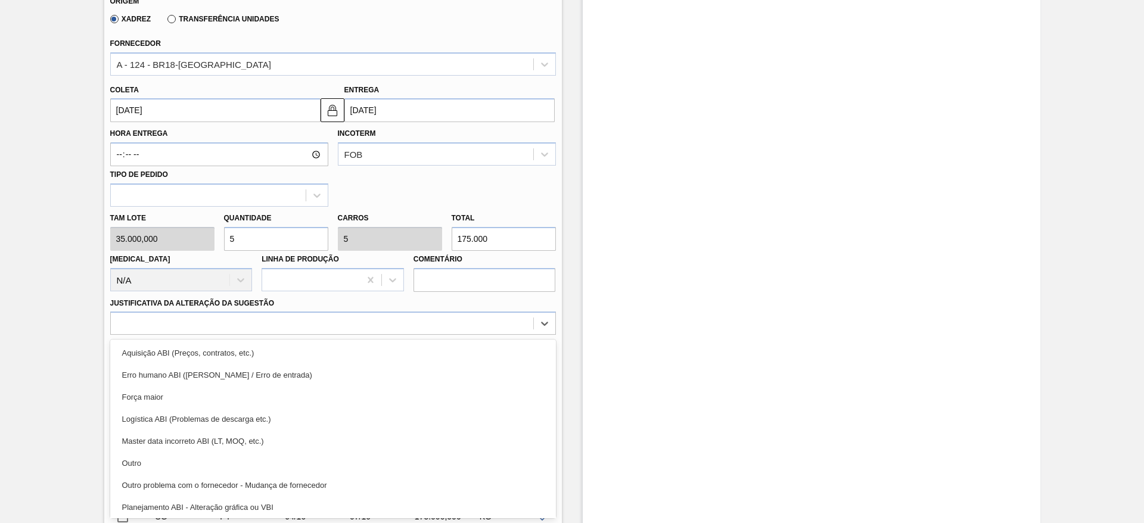
drag, startPoint x: 163, startPoint y: 464, endPoint x: 459, endPoint y: 419, distance: 298.9
click at [167, 461] on div "Outro" at bounding box center [333, 463] width 446 height 22
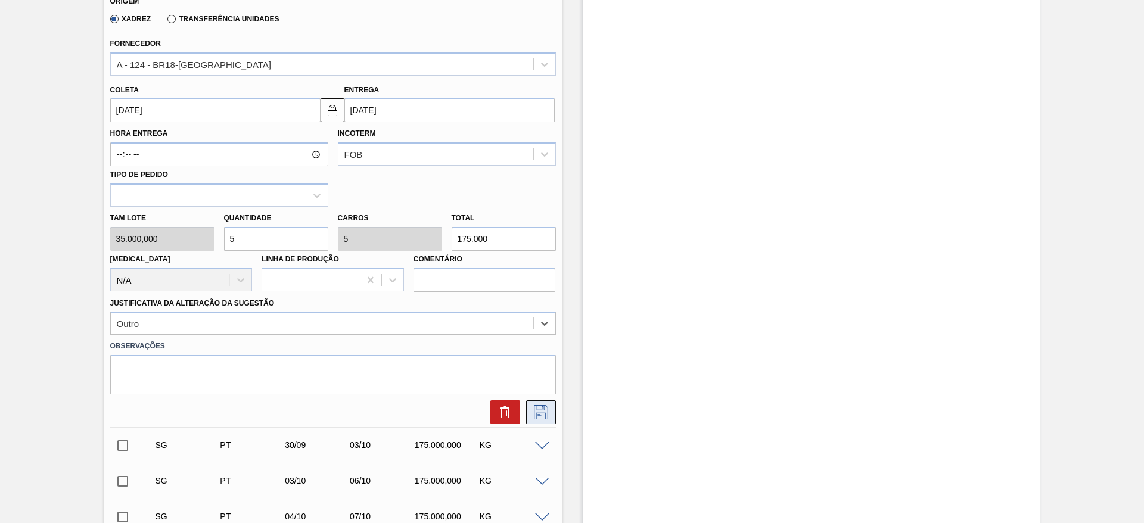
click at [537, 406] on icon at bounding box center [540, 412] width 19 height 14
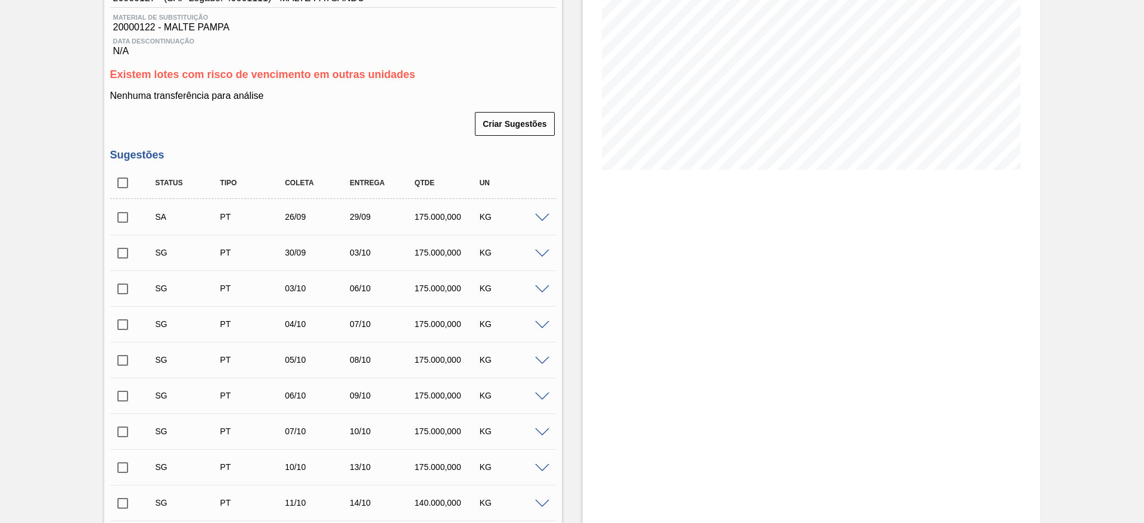
scroll to position [207, 0]
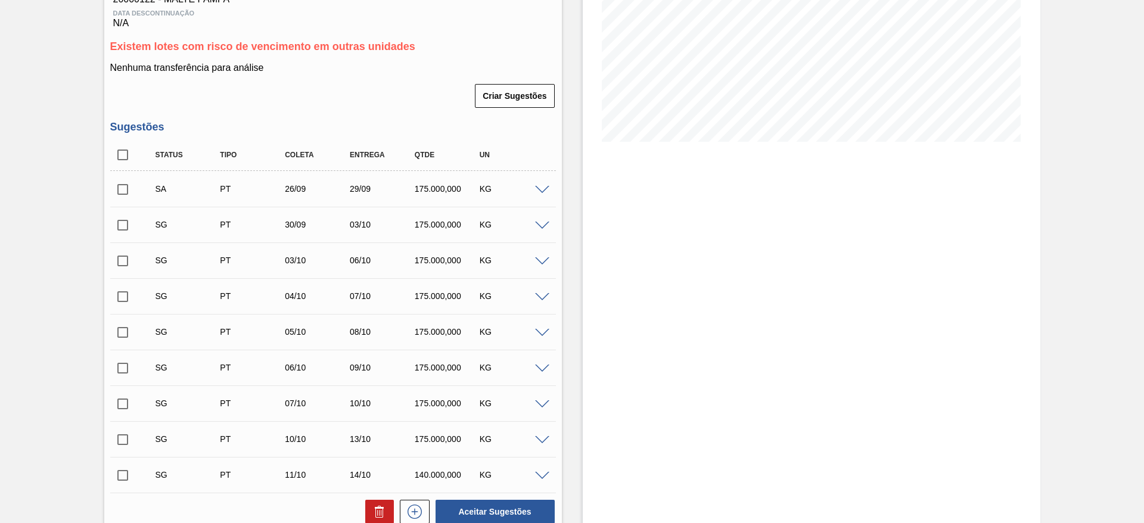
click at [542, 228] on span at bounding box center [542, 226] width 14 height 9
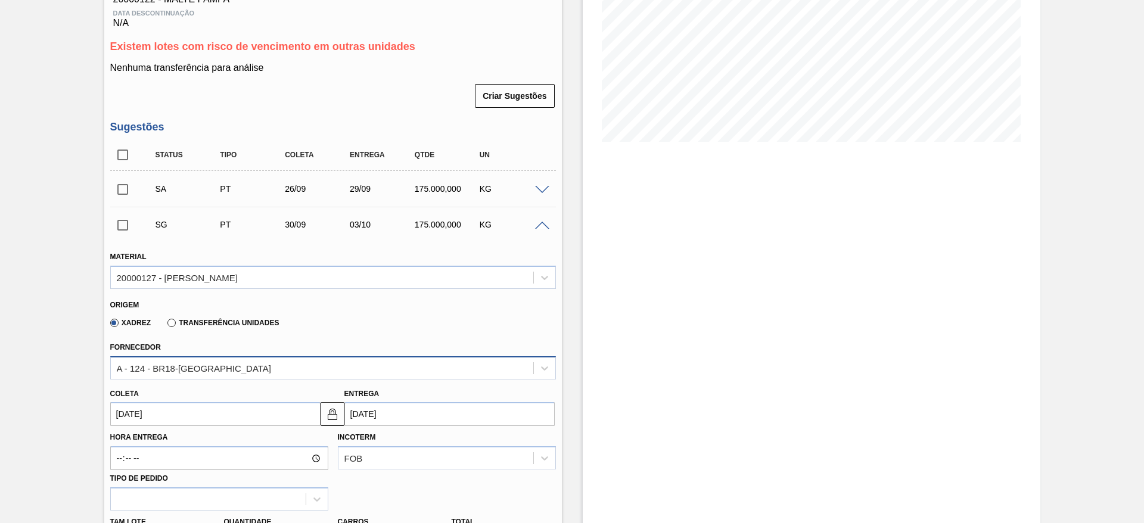
scroll to position [296, 0]
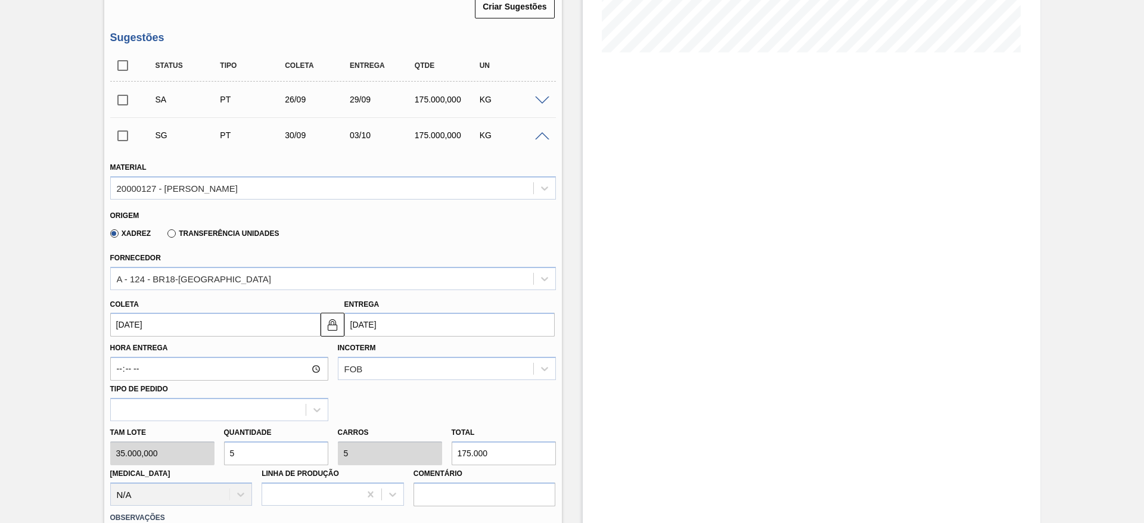
click at [119, 317] on input "[DATE]" at bounding box center [215, 325] width 210 height 24
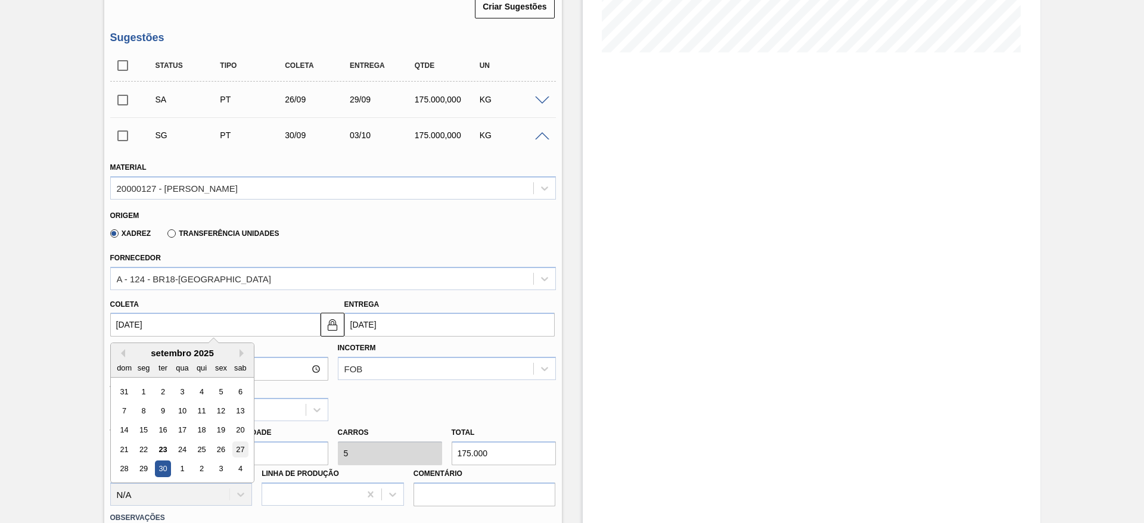
click at [241, 447] on div "27" at bounding box center [240, 449] width 16 height 16
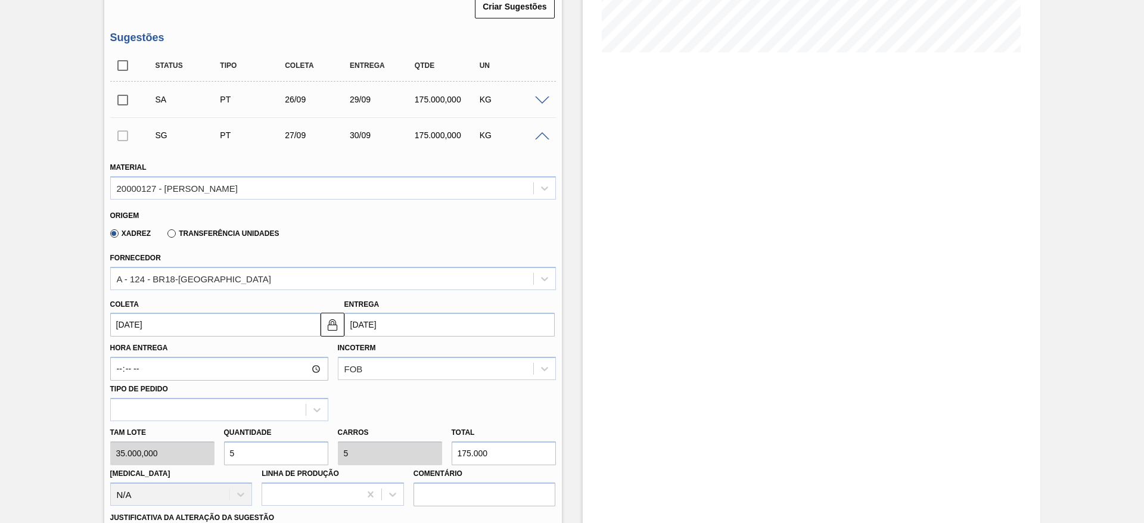
type input "[DATE]"
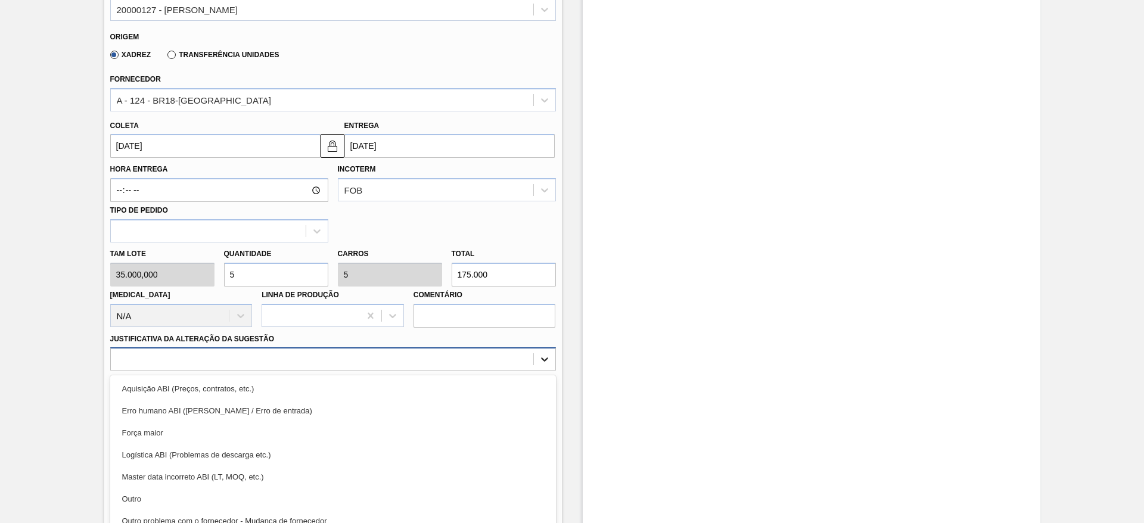
scroll to position [511, 0]
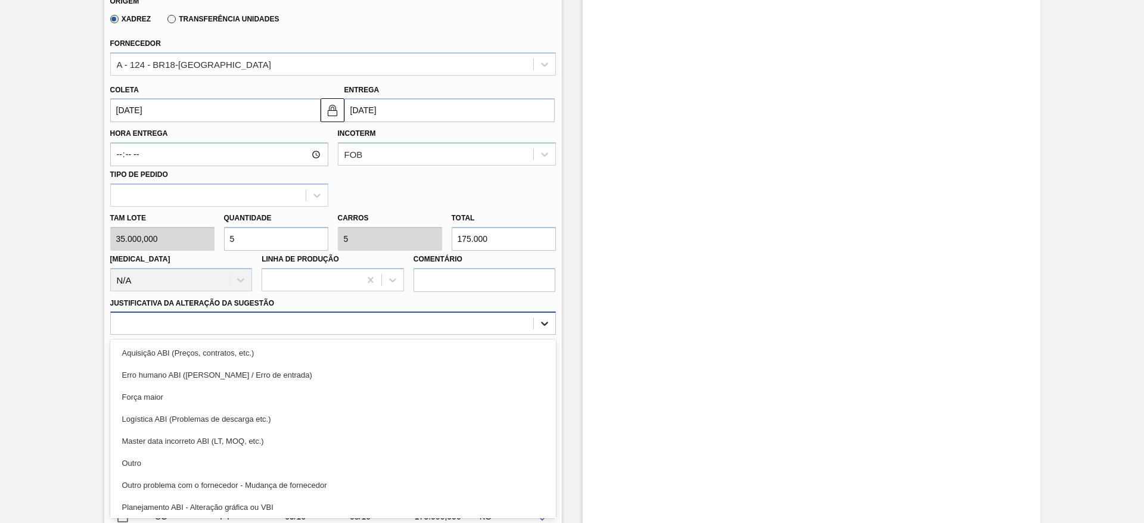
click at [545, 335] on div "option Erro humano ABI (Cálculo / Erro de entrada) focused, 2 of 18. 18 results…" at bounding box center [333, 323] width 446 height 23
click at [129, 456] on input "checkbox" at bounding box center [122, 445] width 25 height 25
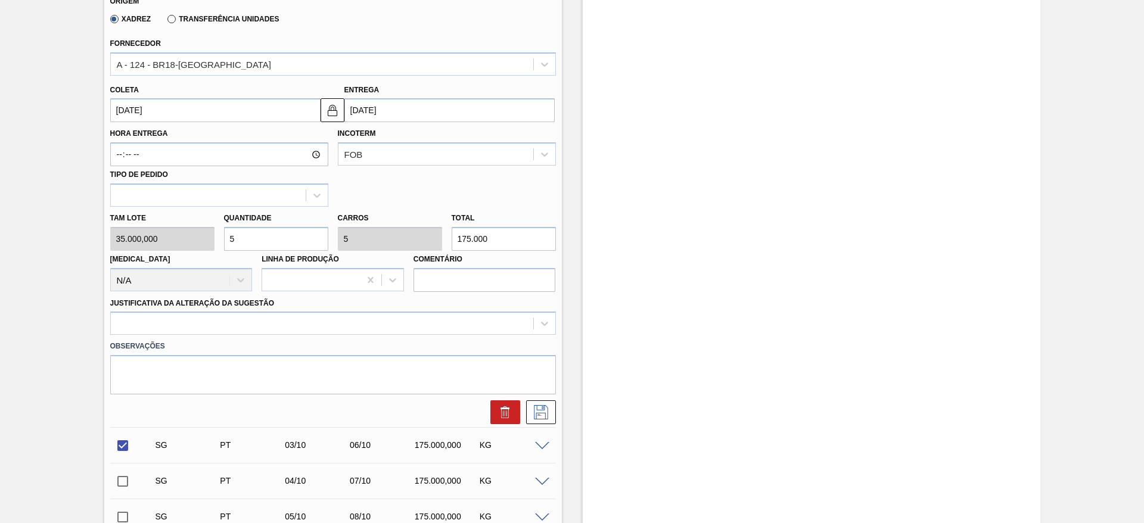
click at [121, 448] on input "checkbox" at bounding box center [122, 445] width 25 height 25
checkbox input "false"
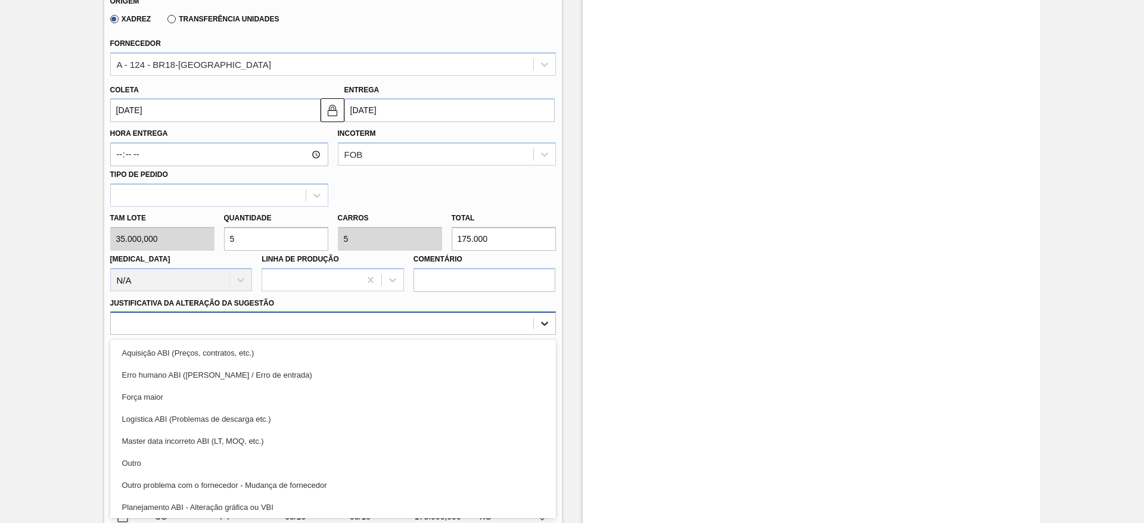
click at [540, 323] on icon at bounding box center [545, 324] width 12 height 12
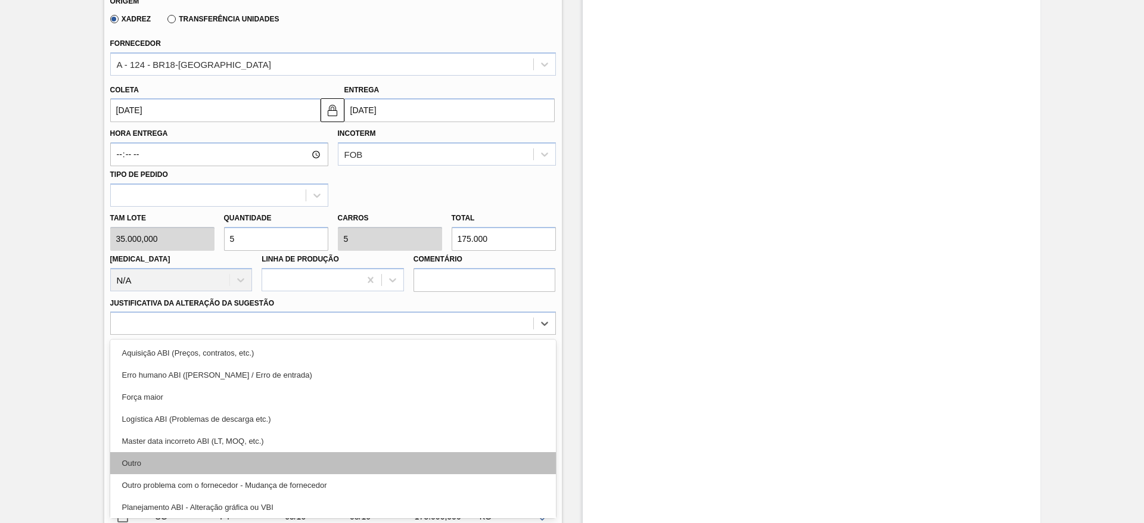
click at [155, 466] on div "Outro" at bounding box center [333, 463] width 446 height 22
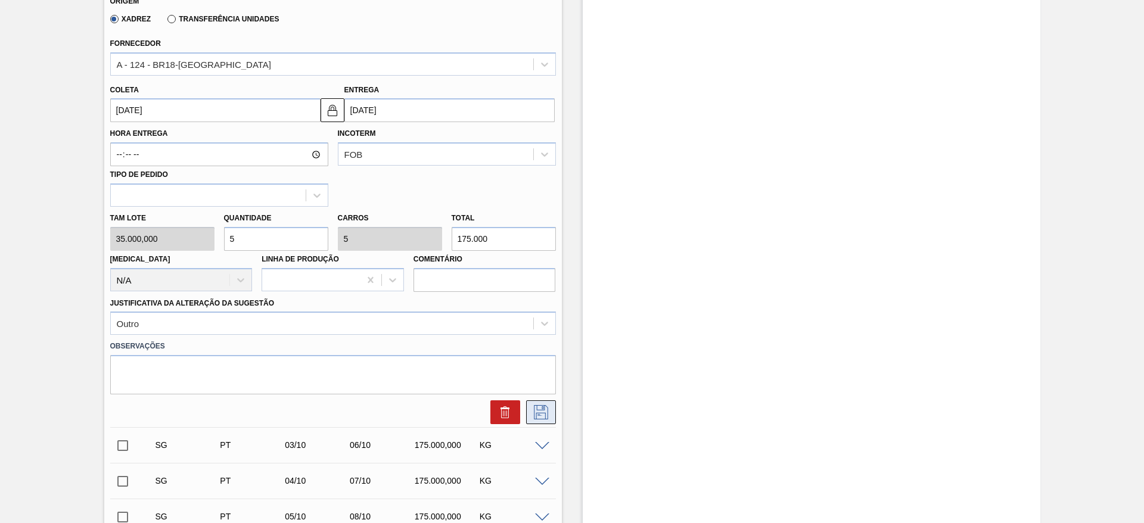
click at [540, 409] on icon at bounding box center [540, 412] width 19 height 14
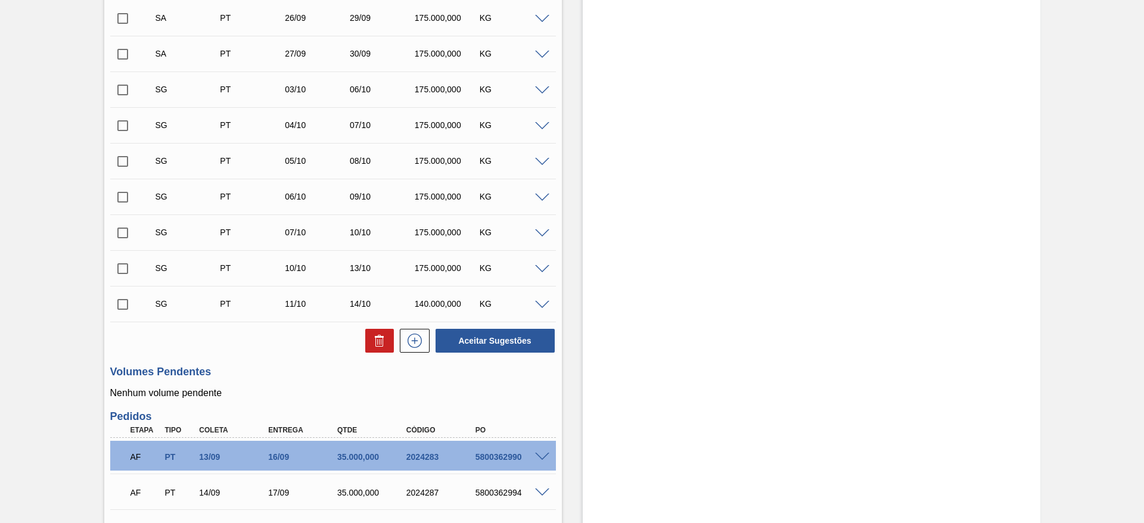
scroll to position [242, 0]
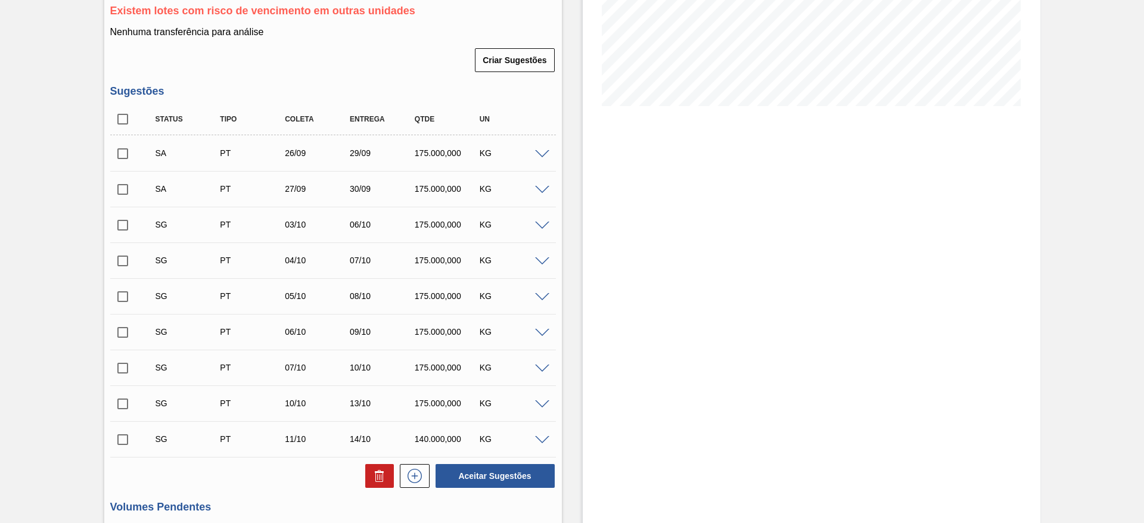
click at [541, 223] on span at bounding box center [542, 226] width 14 height 9
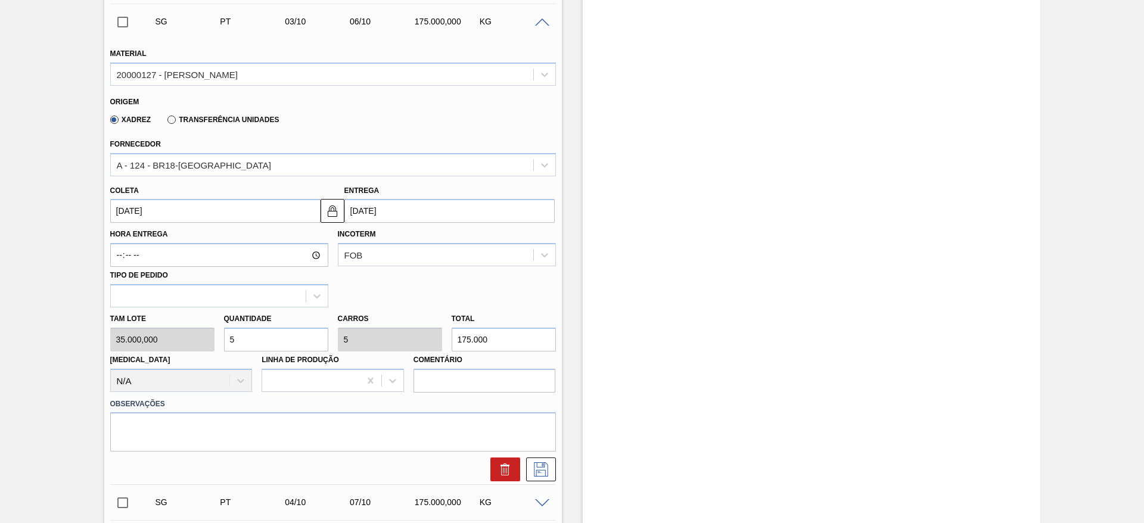
scroll to position [511, 0]
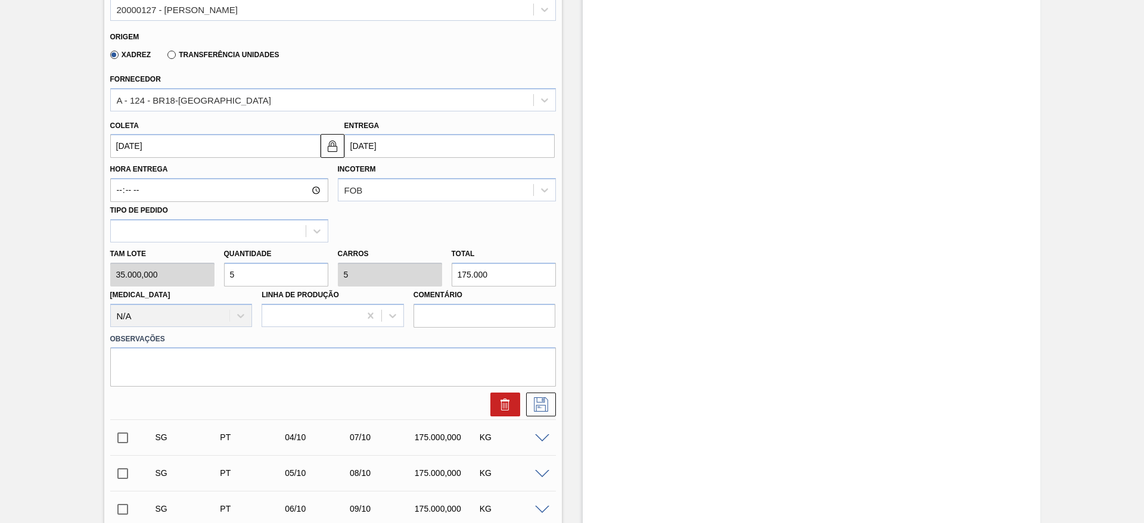
click at [121, 140] on input "[DATE]" at bounding box center [215, 146] width 210 height 24
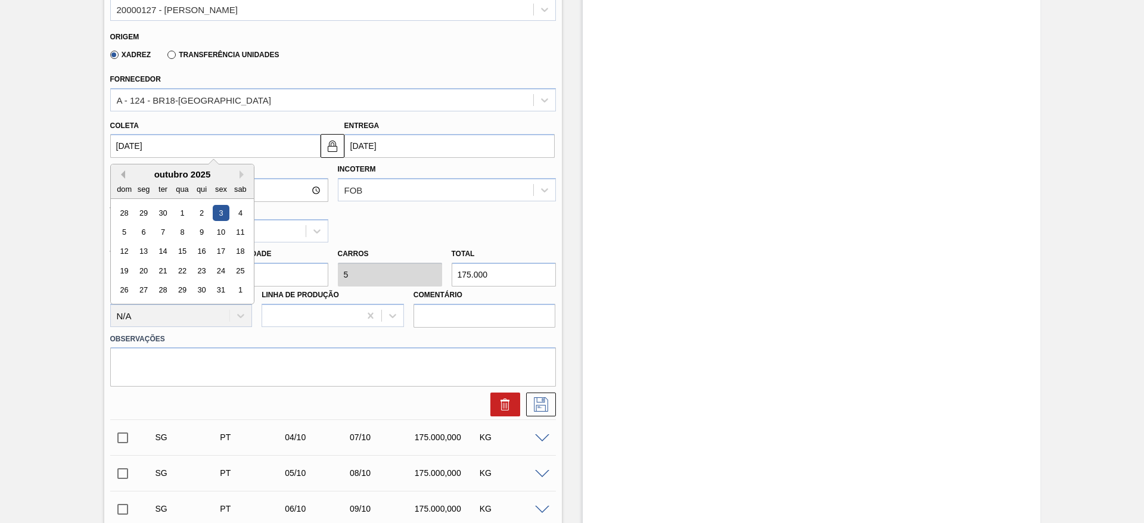
click at [123, 173] on button "Previous Month" at bounding box center [121, 174] width 8 height 8
click at [127, 285] on div "28" at bounding box center [124, 290] width 16 height 16
type input "[DATE]"
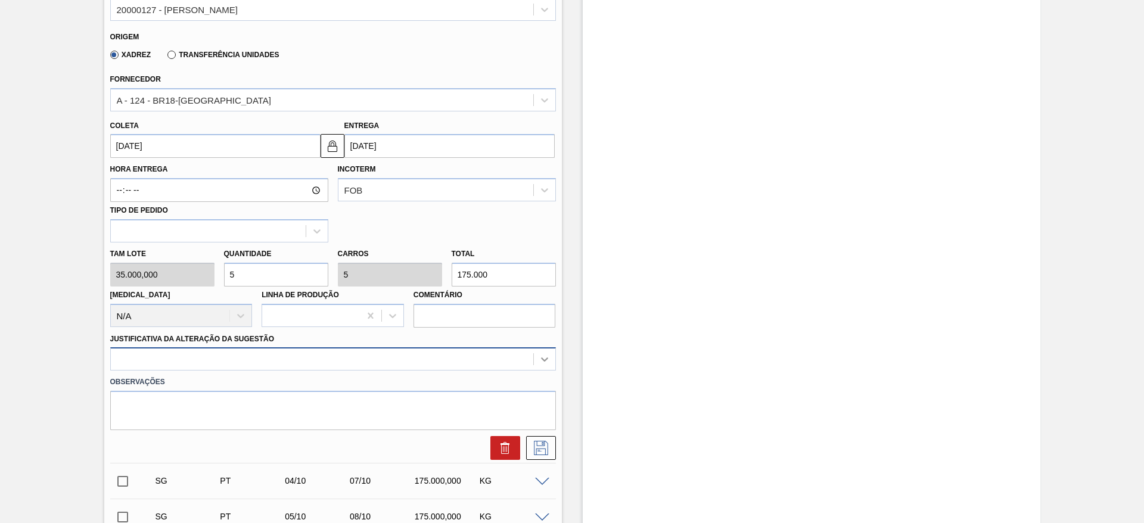
click at [542, 357] on div at bounding box center [333, 358] width 446 height 23
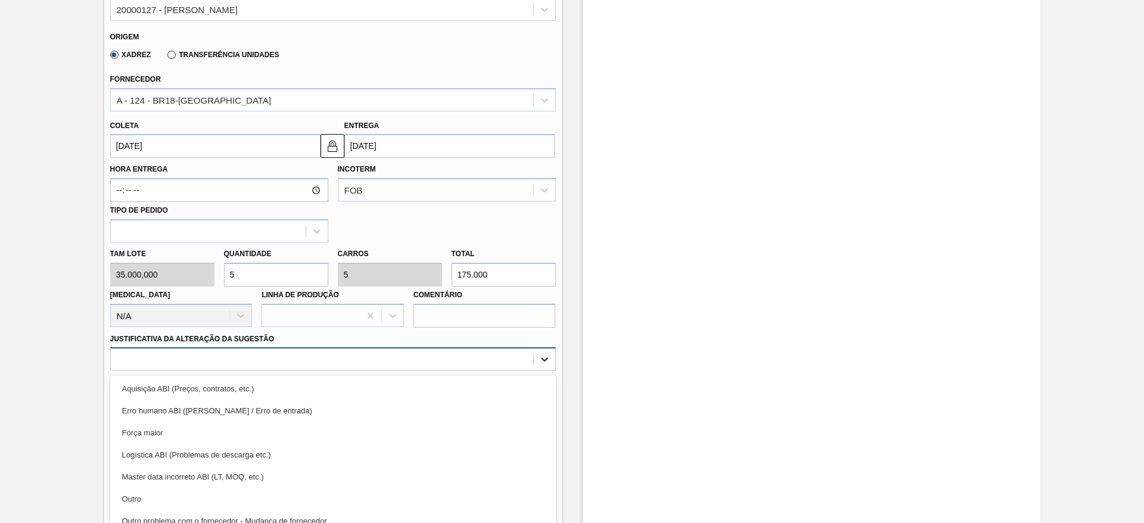
scroll to position [546, 0]
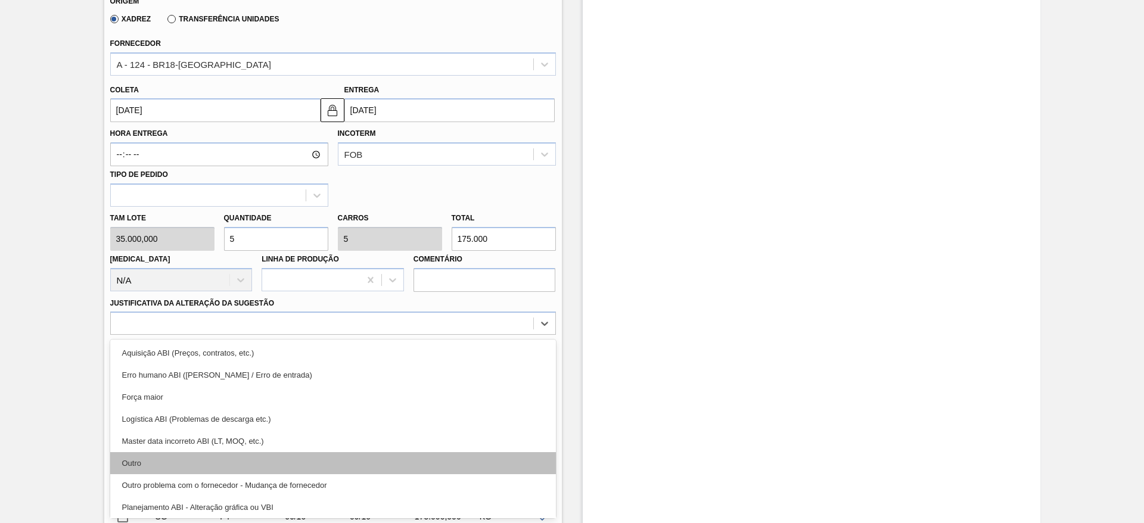
click at [127, 460] on div "Outro" at bounding box center [333, 463] width 446 height 22
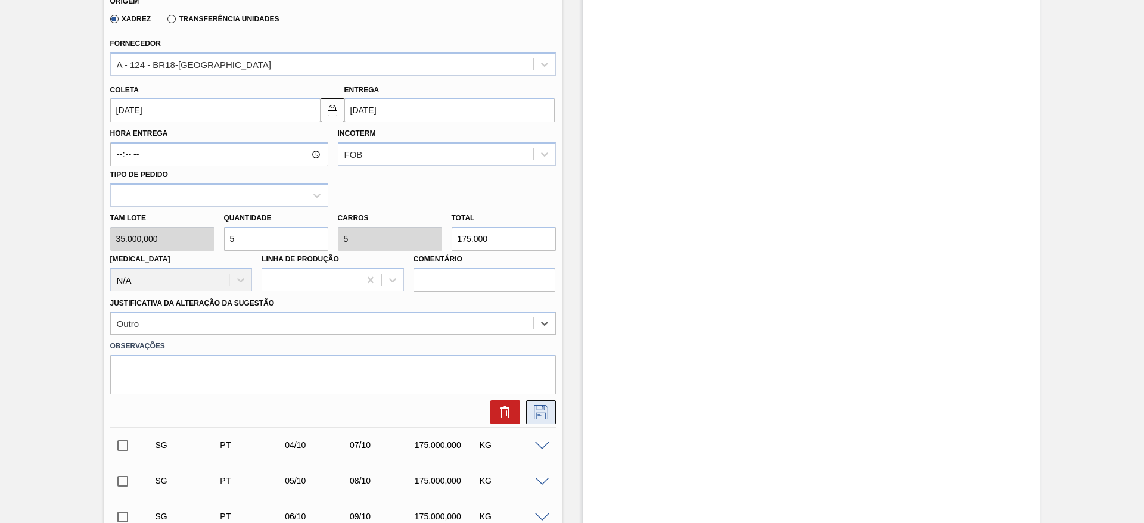
click at [540, 415] on icon at bounding box center [540, 412] width 19 height 14
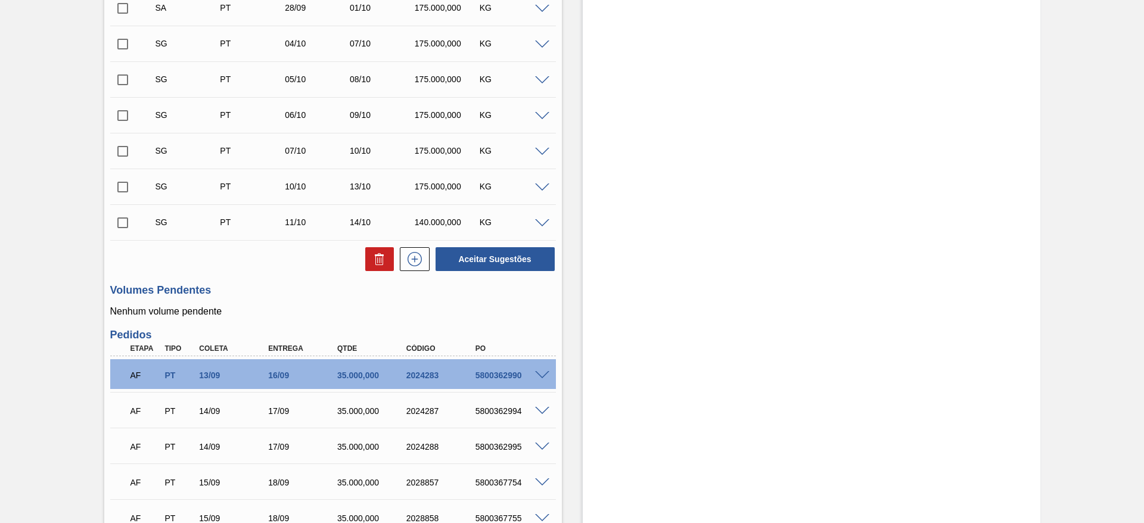
scroll to position [278, 0]
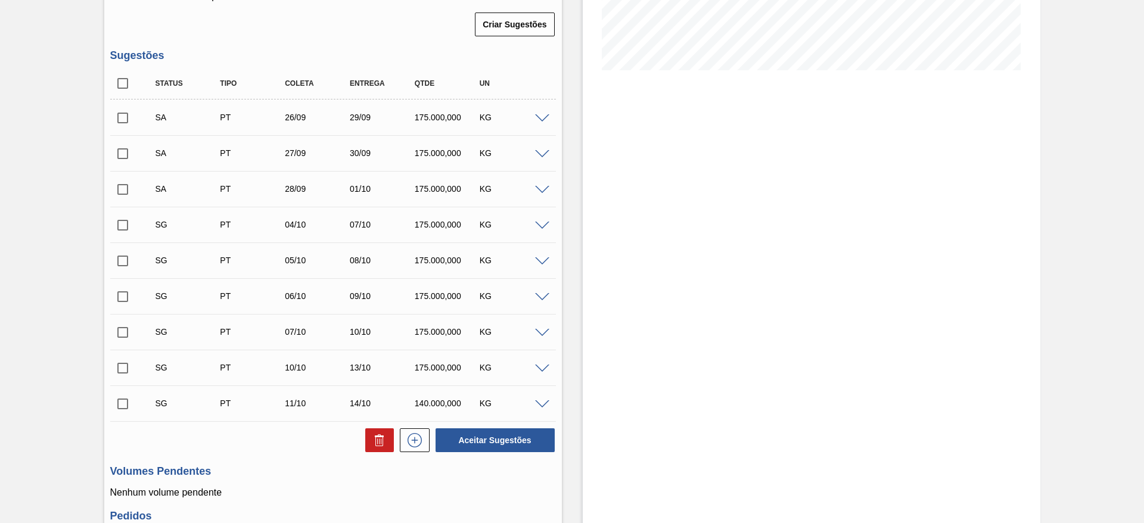
click at [125, 118] on input "checkbox" at bounding box center [122, 117] width 25 height 25
checkbox input "true"
click at [121, 156] on input "checkbox" at bounding box center [122, 153] width 25 height 25
checkbox input "true"
click at [122, 194] on input "checkbox" at bounding box center [122, 189] width 25 height 25
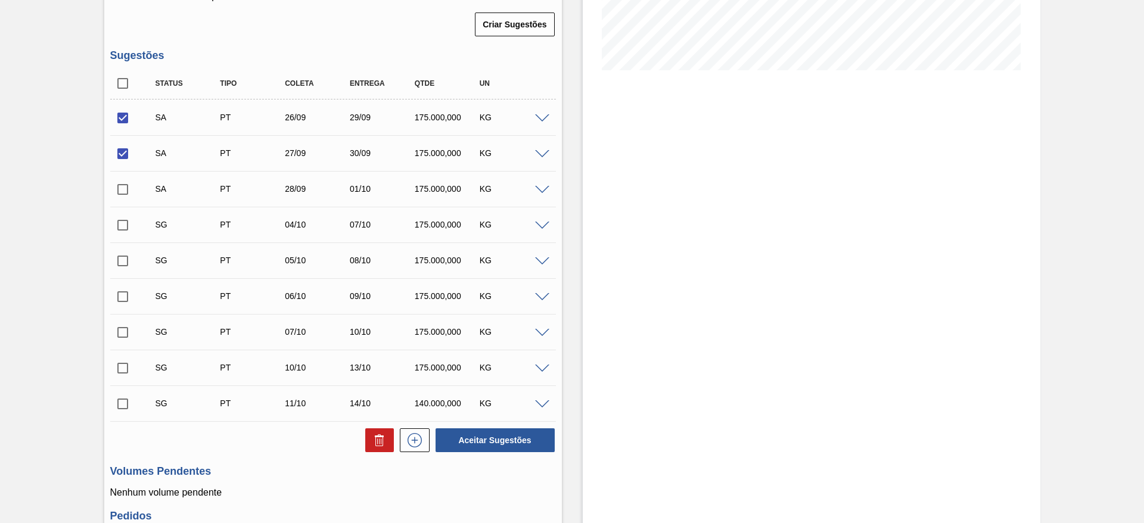
checkbox input "true"
click at [506, 437] on button "Aceitar Sugestões" at bounding box center [495, 440] width 119 height 24
checkbox input "false"
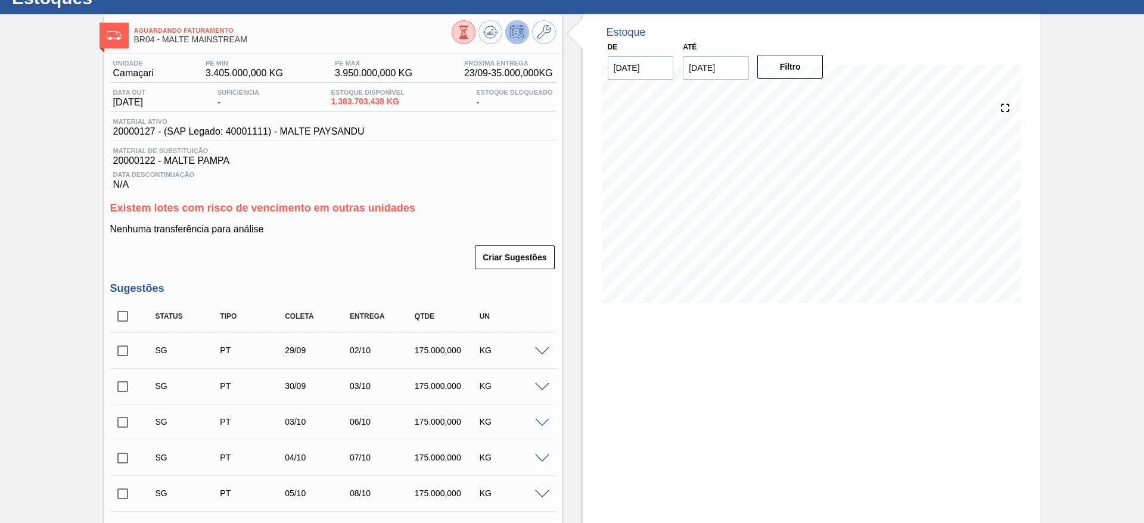
scroll to position [0, 0]
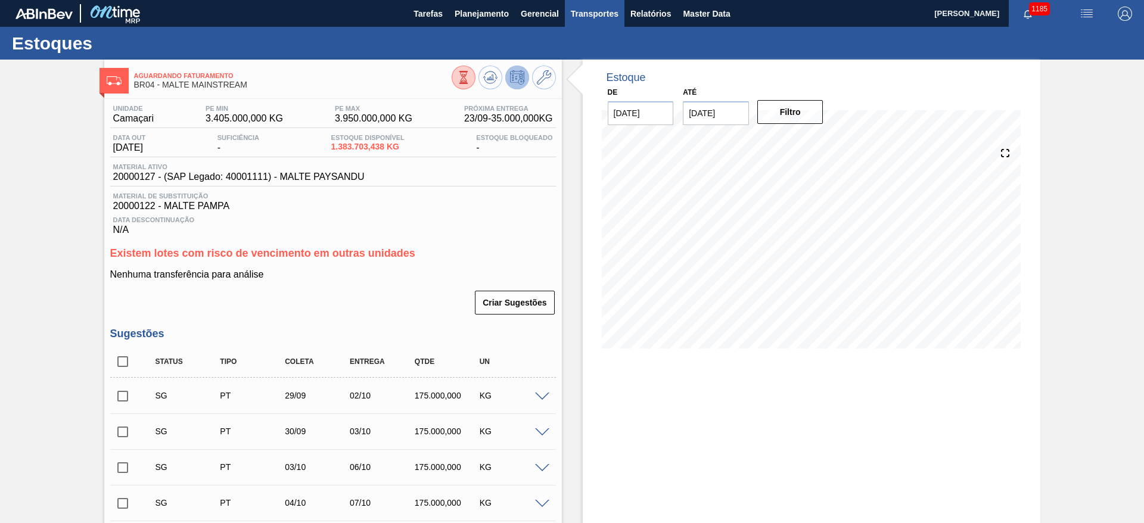
click at [586, 15] on span "Transportes" at bounding box center [595, 14] width 48 height 14
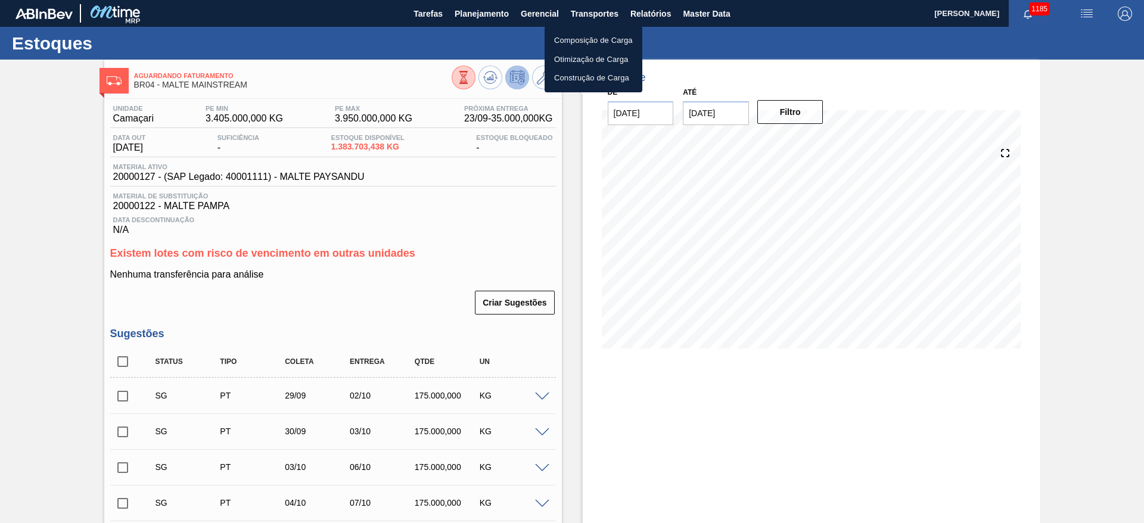
click at [572, 61] on li "Otimização de Carga" at bounding box center [594, 59] width 98 height 19
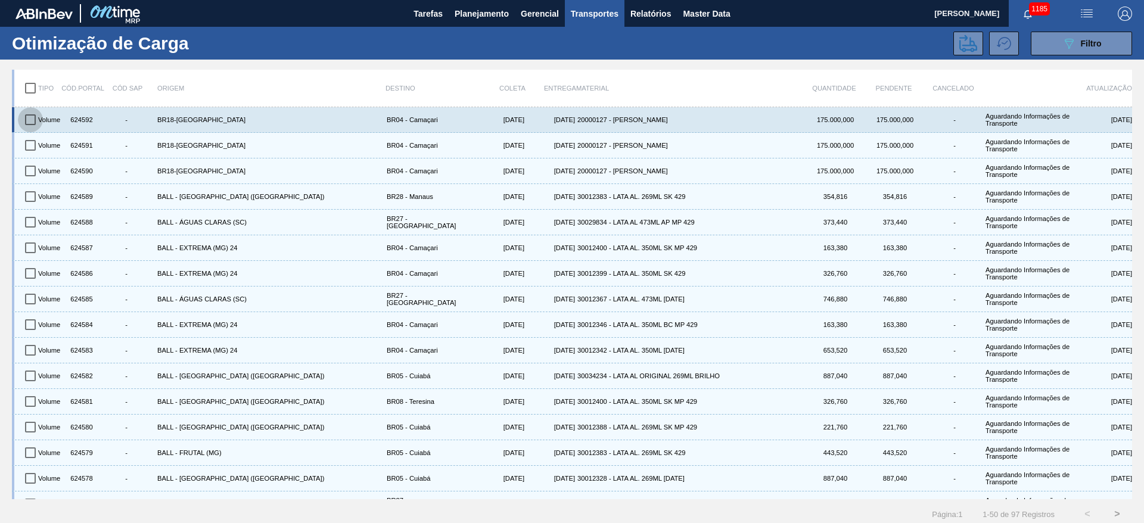
click at [28, 119] on input "checkbox" at bounding box center [30, 119] width 25 height 25
checkbox input "true"
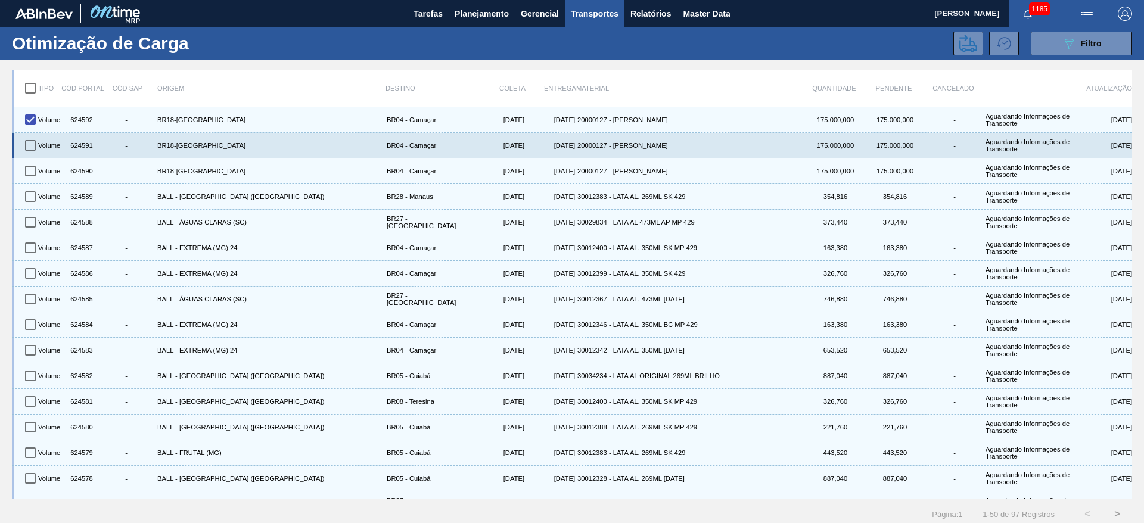
click at [35, 140] on input "checkbox" at bounding box center [30, 145] width 25 height 25
checkbox input "true"
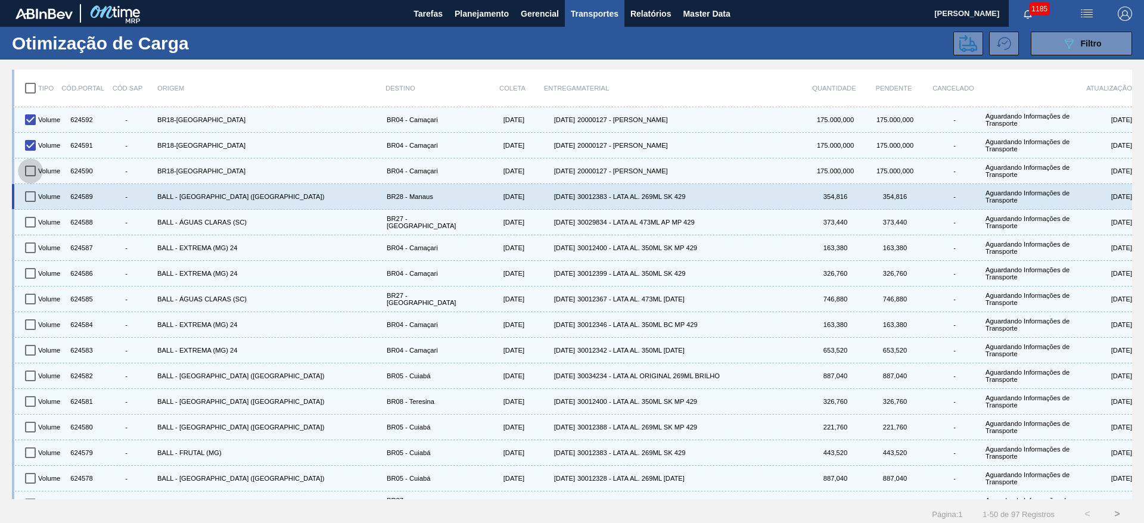
drag, startPoint x: 32, startPoint y: 165, endPoint x: 89, endPoint y: 186, distance: 60.9
click at [32, 166] on input "checkbox" at bounding box center [30, 170] width 25 height 25
checkbox input "true"
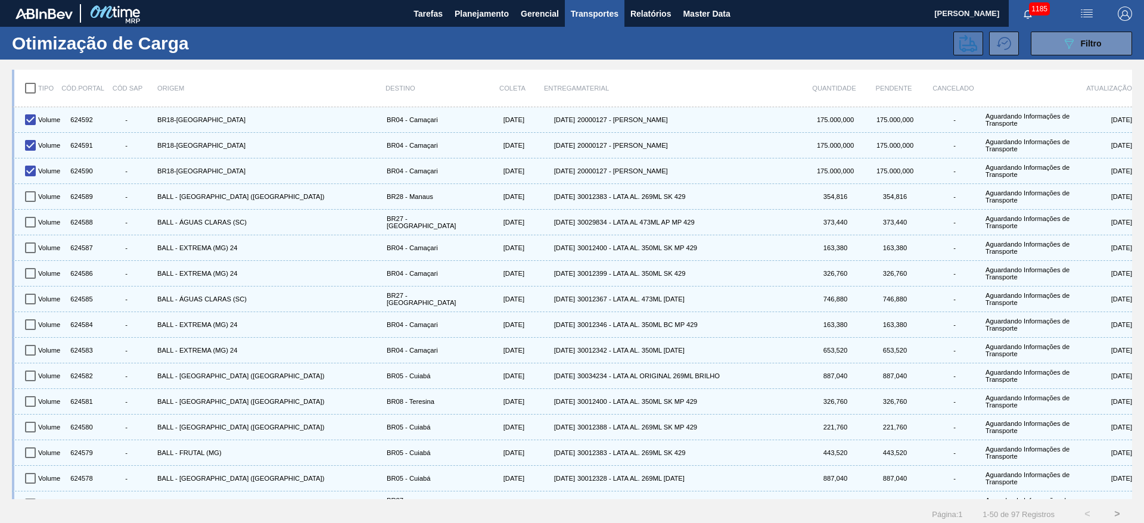
click at [967, 41] on icon at bounding box center [968, 44] width 18 height 18
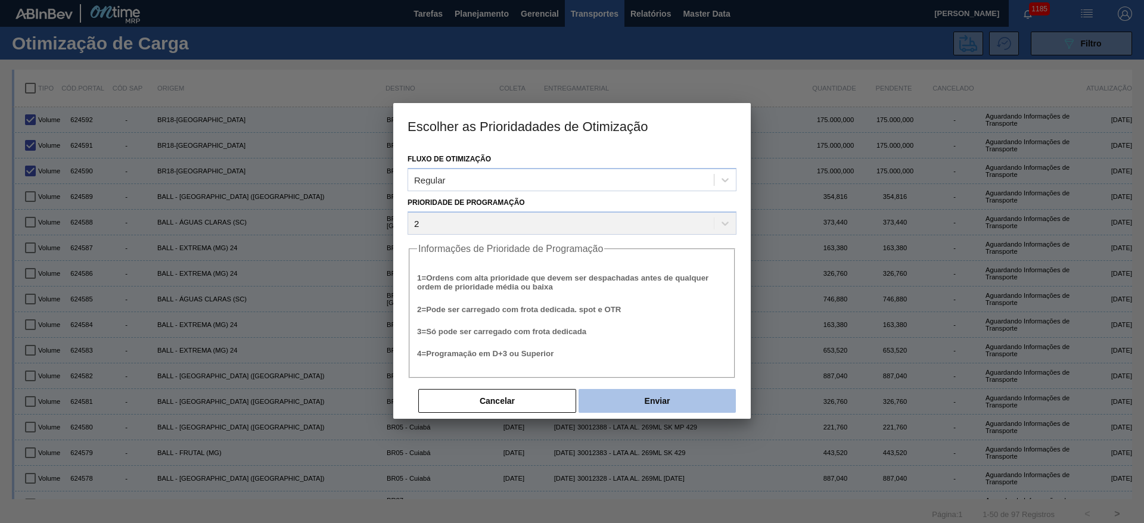
click at [650, 396] on button "Enviar" at bounding box center [656, 401] width 157 height 24
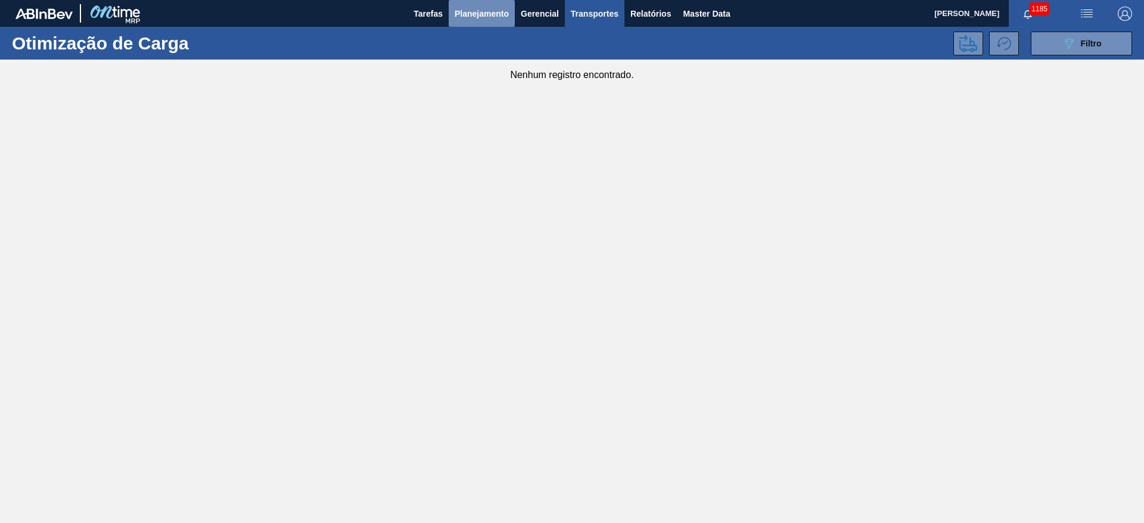
click at [474, 18] on span "Planejamento" at bounding box center [482, 14] width 54 height 14
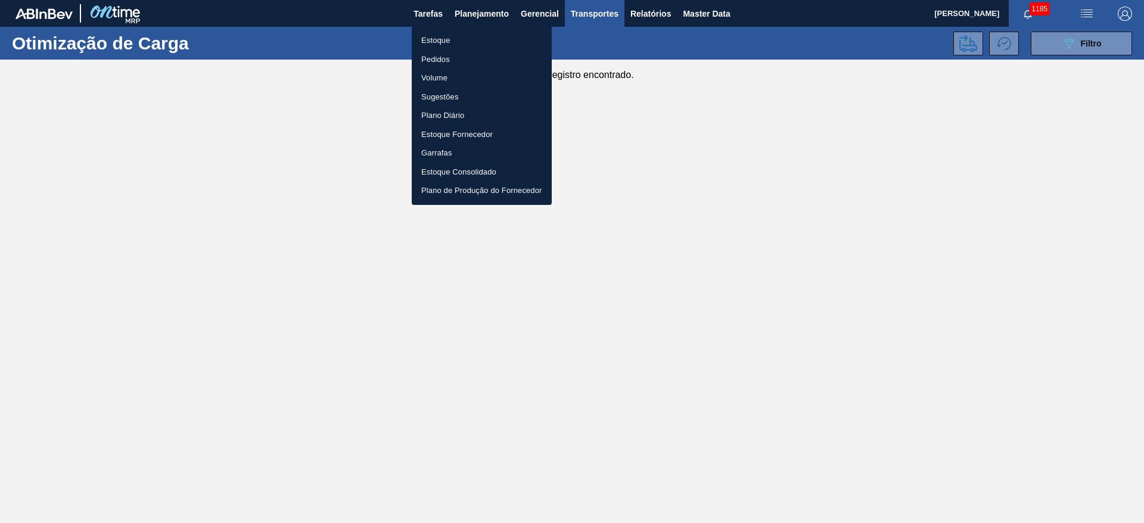
click at [449, 42] on li "Estoque" at bounding box center [482, 40] width 140 height 19
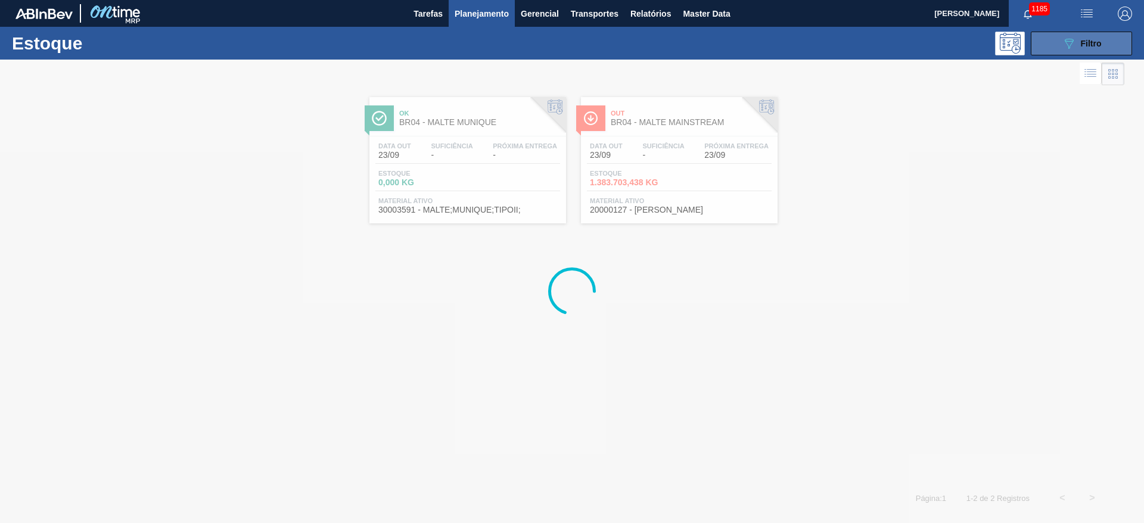
click at [1079, 48] on div "089F7B8B-B2A5-4AFE-B5C0-19BA573D28AC Filtro" at bounding box center [1082, 43] width 40 height 14
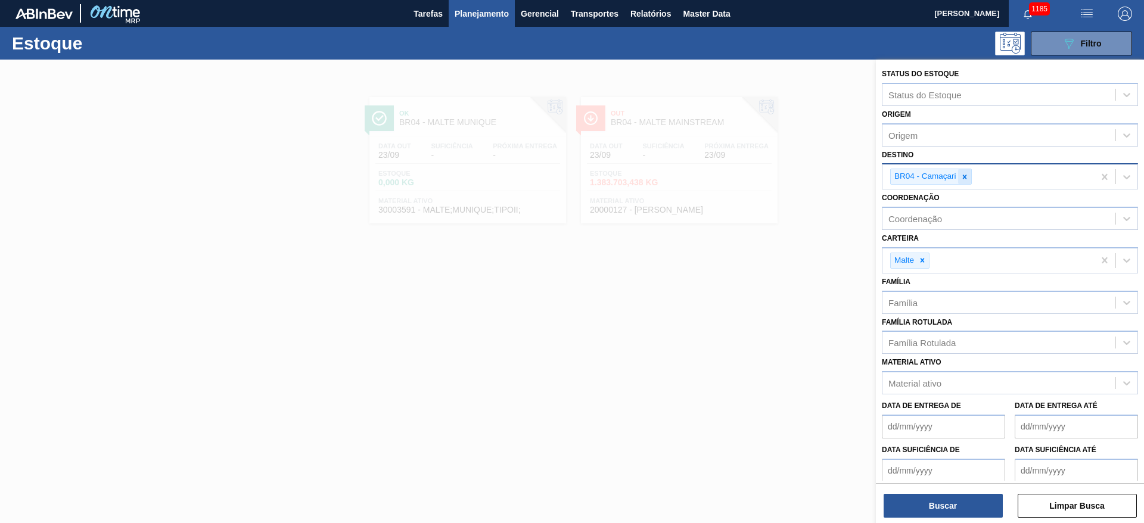
click at [965, 175] on icon at bounding box center [964, 177] width 8 height 8
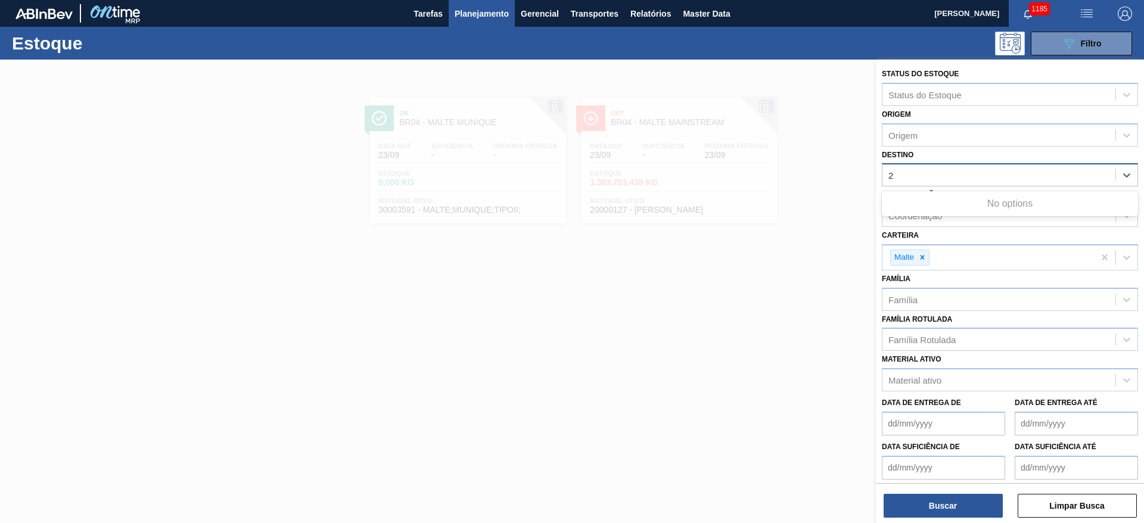
type input "24"
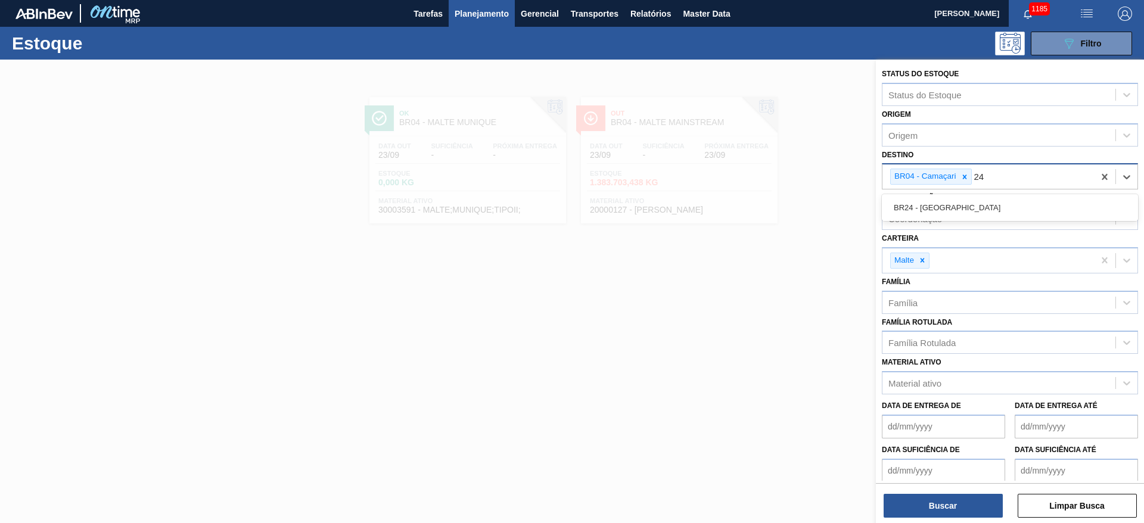
drag, startPoint x: 940, startPoint y: 210, endPoint x: 946, endPoint y: 200, distance: 11.8
click at [940, 210] on div "BR24 - [GEOGRAPHIC_DATA]" at bounding box center [1010, 208] width 256 height 22
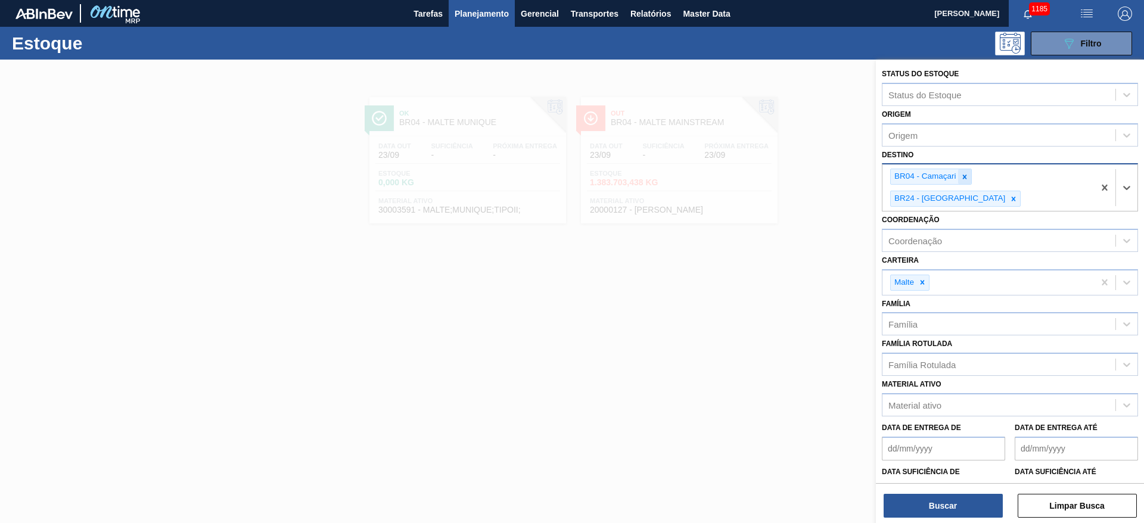
click at [964, 177] on icon at bounding box center [964, 177] width 4 height 4
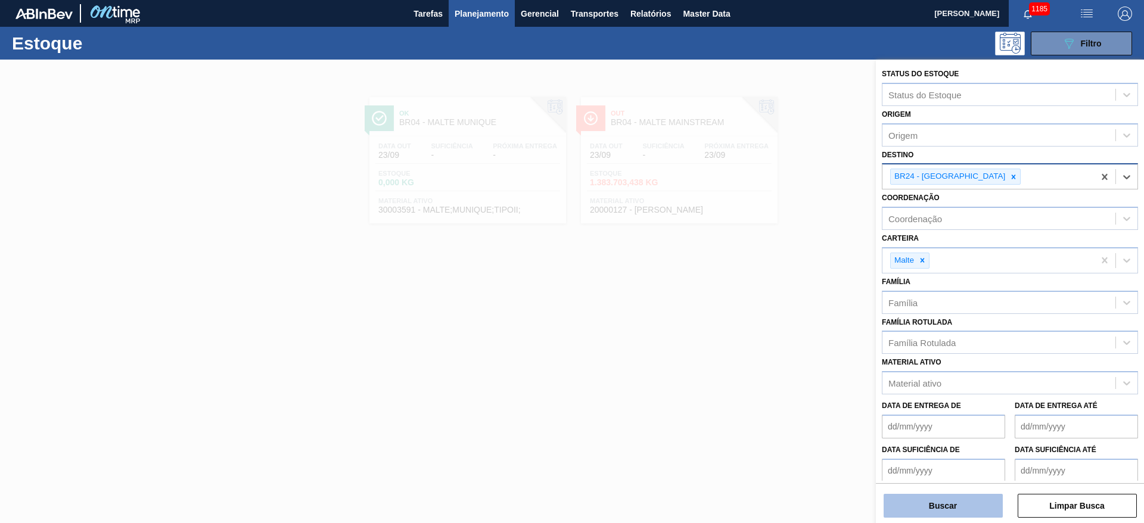
click at [921, 505] on button "Buscar" at bounding box center [943, 506] width 119 height 24
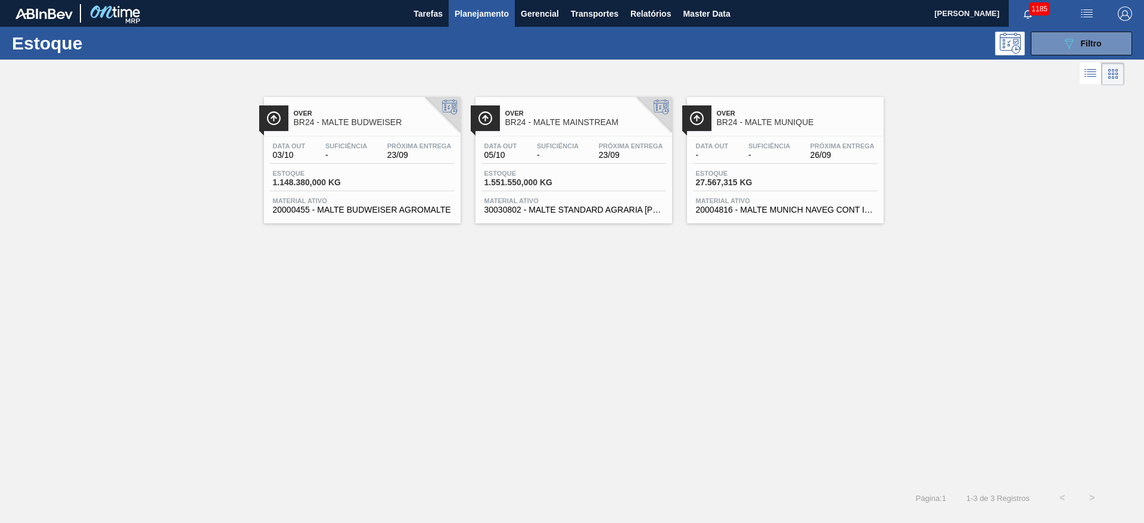
click at [789, 136] on div "Data out - Suficiência - Próxima Entrega 26/09 Estoque 27.567,315 KG Material a…" at bounding box center [785, 176] width 197 height 81
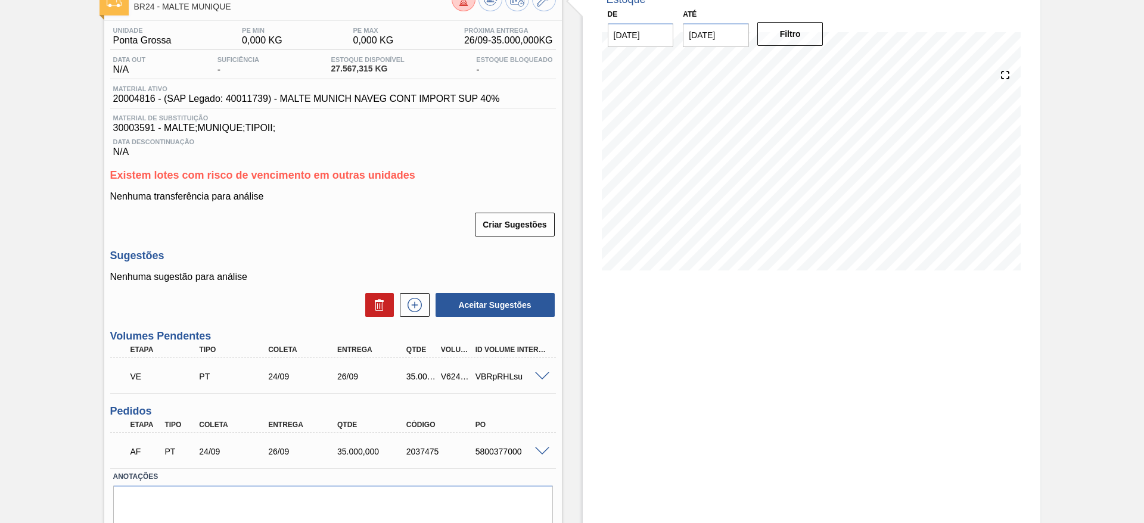
scroll to position [121, 0]
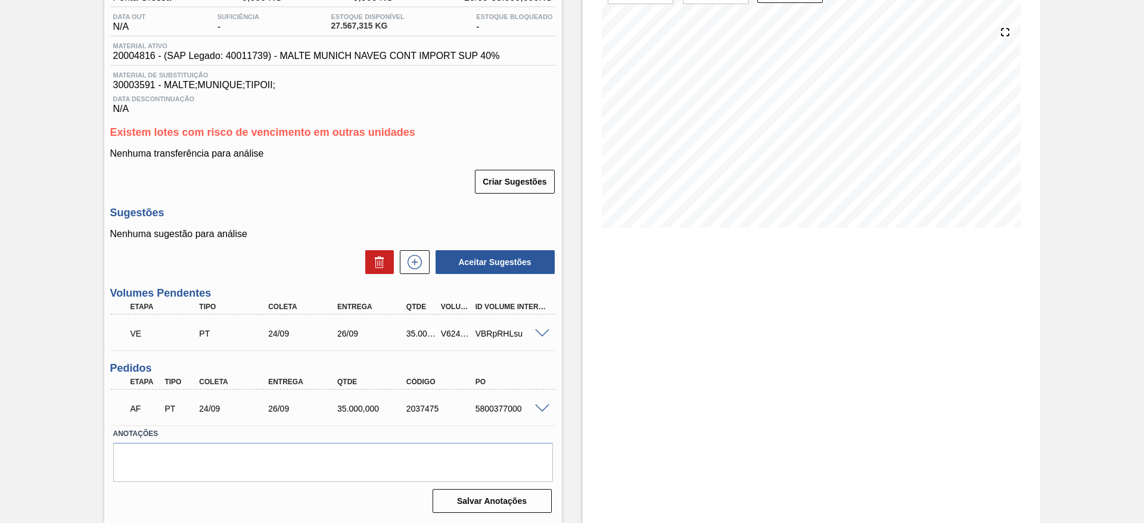
click at [542, 331] on span at bounding box center [542, 333] width 14 height 9
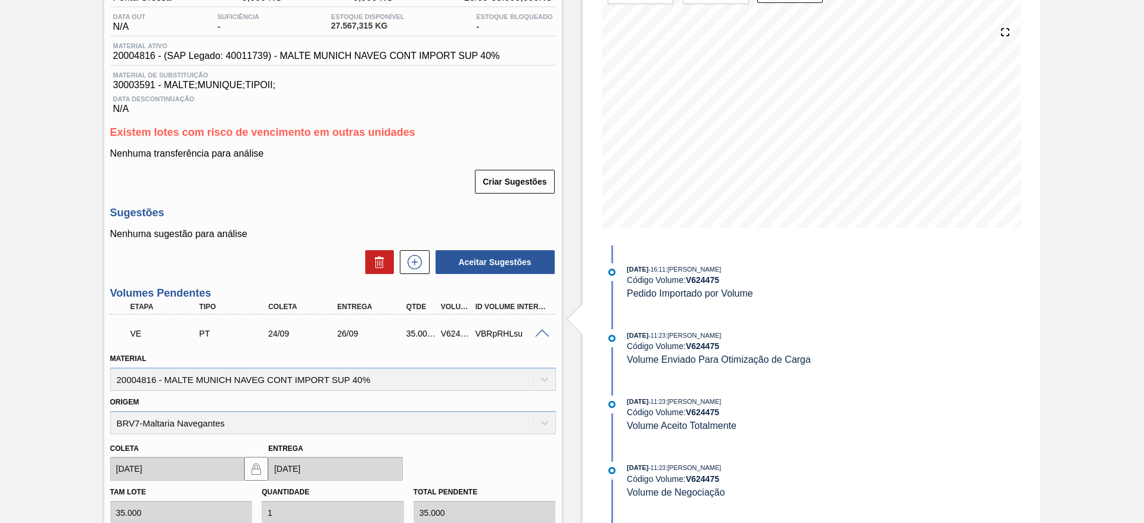
scroll to position [389, 0]
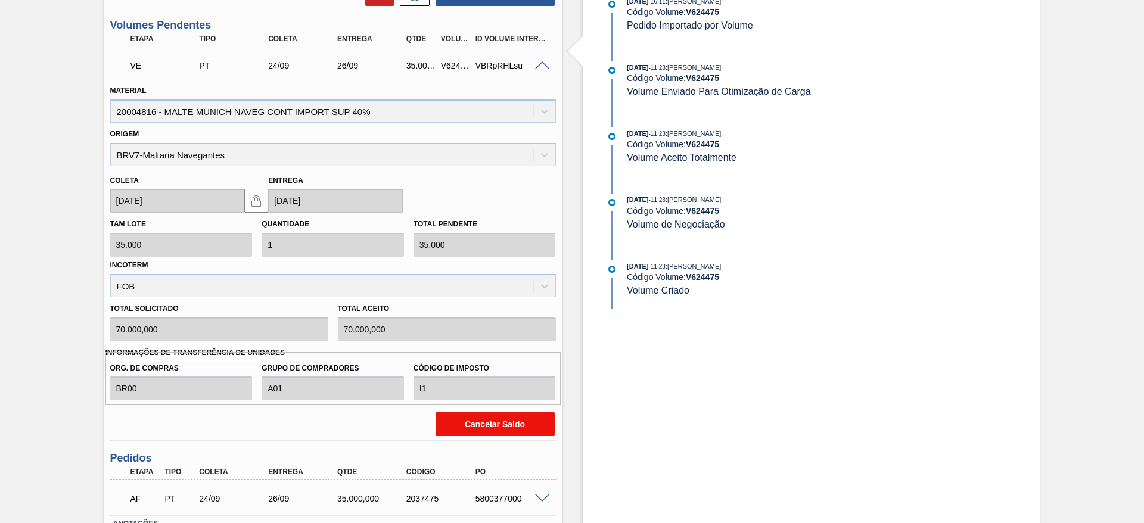
click at [503, 423] on button "Cancelar Saldo" at bounding box center [495, 424] width 119 height 24
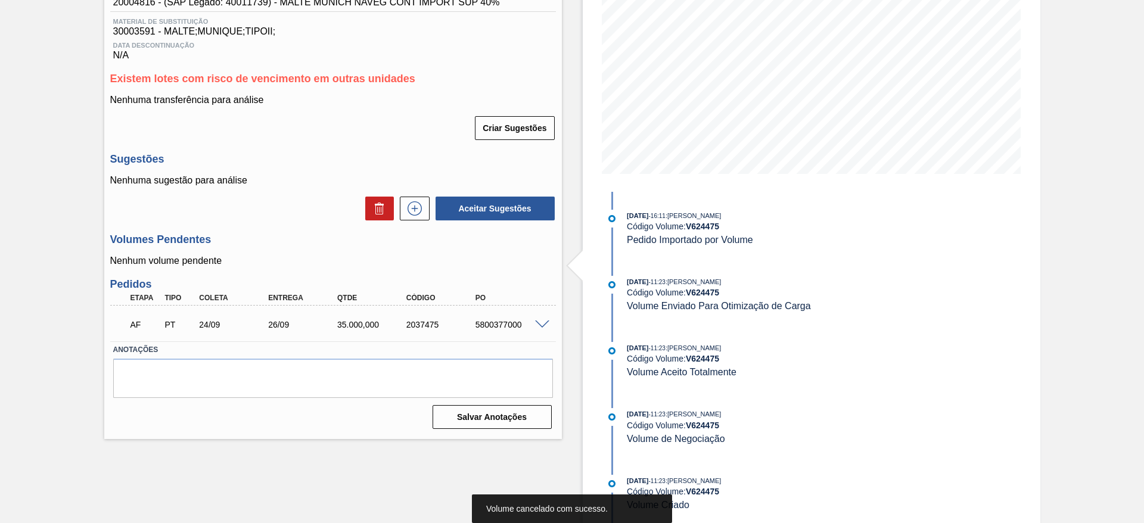
scroll to position [175, 0]
click at [542, 325] on span at bounding box center [542, 325] width 14 height 9
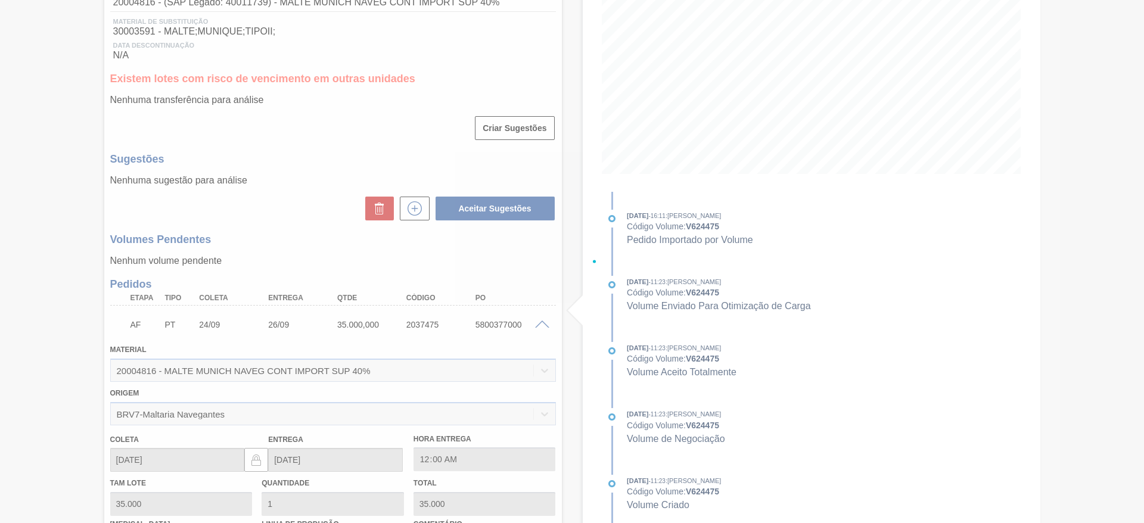
scroll to position [389, 0]
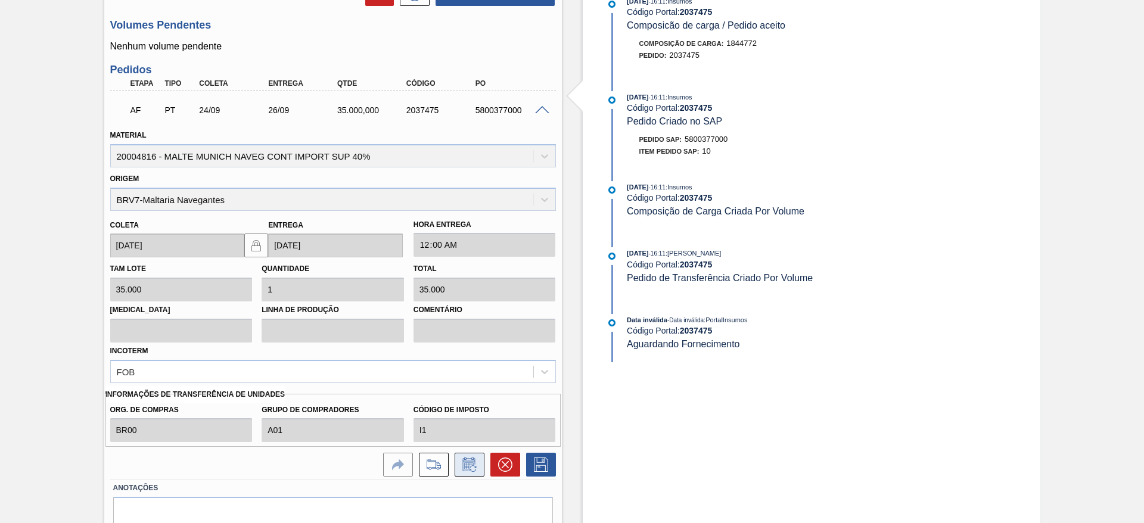
click at [464, 466] on icon at bounding box center [468, 466] width 9 height 7
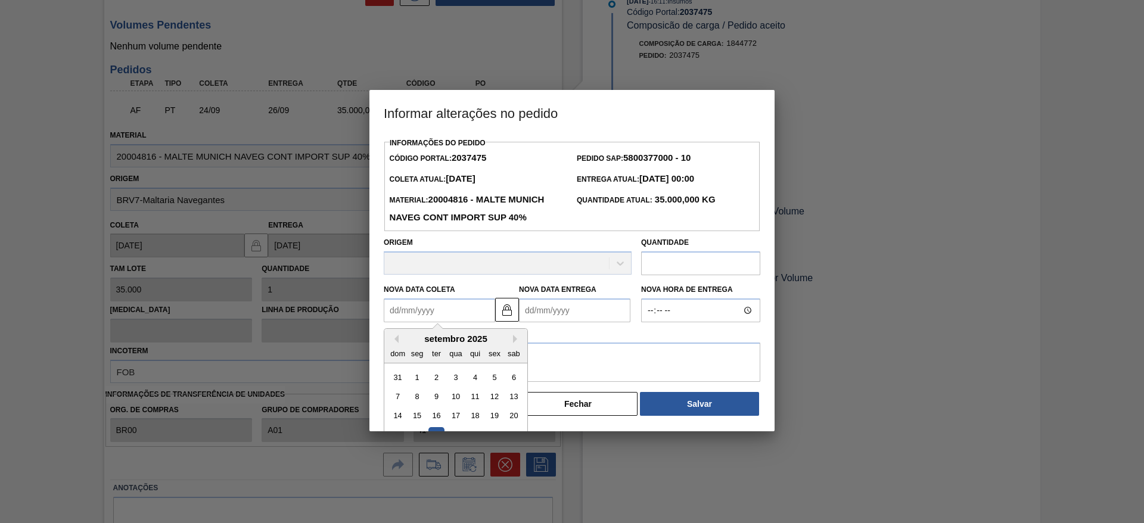
click at [387, 309] on Coleta2037475 "Nova Data Coleta" at bounding box center [439, 310] width 111 height 24
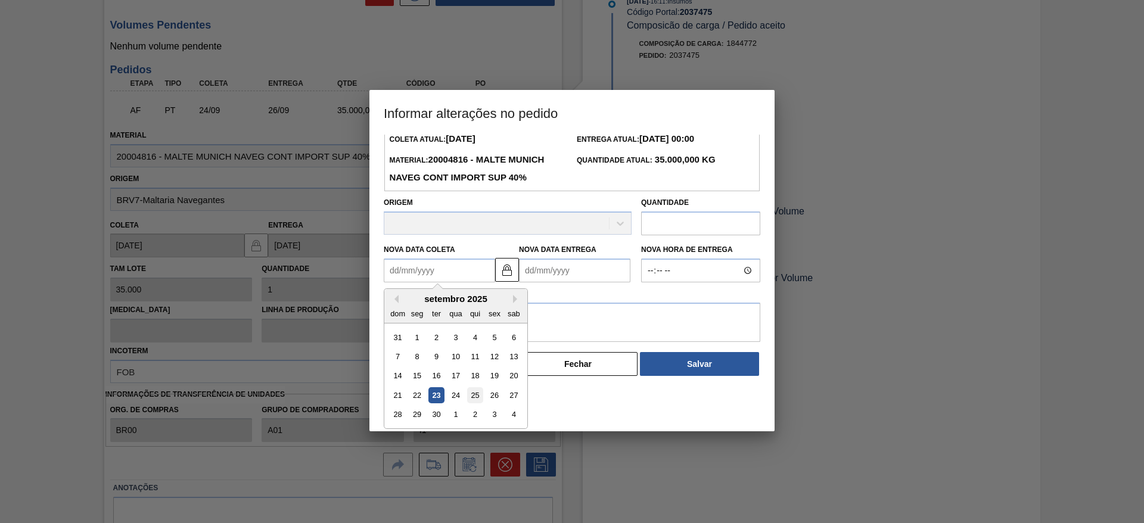
click at [473, 396] on div "25" at bounding box center [475, 395] width 16 height 16
type Coleta2037475 "[DATE]"
type Entrega2037475 "[DATE]"
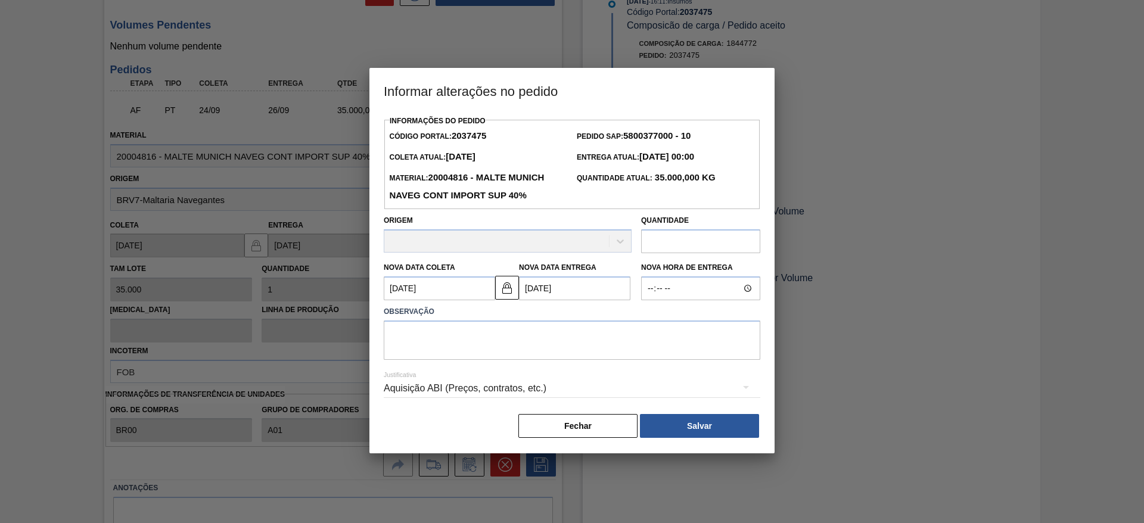
scroll to position [0, 0]
click at [414, 344] on textarea at bounding box center [572, 340] width 377 height 39
type textarea "."
click at [712, 427] on button "Salvar" at bounding box center [699, 426] width 119 height 24
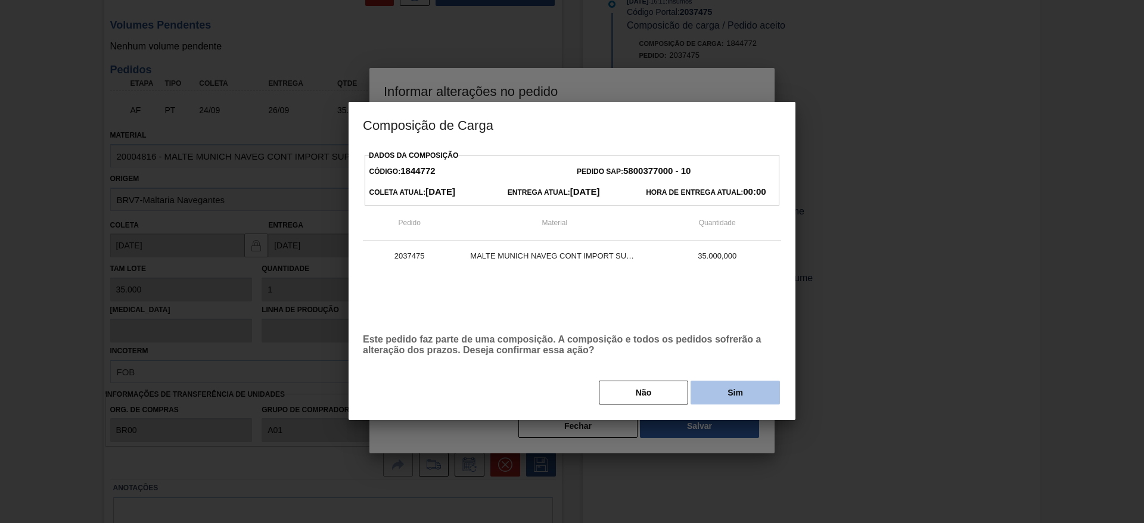
click at [744, 389] on button "Sim" at bounding box center [735, 393] width 89 height 24
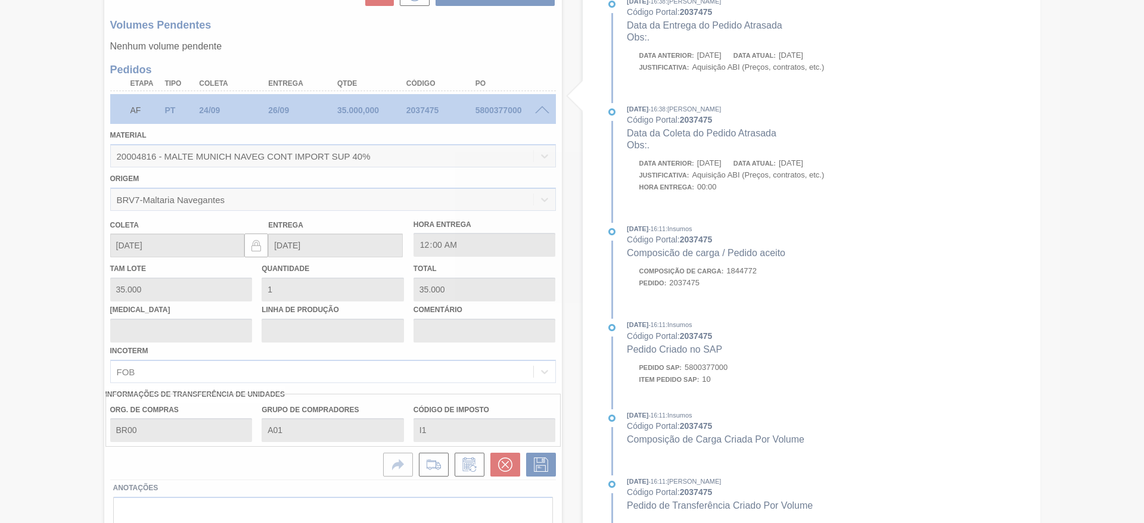
type input "."
type input "[DATE]"
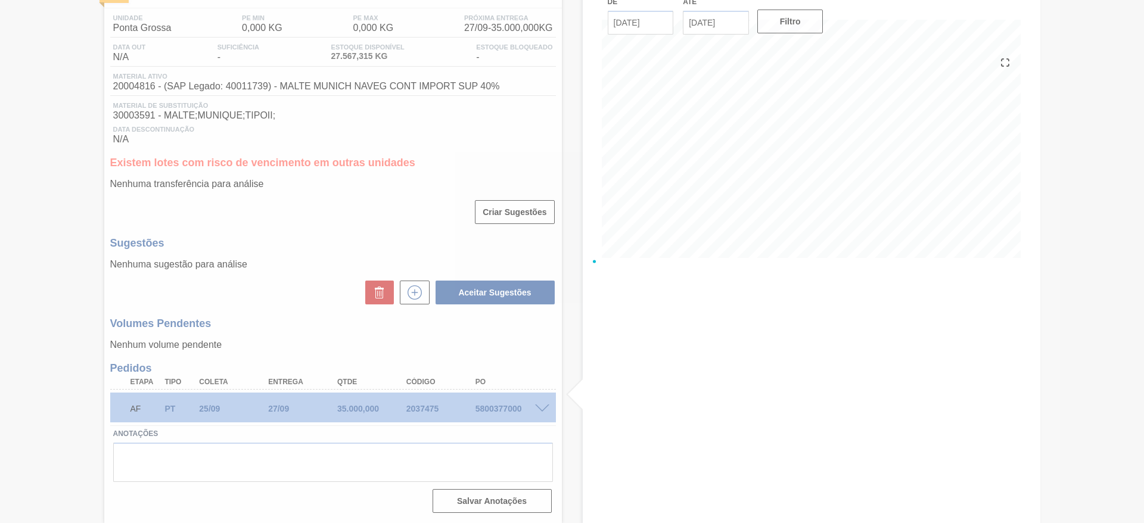
scroll to position [91, 0]
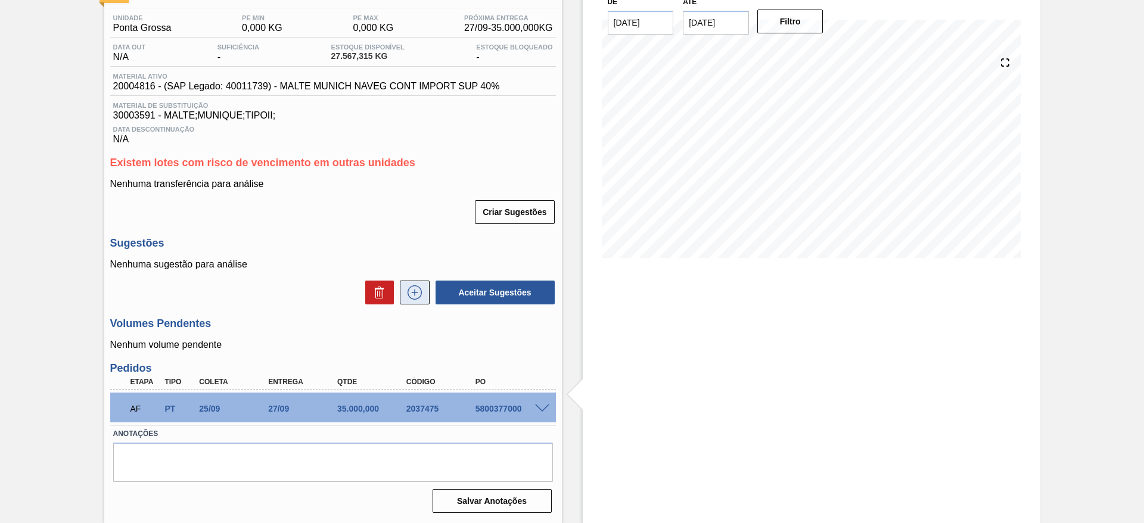
click at [412, 285] on icon at bounding box center [414, 292] width 19 height 14
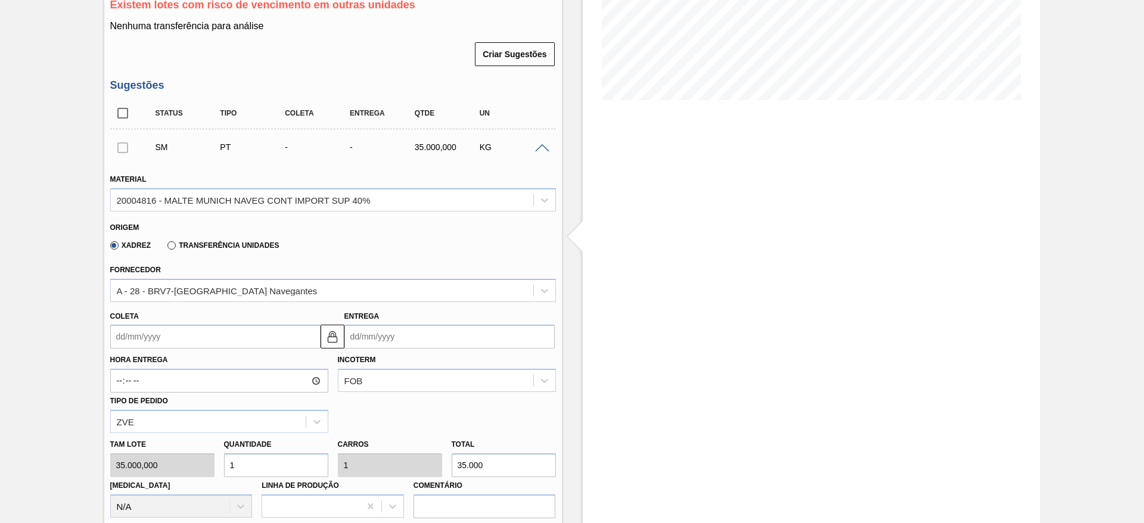
scroll to position [269, 0]
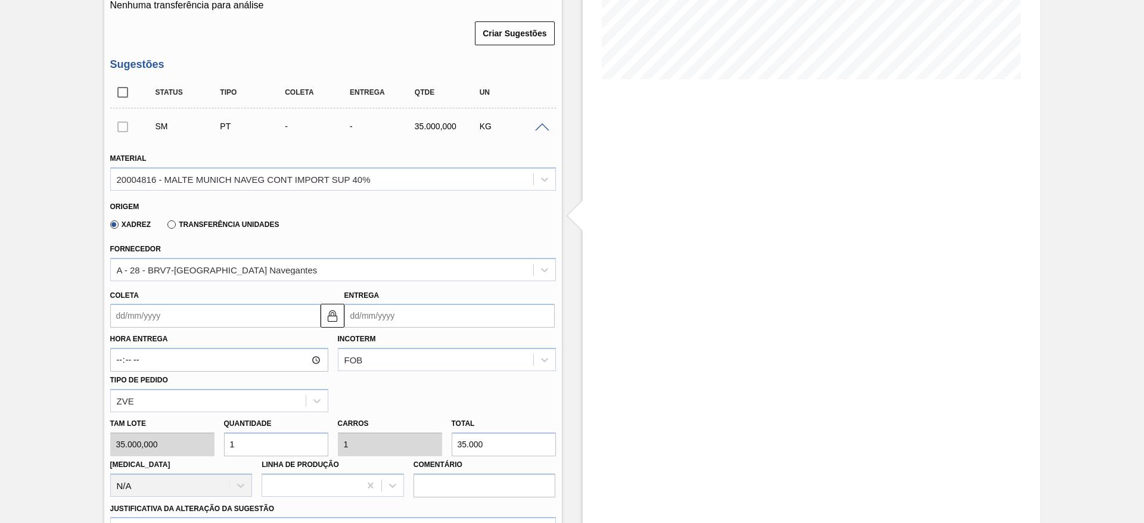
click at [116, 313] on input "Coleta" at bounding box center [215, 316] width 210 height 24
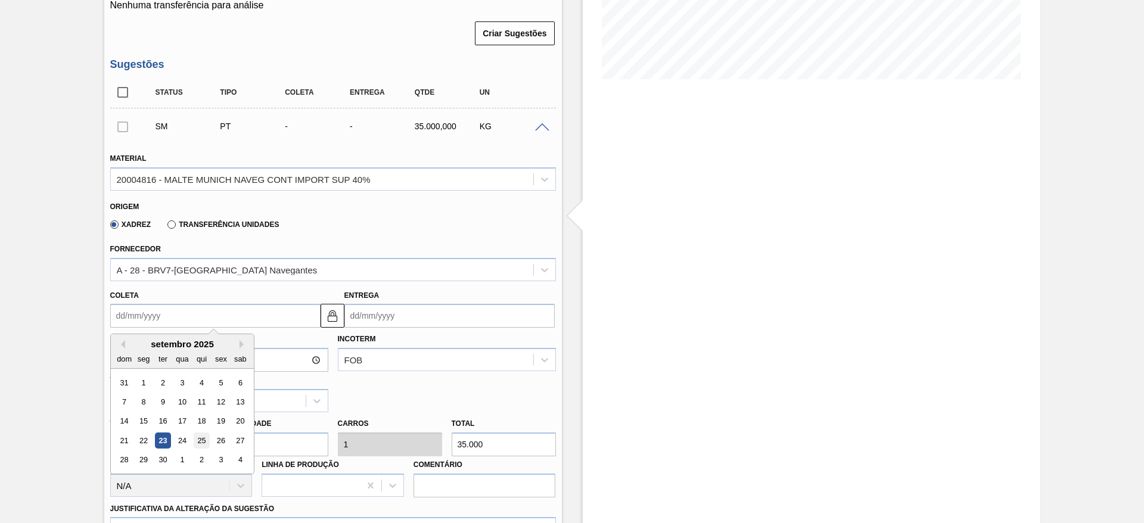
click at [203, 438] on div "25" at bounding box center [201, 441] width 16 height 16
type input "[DATE]"
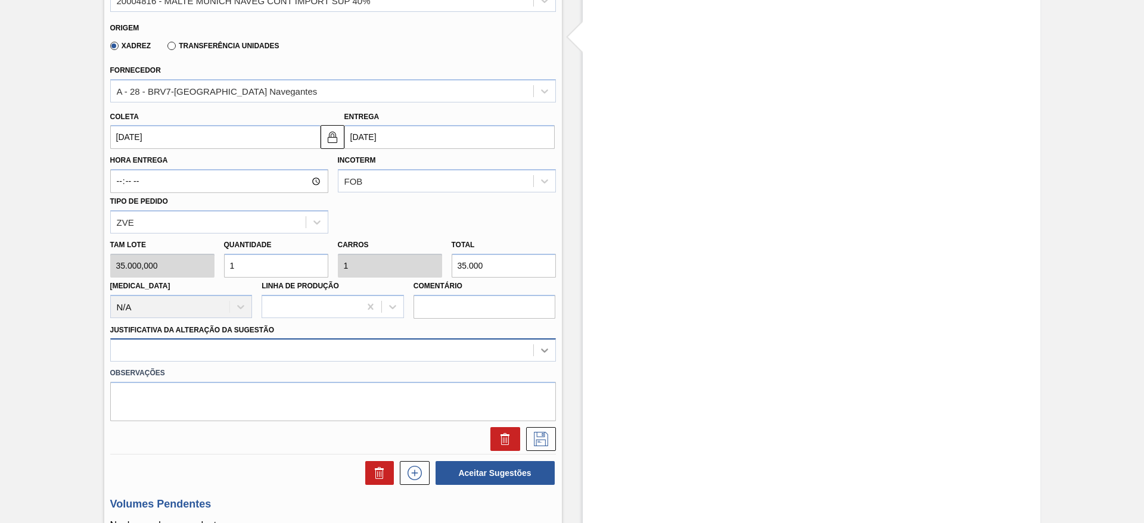
click at [546, 350] on div at bounding box center [333, 349] width 446 height 23
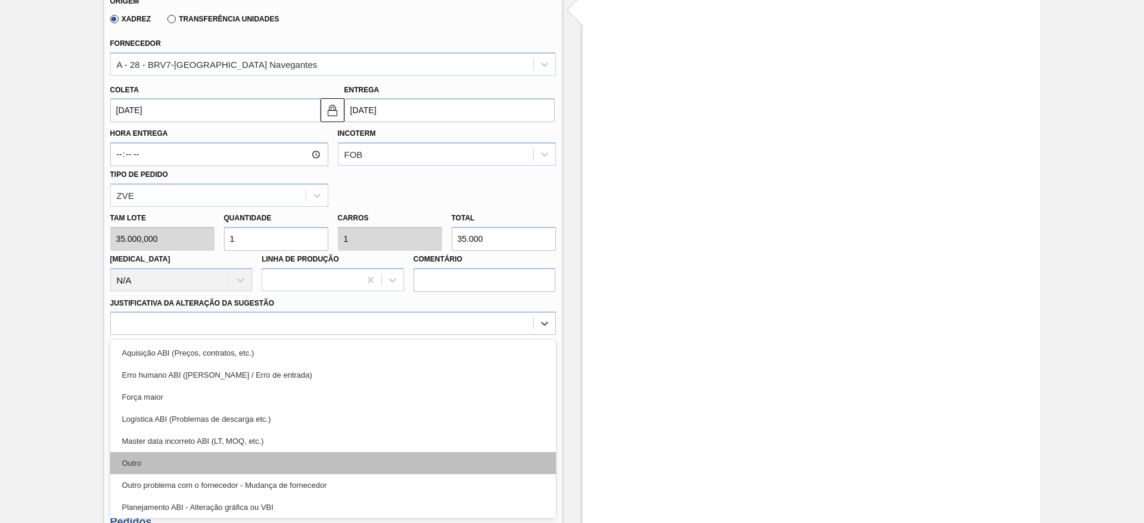
click at [141, 457] on div "Outro" at bounding box center [333, 463] width 446 height 22
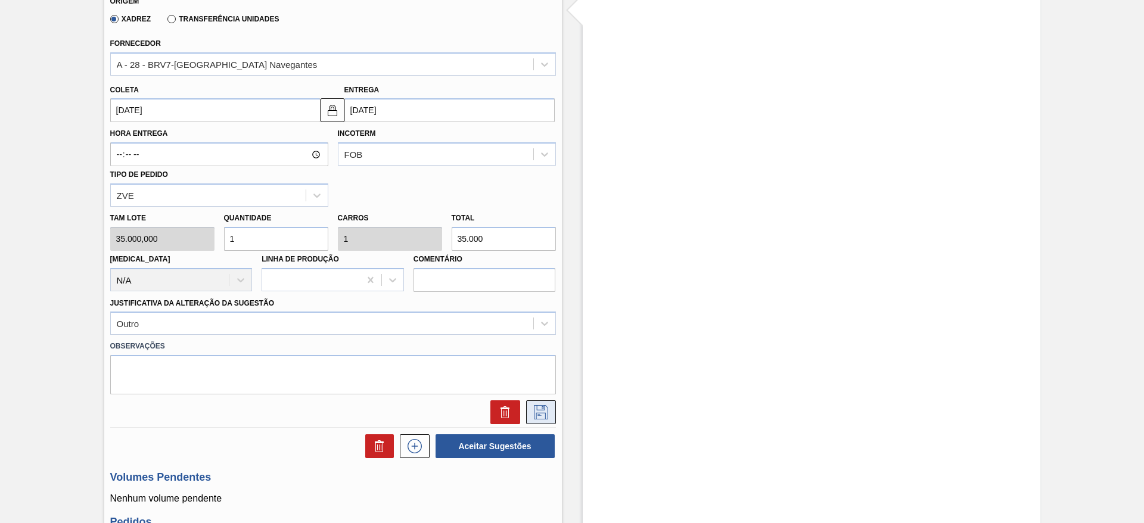
click at [539, 415] on icon at bounding box center [540, 412] width 19 height 14
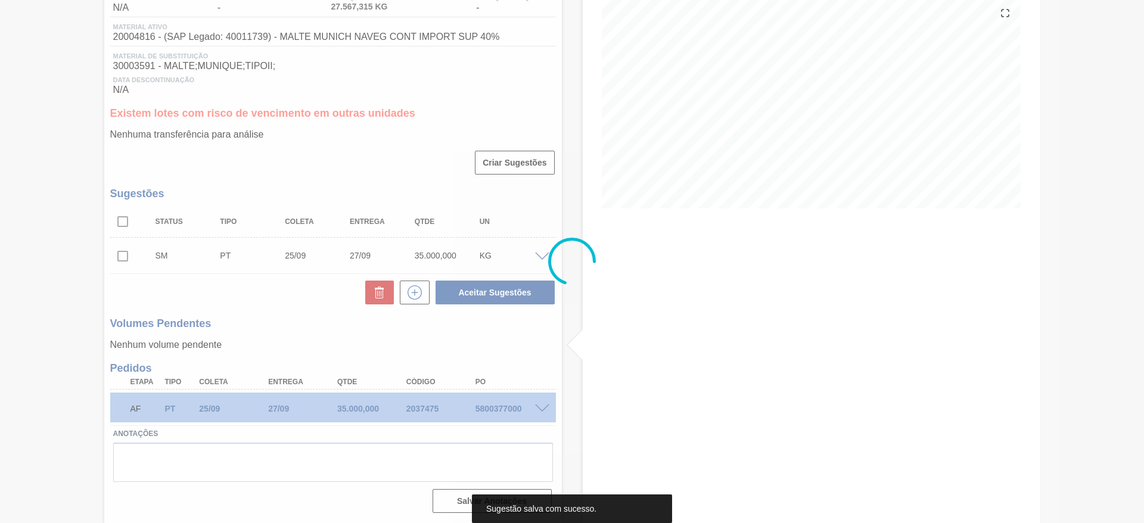
scroll to position [140, 0]
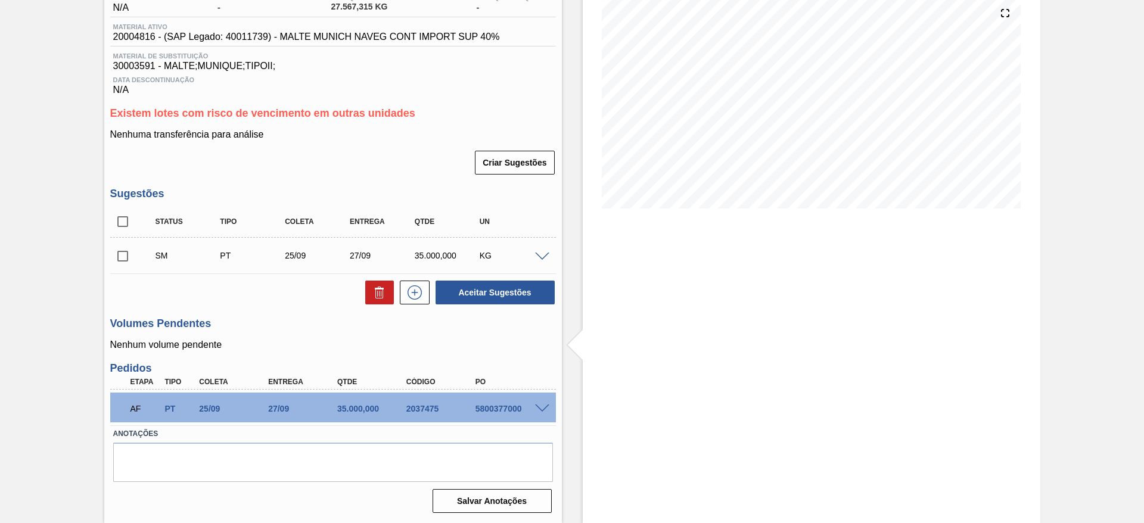
drag, startPoint x: 121, startPoint y: 258, endPoint x: 256, endPoint y: 282, distance: 137.4
click at [121, 257] on input "checkbox" at bounding box center [122, 256] width 25 height 25
click at [480, 287] on button "Aceitar Sugestões" at bounding box center [495, 293] width 119 height 24
checkbox input "false"
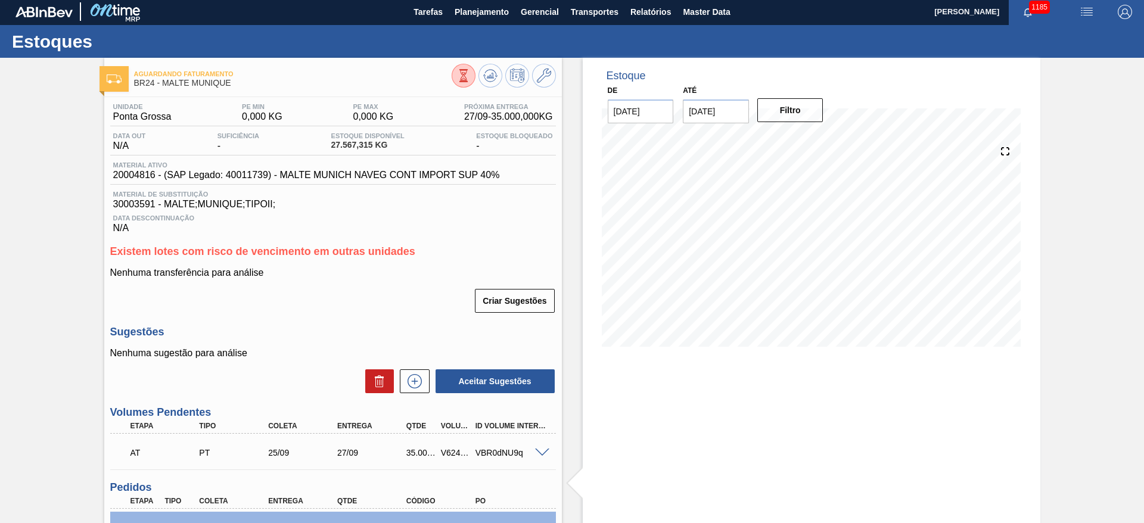
scroll to position [0, 0]
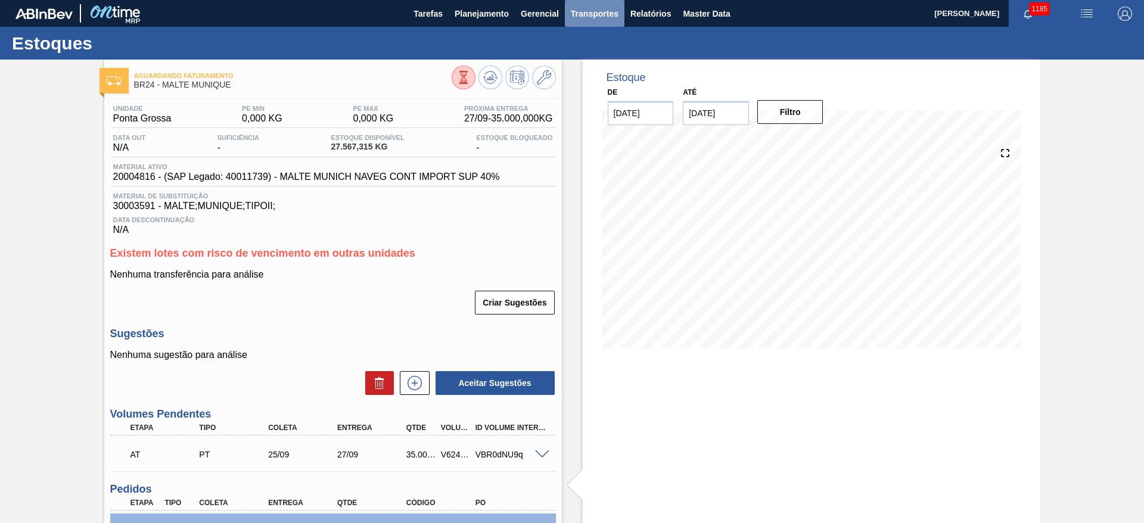
click at [606, 13] on span "Transportes" at bounding box center [595, 14] width 48 height 14
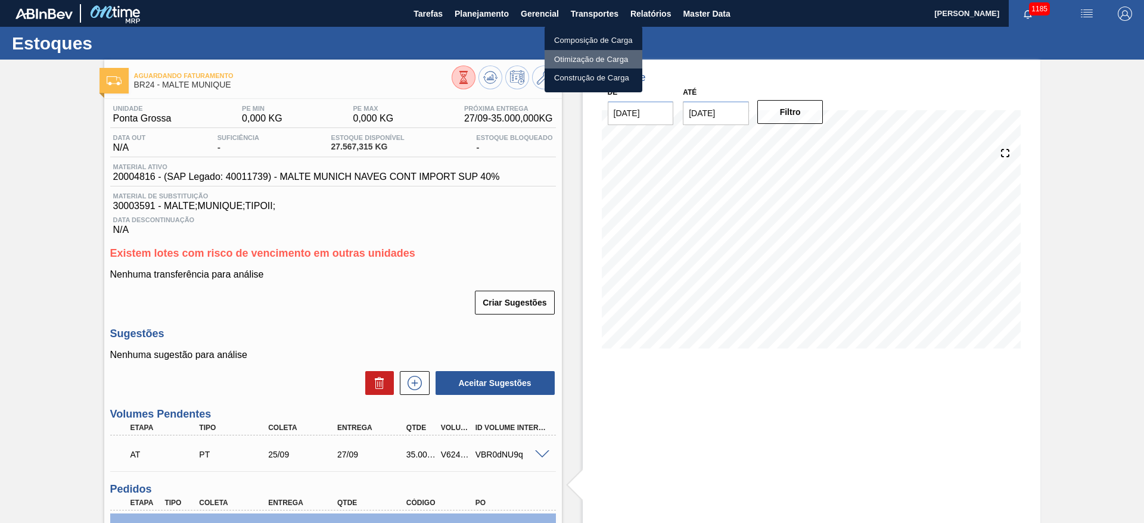
click at [566, 63] on li "Otimização de Carga" at bounding box center [594, 59] width 98 height 19
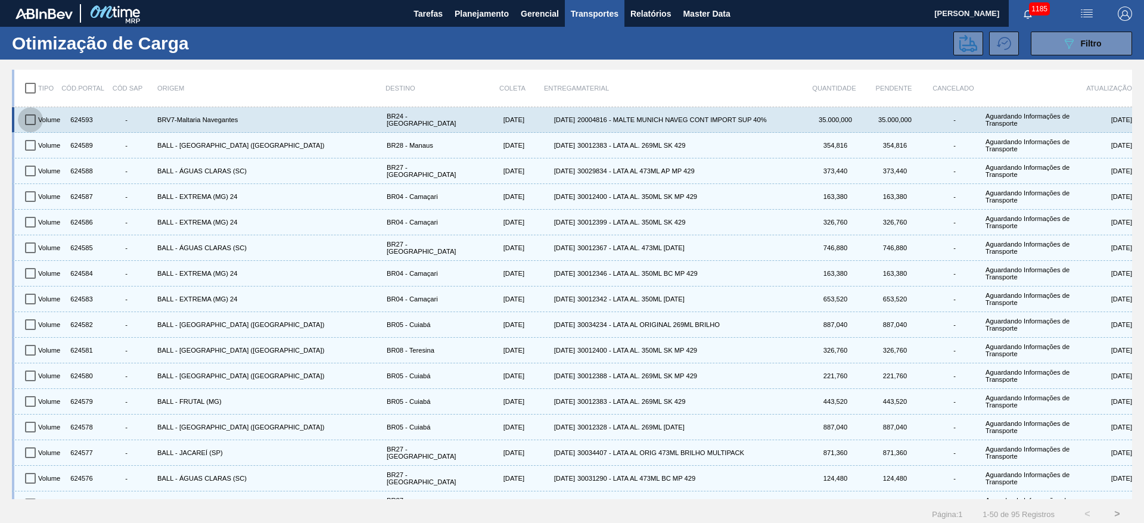
click at [32, 120] on input "checkbox" at bounding box center [30, 119] width 25 height 25
checkbox input "true"
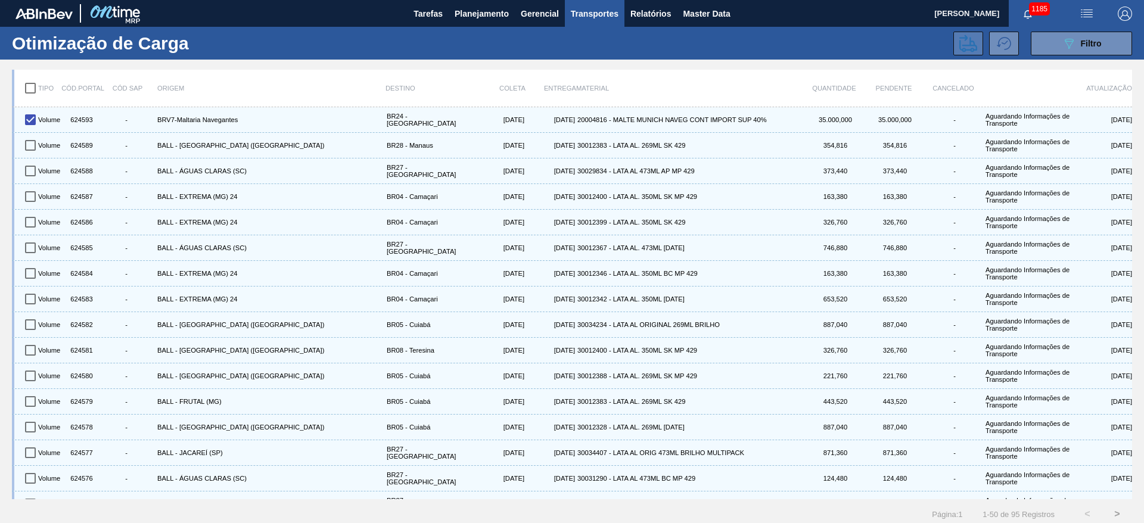
click at [961, 44] on icon at bounding box center [968, 44] width 18 height 18
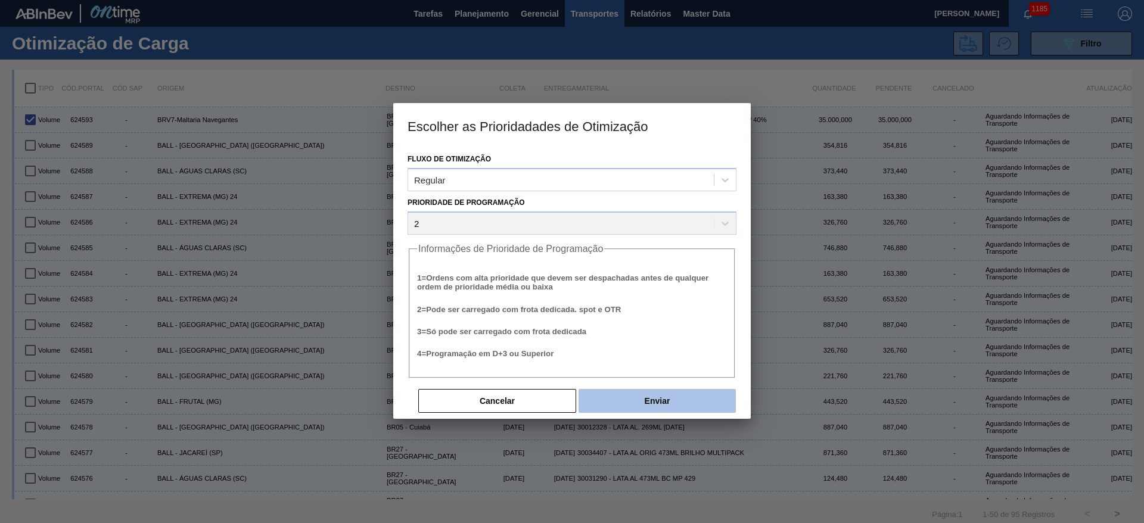
click at [662, 402] on button "Enviar" at bounding box center [656, 401] width 157 height 24
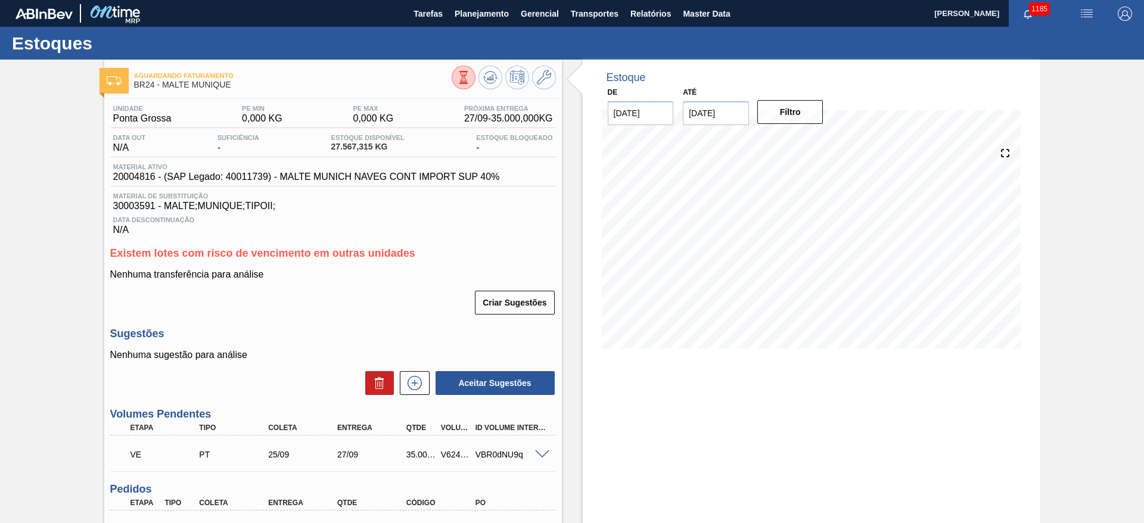
click at [456, 455] on div "V624593" at bounding box center [456, 455] width 36 height 10
copy div "V624593"
click at [492, 75] on icon at bounding box center [490, 77] width 14 height 14
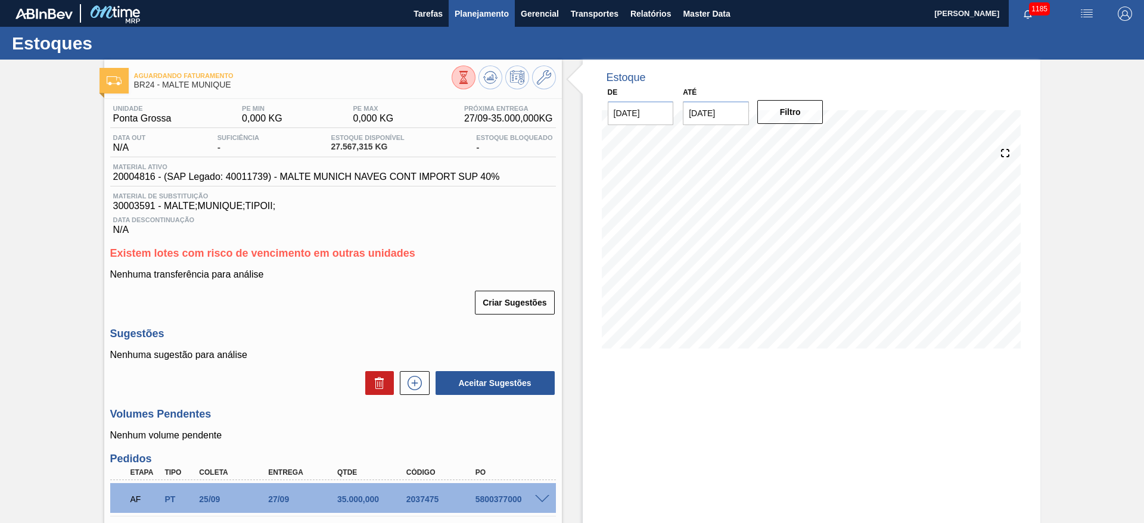
click at [468, 14] on span "Planejamento" at bounding box center [482, 14] width 54 height 14
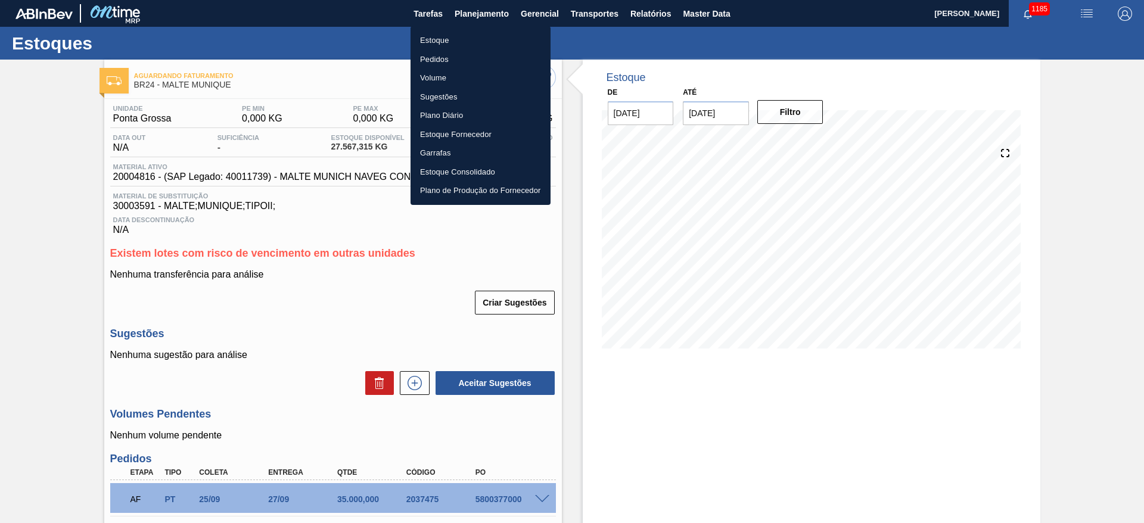
click at [430, 39] on li "Estoque" at bounding box center [480, 40] width 140 height 19
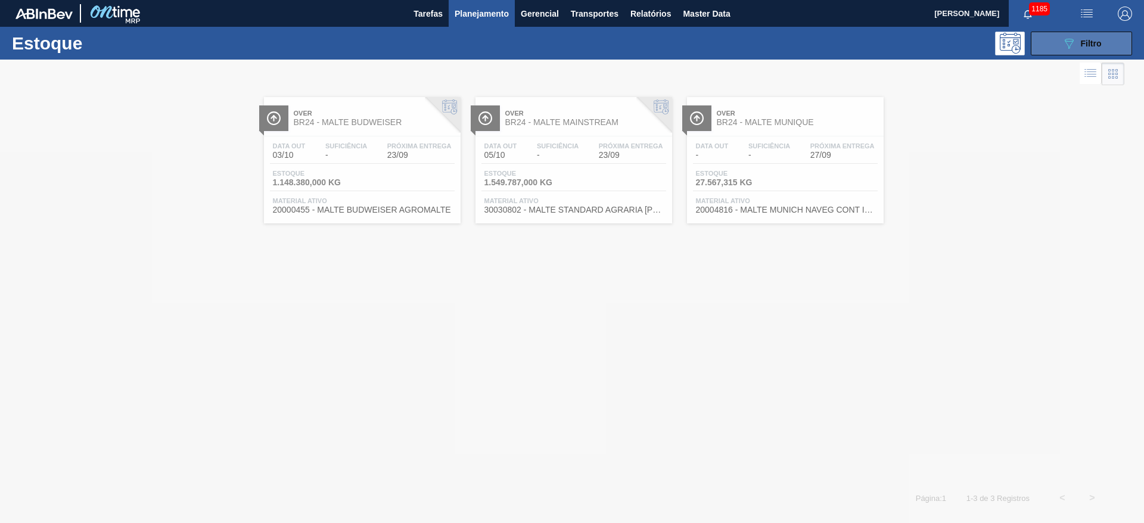
click at [1076, 46] on div "089F7B8B-B2A5-4AFE-B5C0-19BA573D28AC Filtro" at bounding box center [1082, 43] width 40 height 14
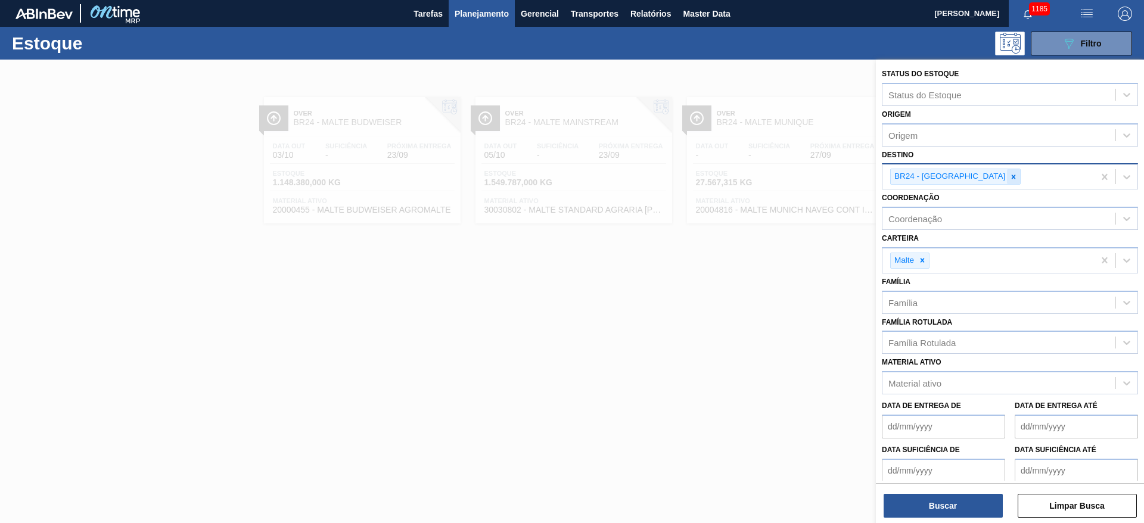
click at [1012, 178] on icon at bounding box center [1014, 177] width 4 height 4
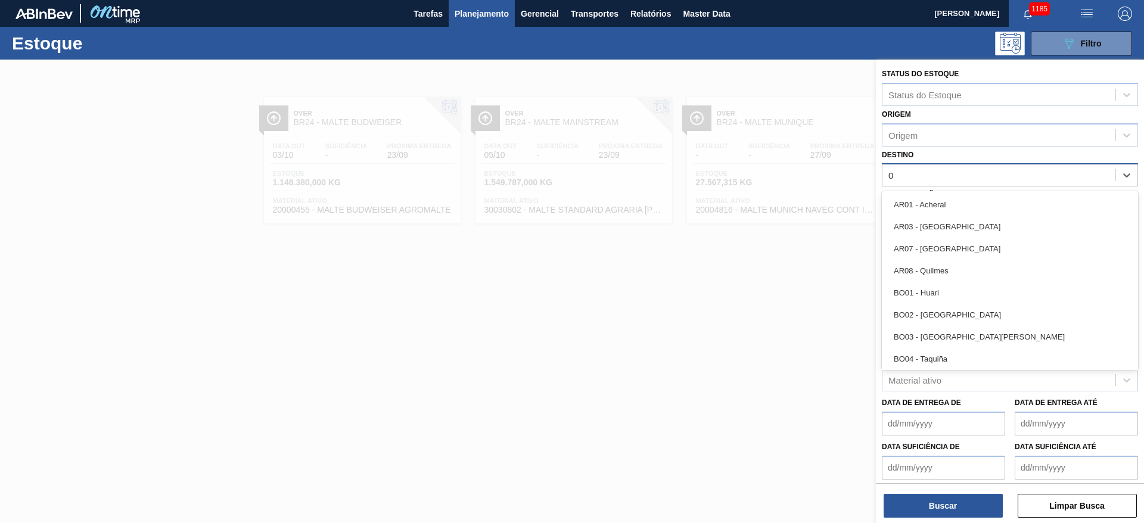
type input "04"
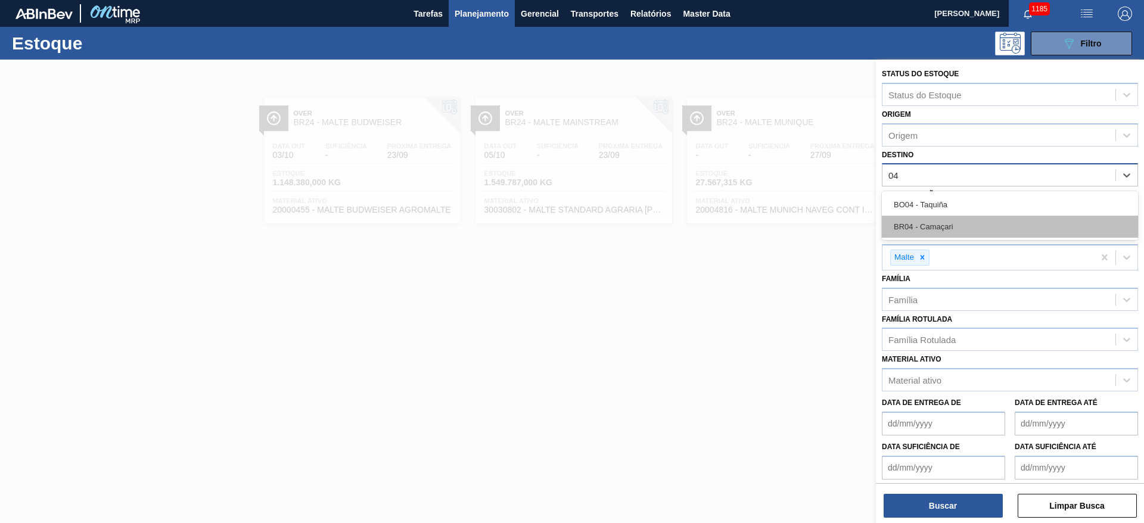
click at [951, 230] on div "BR04 - Camaçari" at bounding box center [1010, 227] width 256 height 22
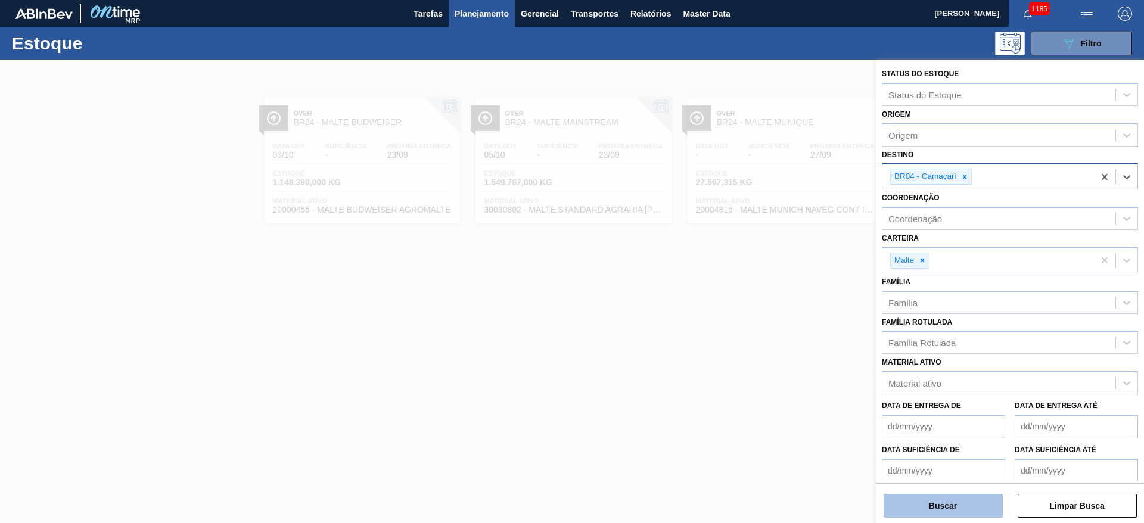
click at [951, 504] on button "Buscar" at bounding box center [943, 506] width 119 height 24
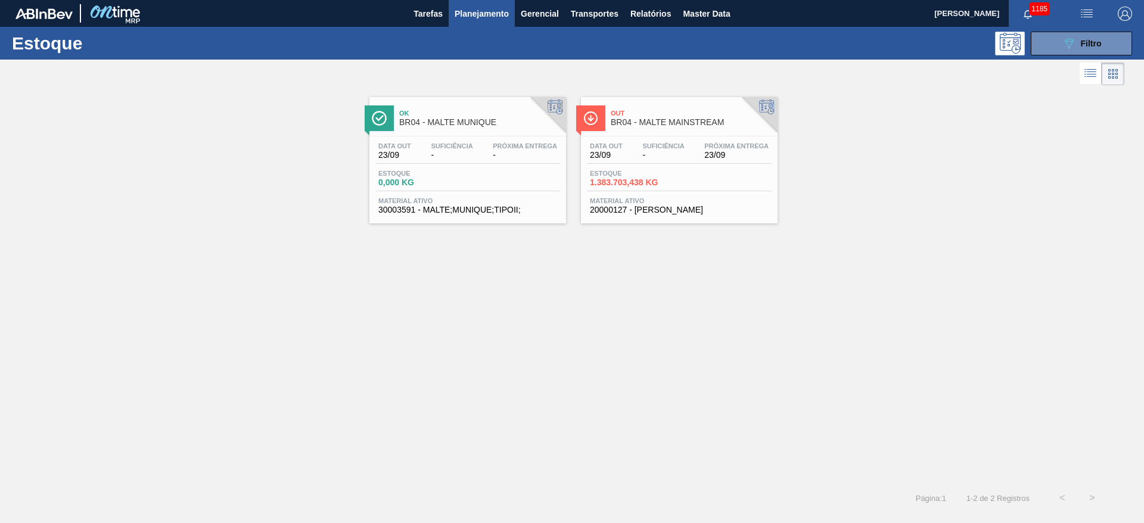
click at [628, 153] on div "Data out 23/09 Suficiência - Próxima Entrega 23/09" at bounding box center [679, 152] width 185 height 21
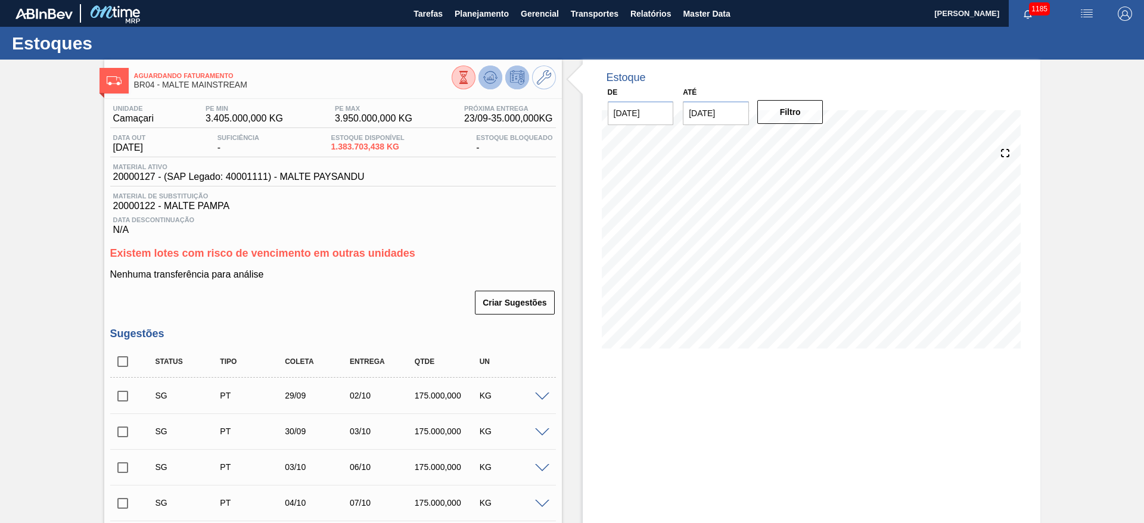
click at [485, 76] on icon at bounding box center [490, 77] width 14 height 14
click at [478, 20] on button "Planejamento" at bounding box center [482, 13] width 66 height 27
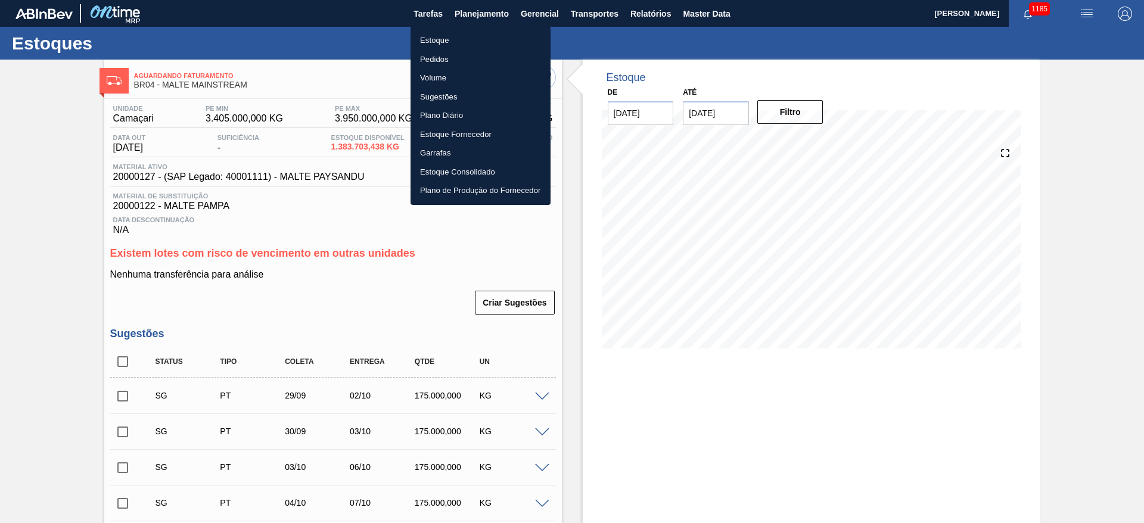
click at [437, 38] on li "Estoque" at bounding box center [480, 40] width 140 height 19
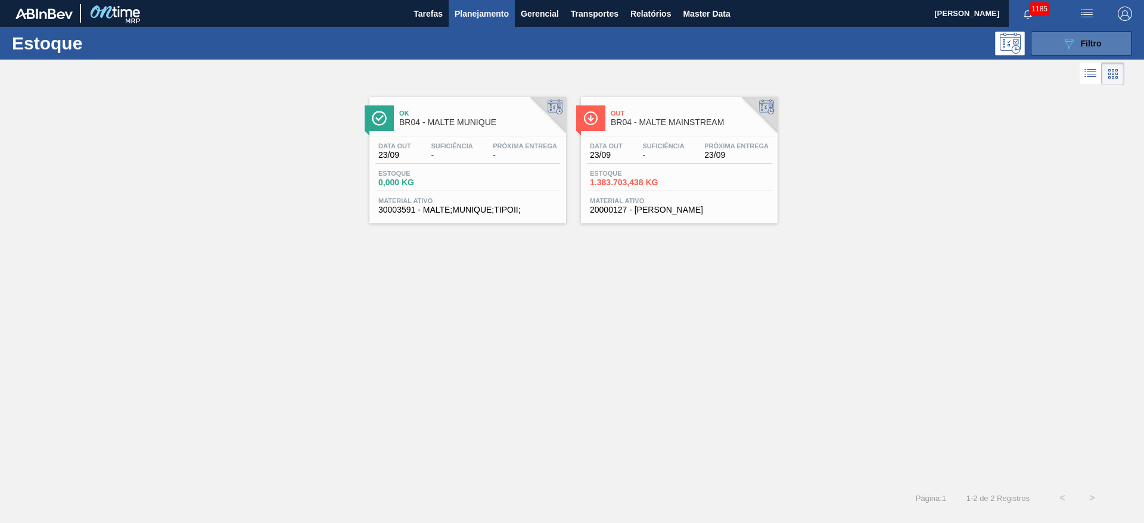
click at [1066, 48] on icon "089F7B8B-B2A5-4AFE-B5C0-19BA573D28AC" at bounding box center [1069, 43] width 14 height 14
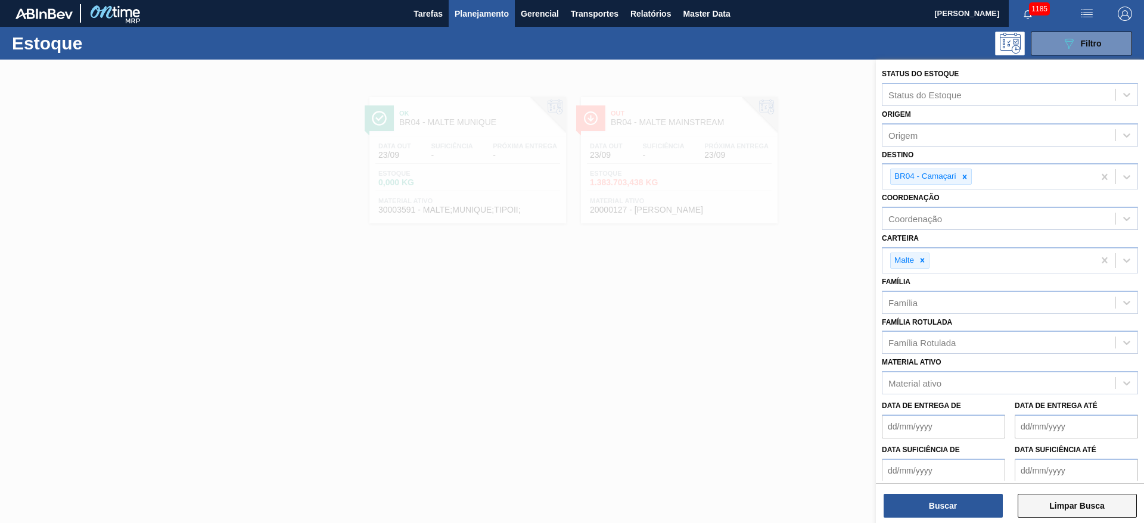
click at [1053, 502] on button "Limpar Busca" at bounding box center [1077, 506] width 119 height 24
